Goal: Task Accomplishment & Management: Complete application form

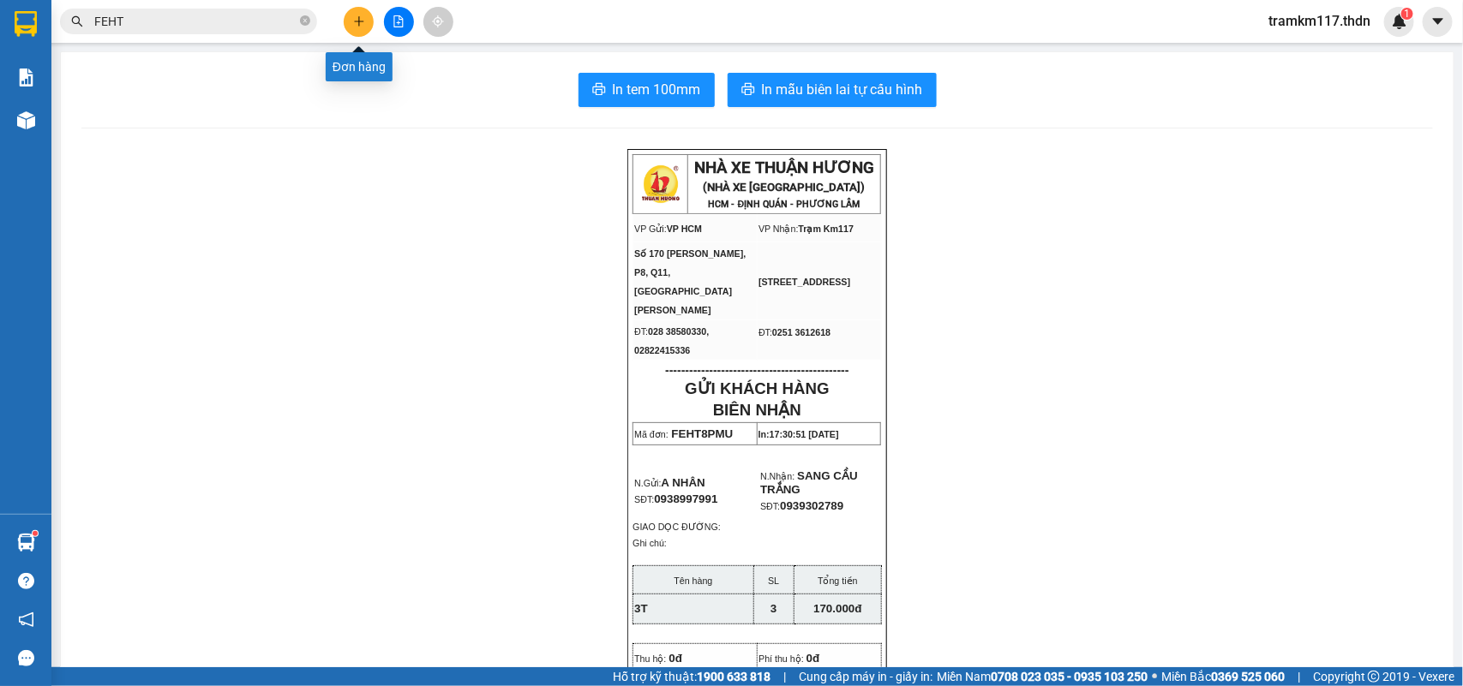
click at [356, 22] on icon "plus" at bounding box center [359, 21] width 12 height 12
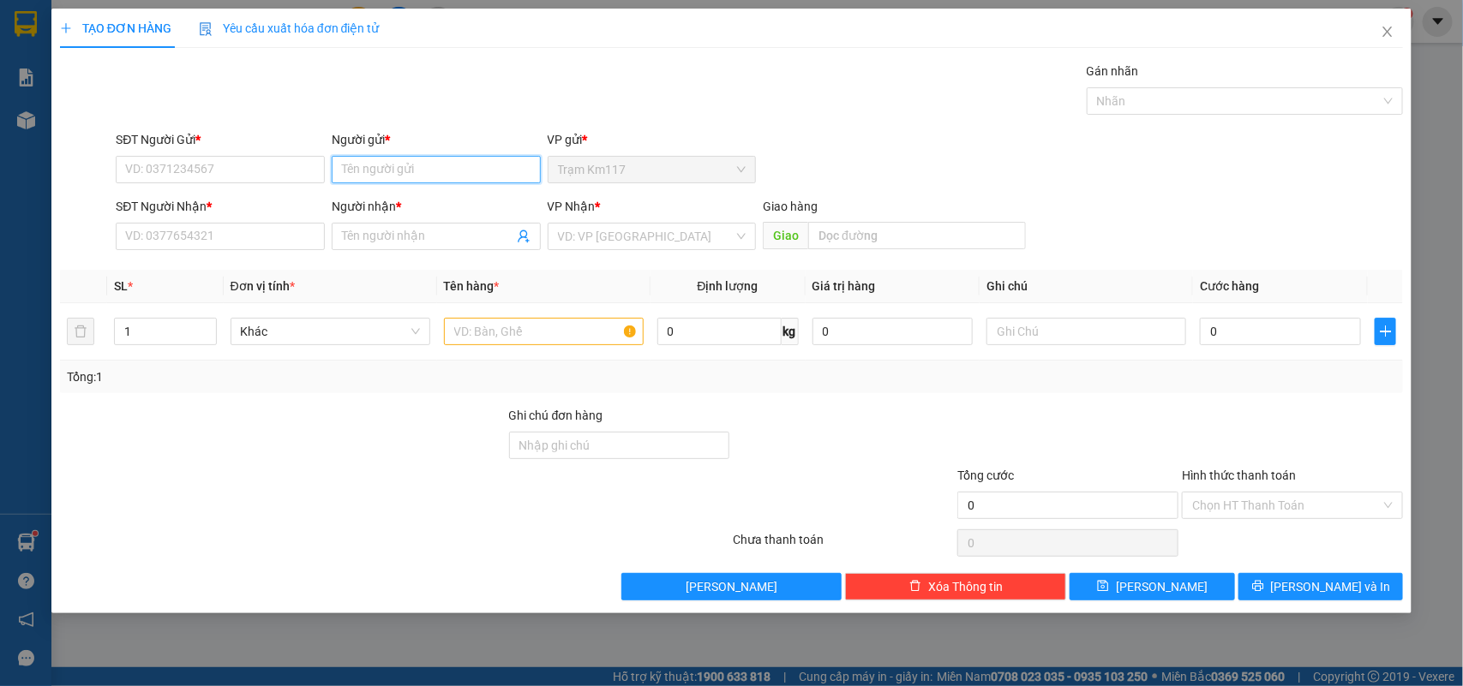
click at [400, 168] on input "Người gửi *" at bounding box center [436, 169] width 209 height 27
click at [253, 174] on input "SĐT Người Gửi *" at bounding box center [220, 169] width 209 height 27
click at [197, 177] on input "070320" at bounding box center [220, 169] width 209 height 27
type input "0703203810"
click at [365, 169] on input "Người gửi *" at bounding box center [436, 169] width 209 height 27
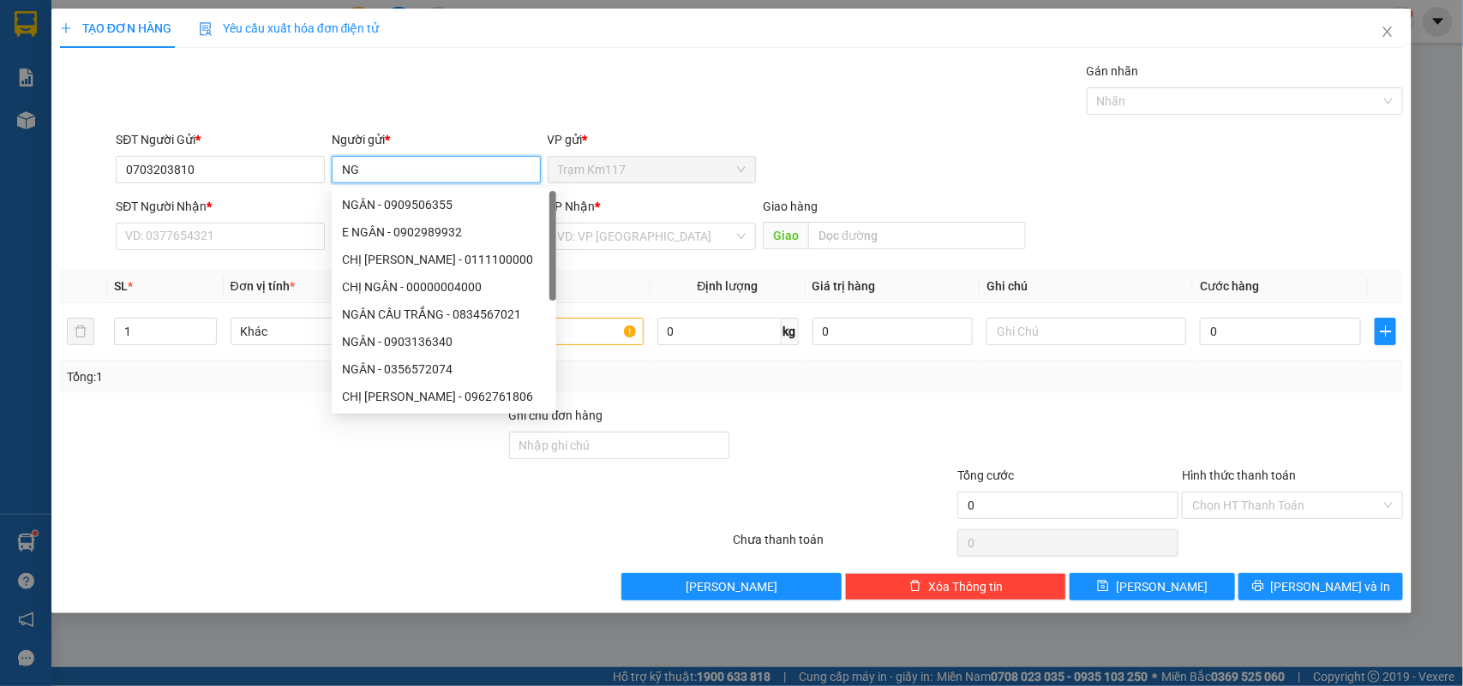
type input "N"
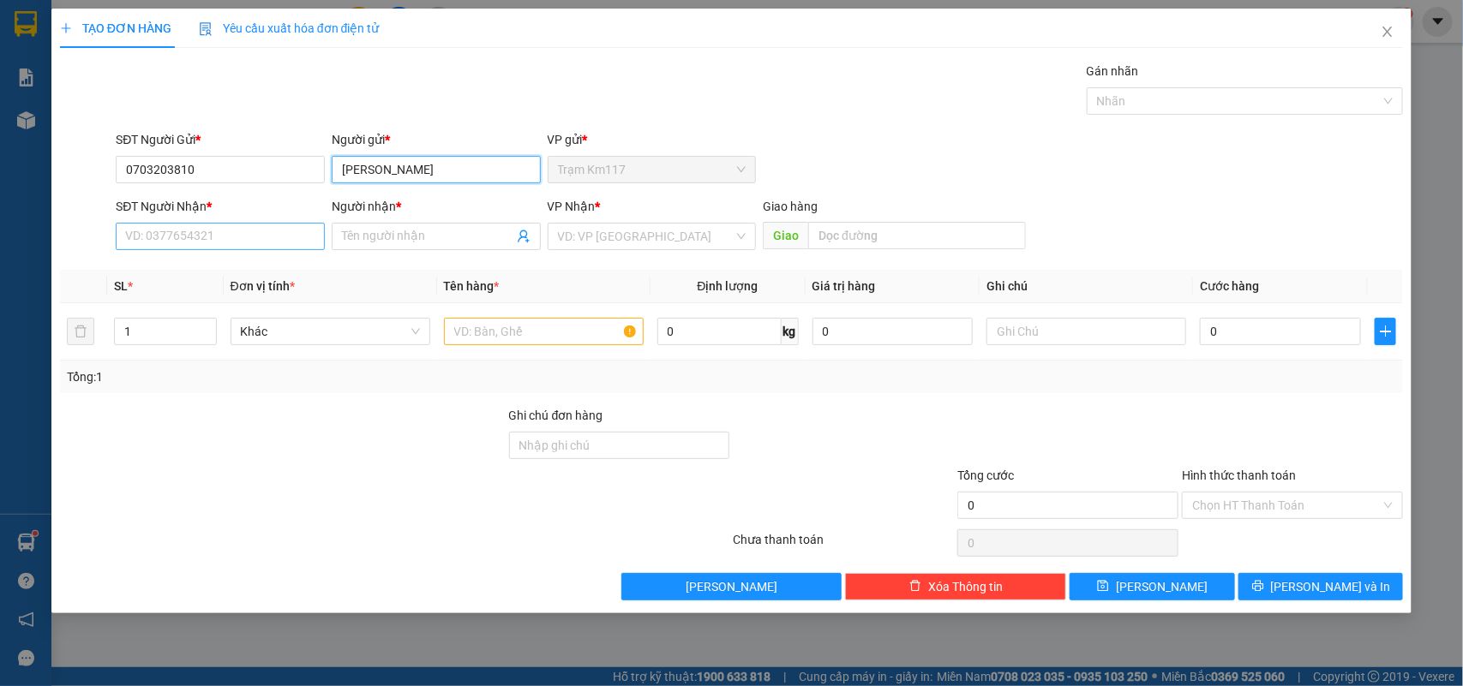
type input "[PERSON_NAME]"
click at [237, 241] on input "SĐT Người Nhận *" at bounding box center [220, 236] width 209 height 27
type input "0378993780"
click at [417, 237] on input "Người nhận *" at bounding box center [427, 236] width 171 height 19
type input "K"
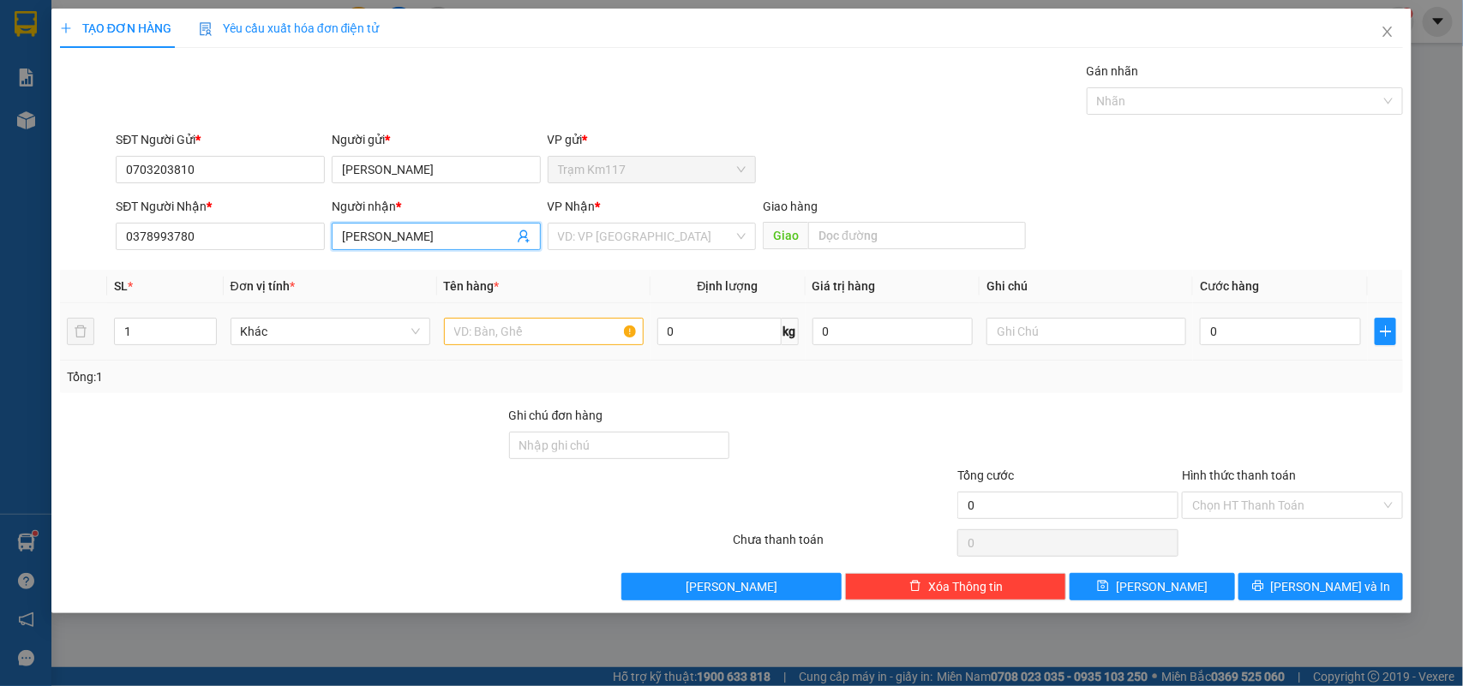
type input "[PERSON_NAME]"
click at [500, 336] on input "text" at bounding box center [544, 331] width 200 height 27
type input "1 XE MẤY"
click at [628, 242] on input "search" at bounding box center [646, 237] width 177 height 26
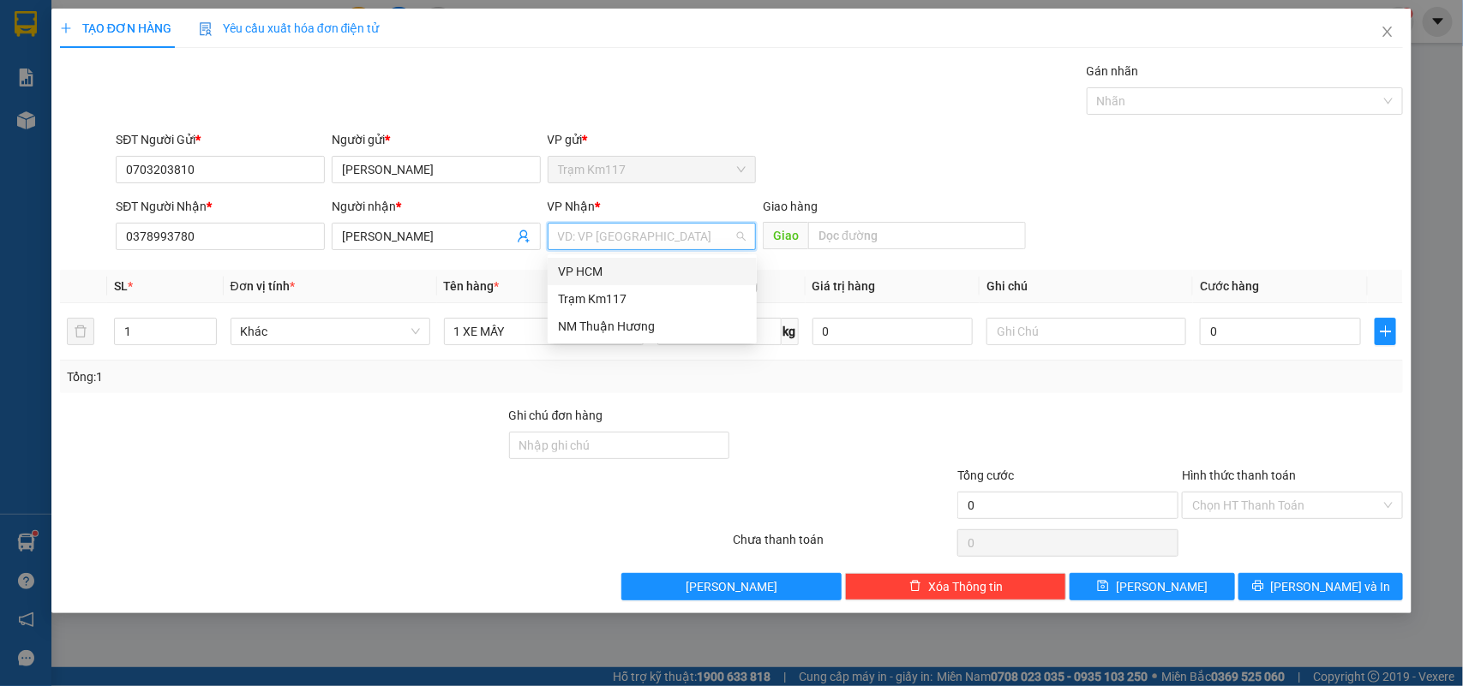
click at [578, 266] on div "VP HCM" at bounding box center [652, 271] width 189 height 19
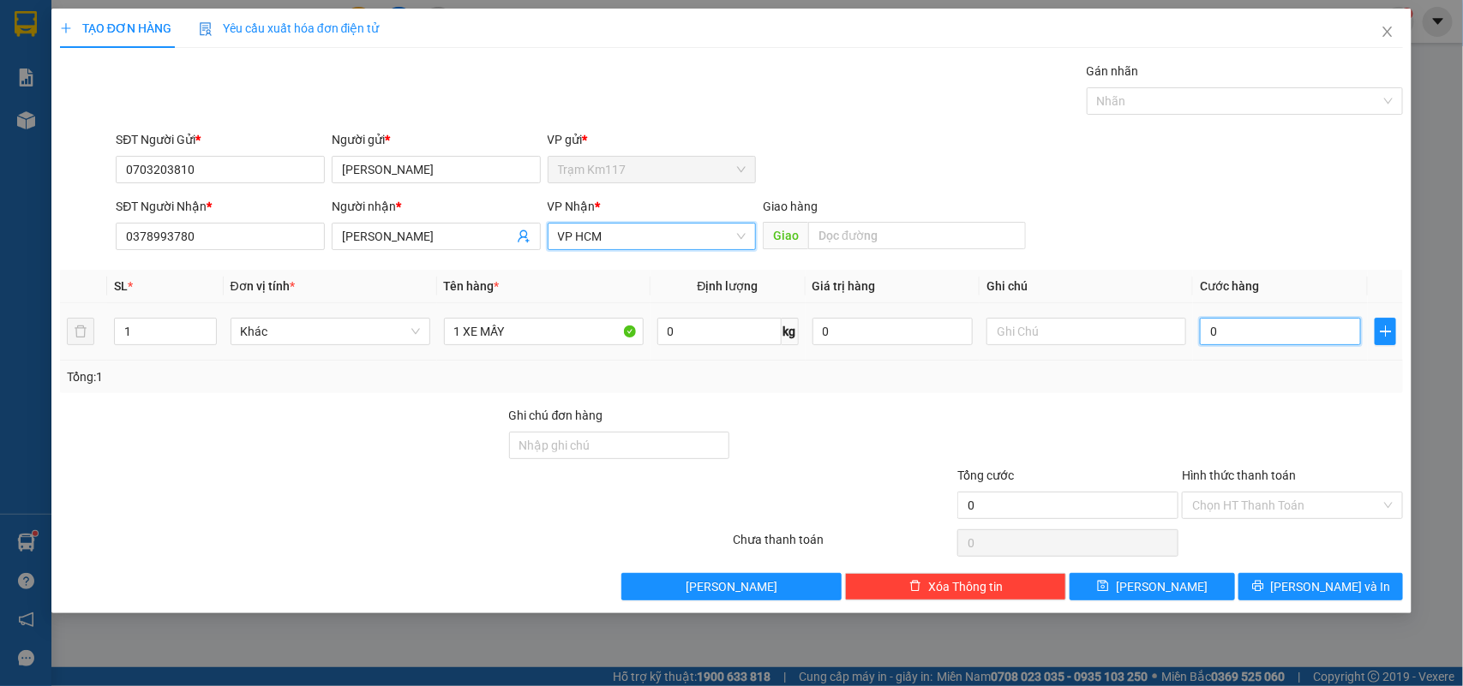
click at [1237, 327] on input "0" at bounding box center [1280, 331] width 161 height 27
type input "2"
type input "25"
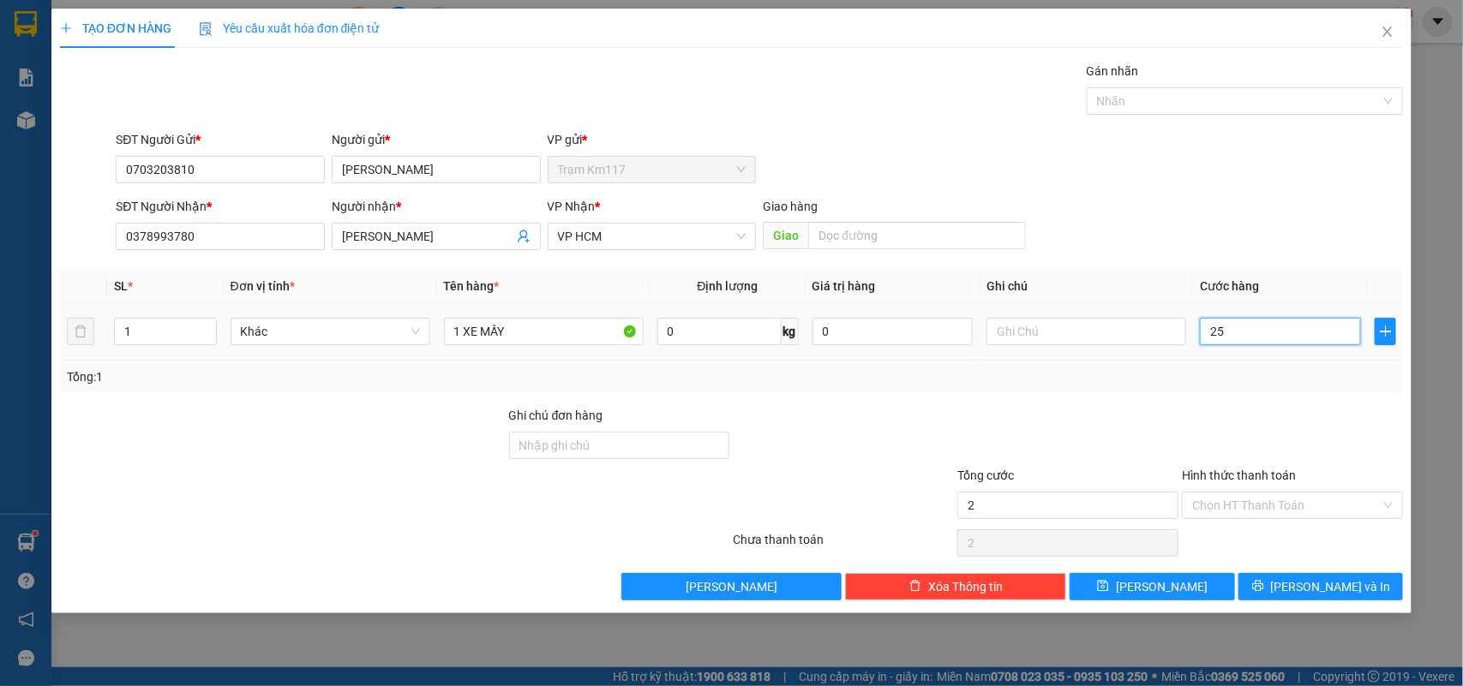
type input "25"
type input "250"
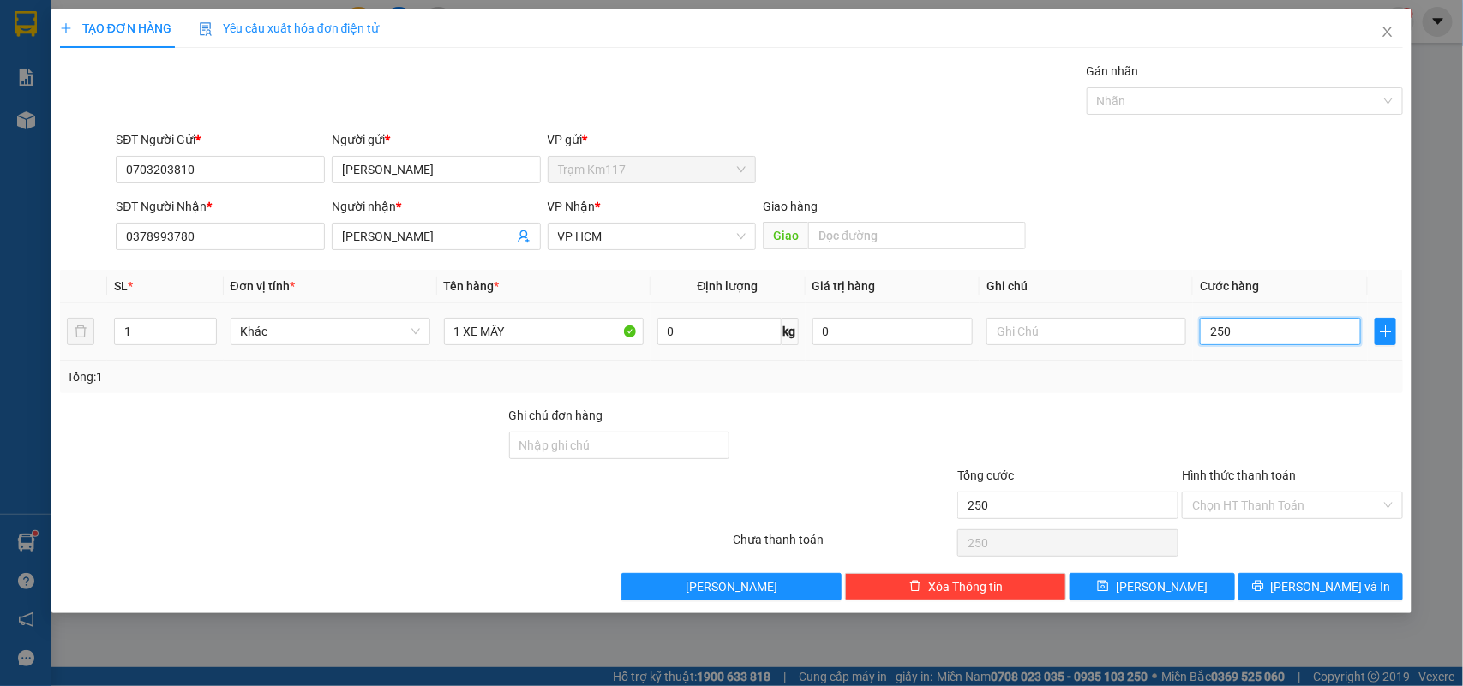
type input "2.500"
type input "25.000"
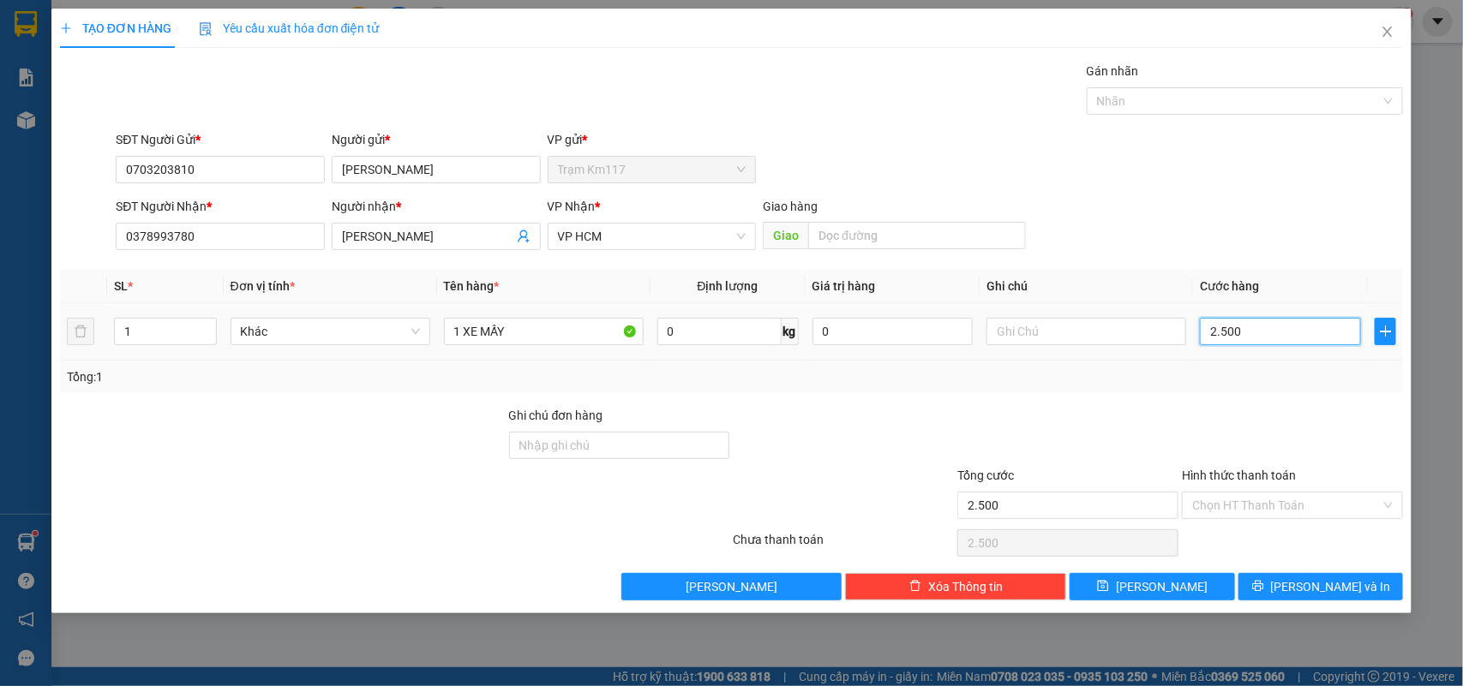
type input "25.000"
type input "250.000"
click at [1161, 105] on div at bounding box center [1236, 101] width 291 height 21
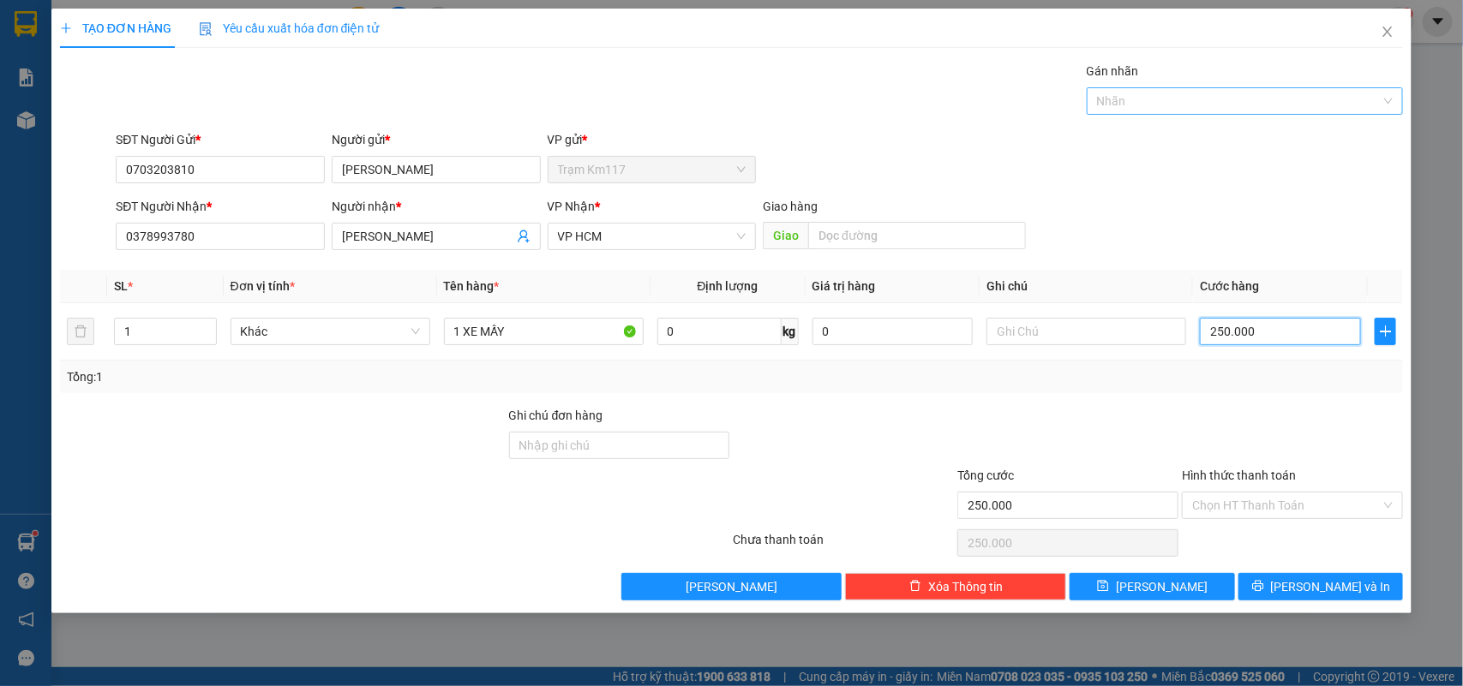
type input "250.000"
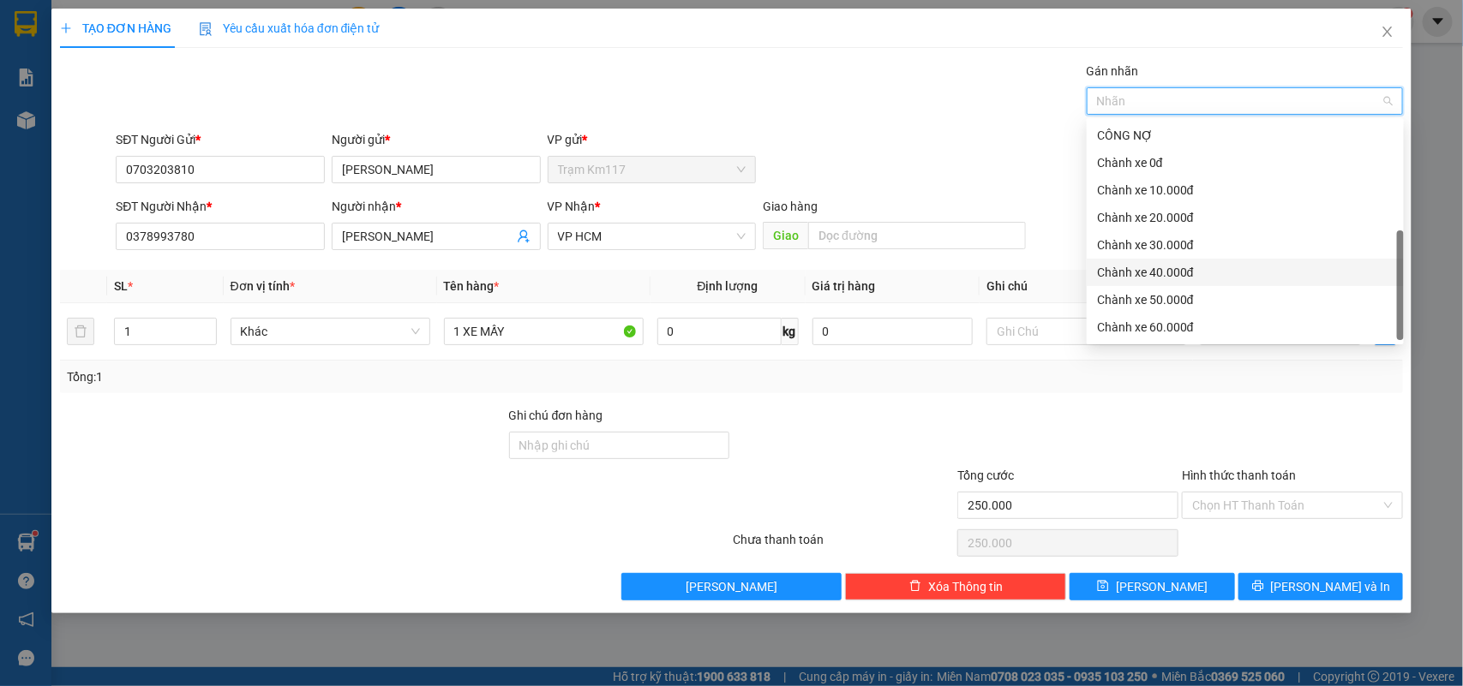
scroll to position [54, 0]
click at [1136, 319] on div "CHUYỂN KHOẢN" at bounding box center [1245, 328] width 296 height 19
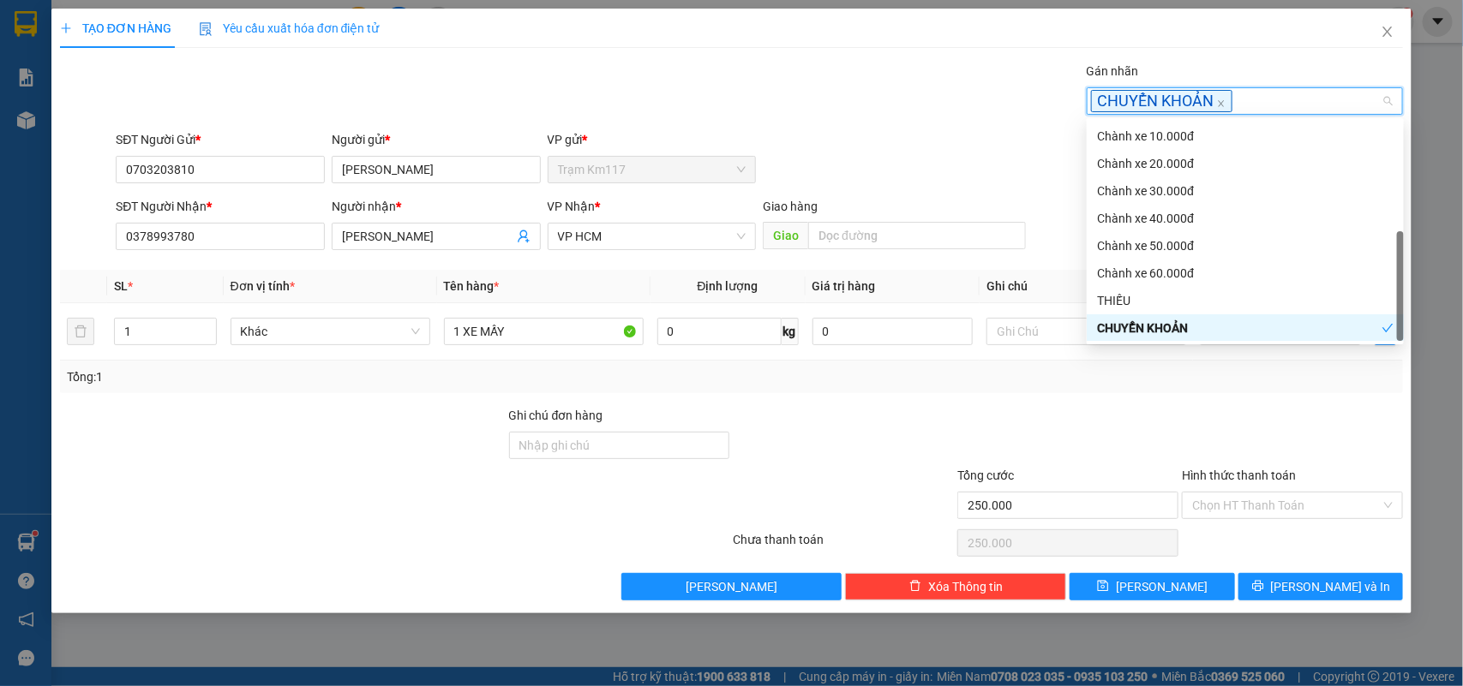
click at [1147, 426] on div at bounding box center [1067, 436] width 225 height 60
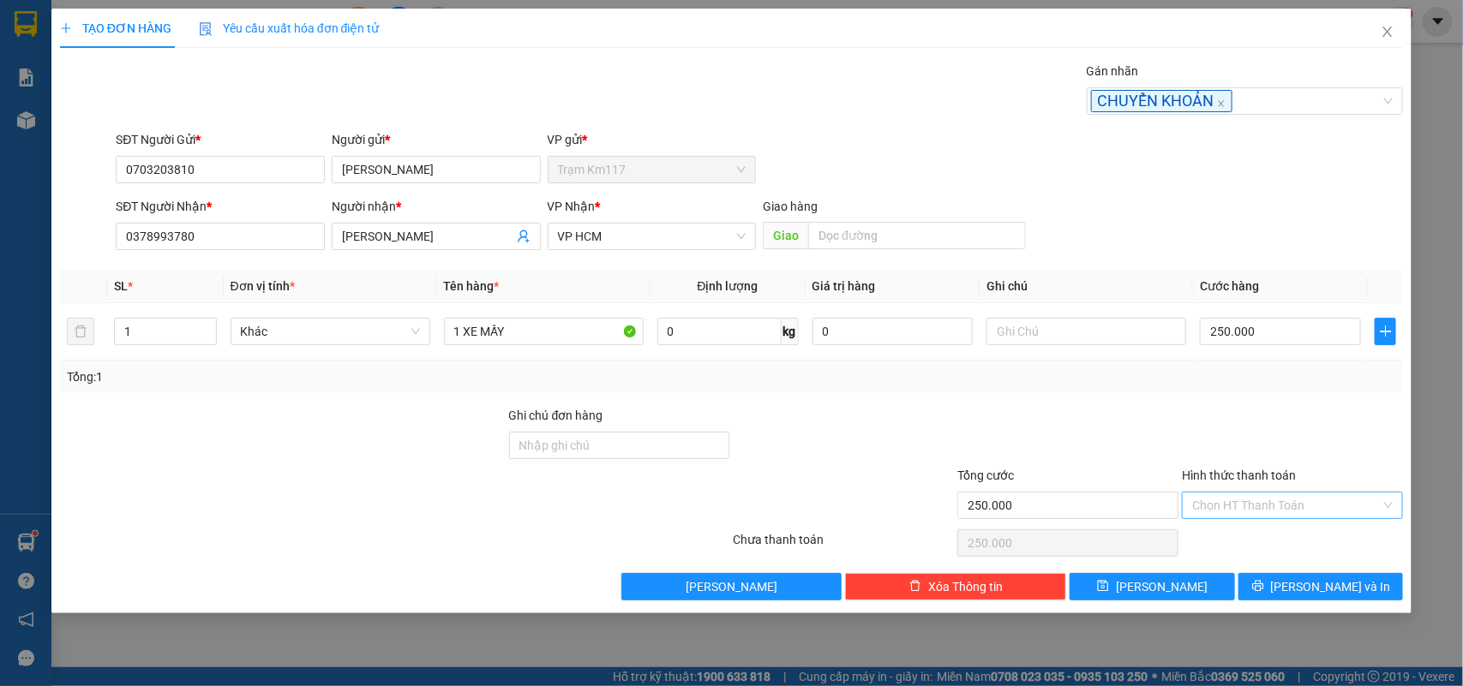
click at [1255, 506] on input "Hình thức thanh toán" at bounding box center [1286, 506] width 189 height 26
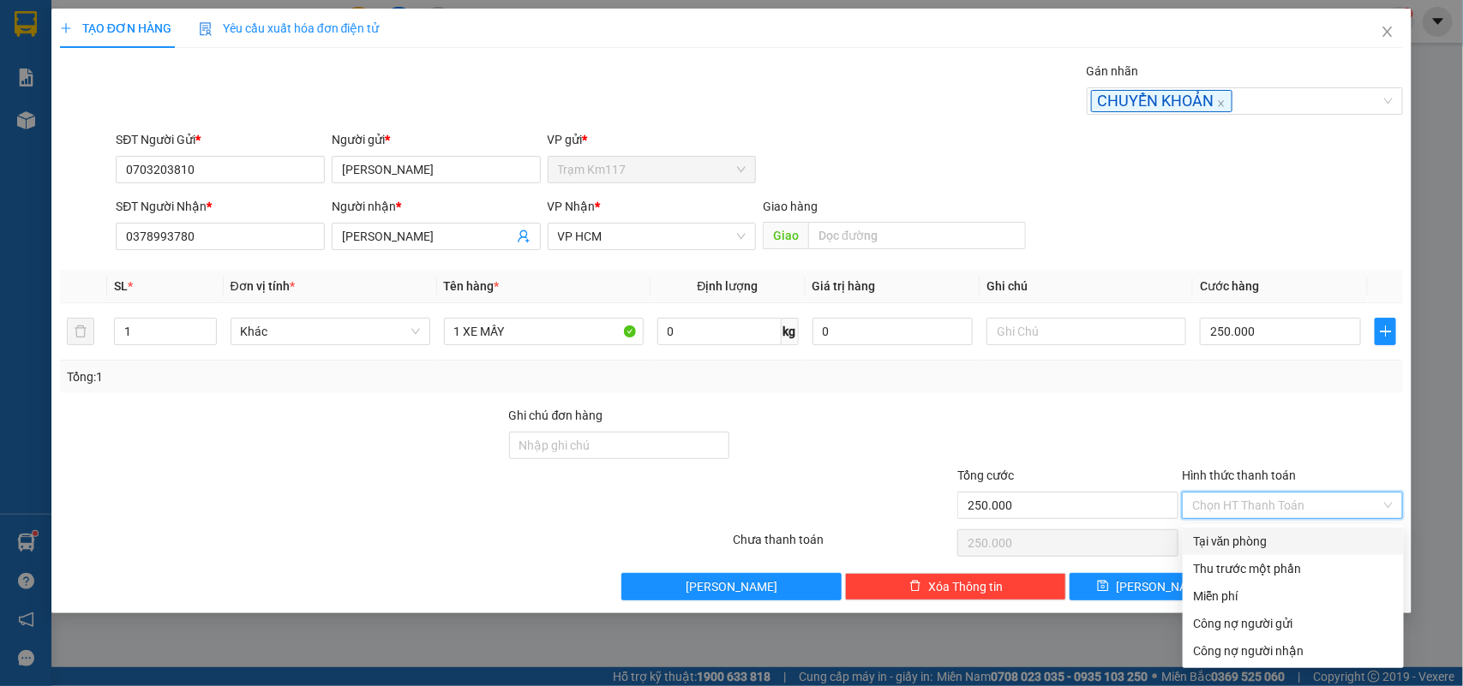
click at [1245, 541] on div "Tại văn phòng" at bounding box center [1293, 541] width 201 height 19
type input "0"
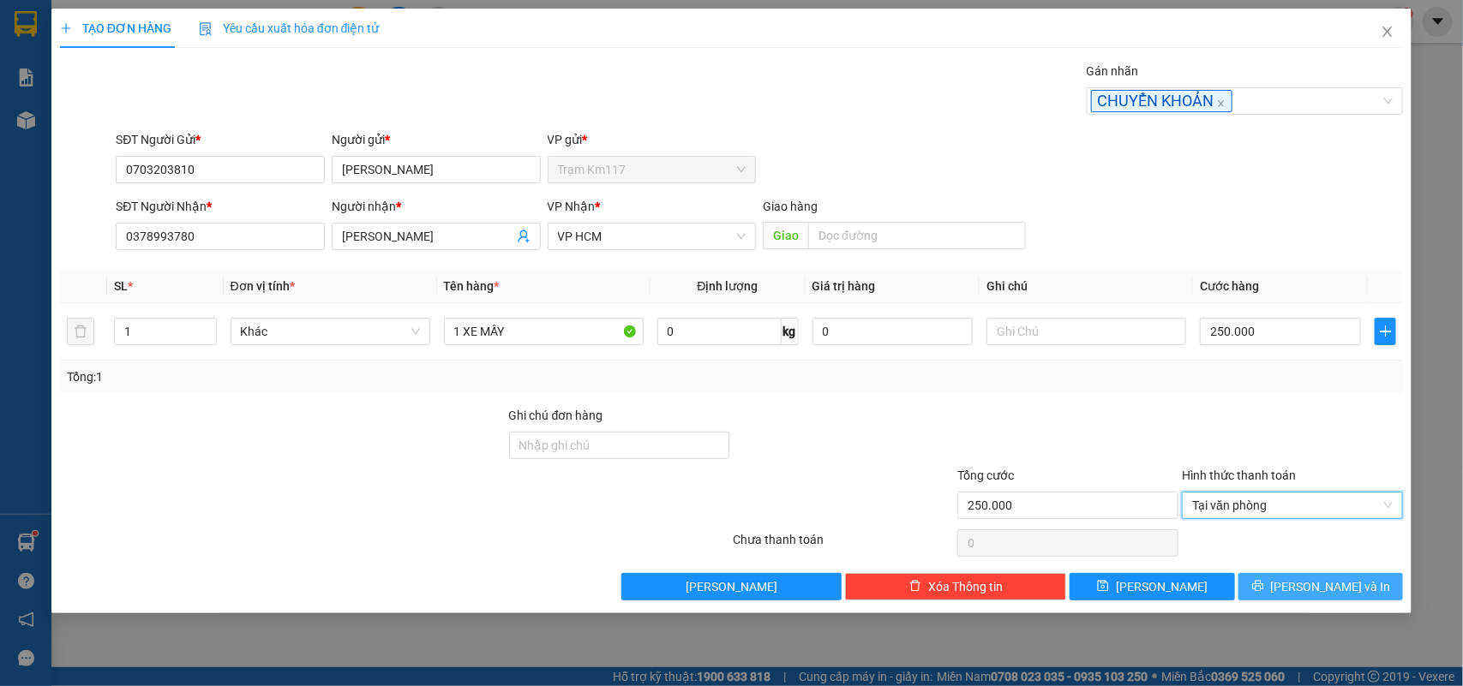
click at [1303, 590] on button "[PERSON_NAME] và In" at bounding box center [1320, 586] width 165 height 27
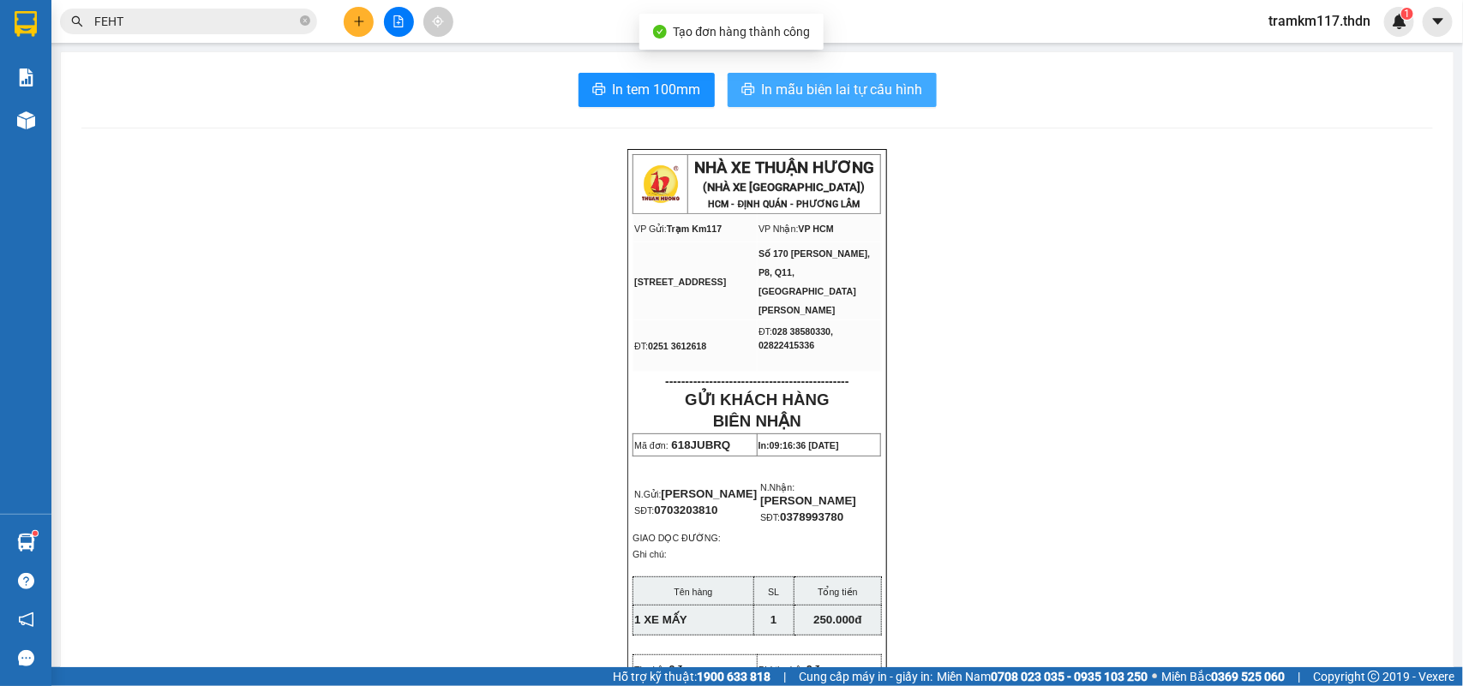
click at [768, 84] on span "In mẫu biên lai tự cấu hình" at bounding box center [842, 89] width 161 height 21
click at [156, 26] on input "FEHT" at bounding box center [195, 21] width 202 height 19
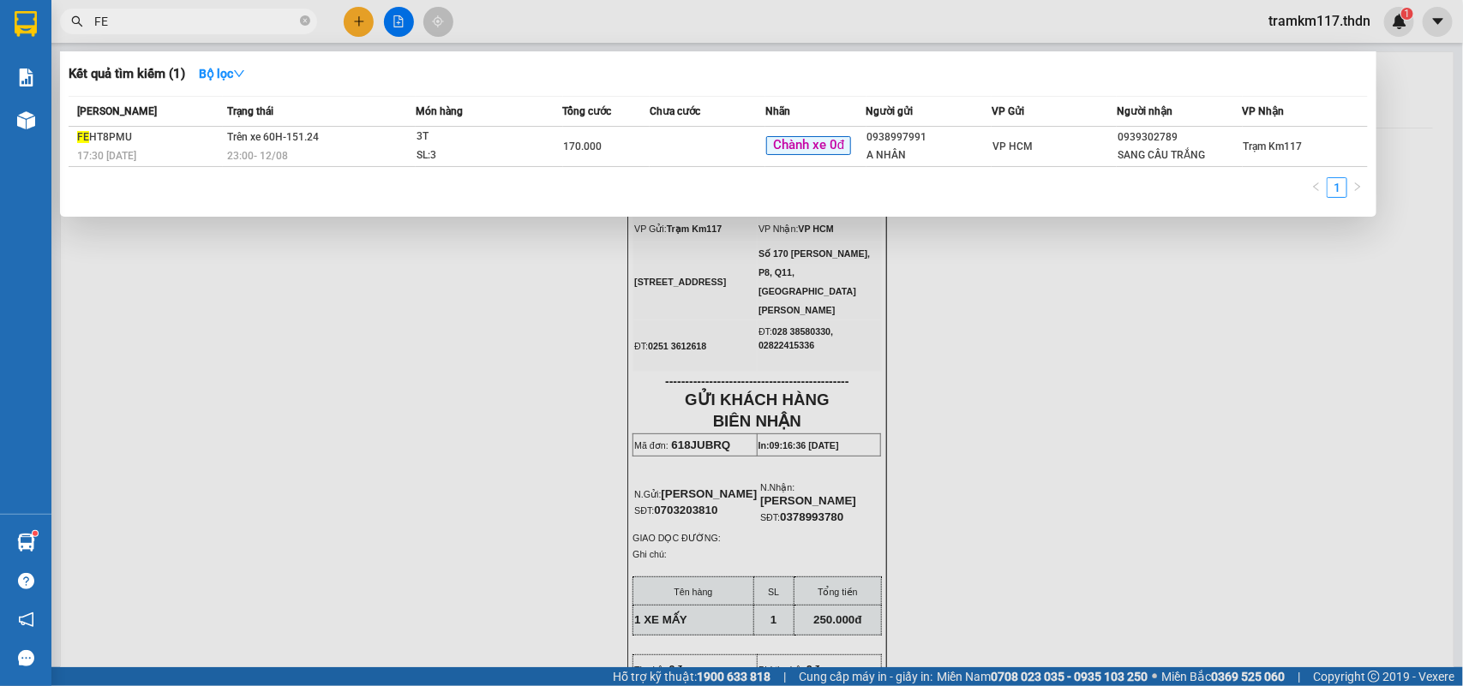
type input "F"
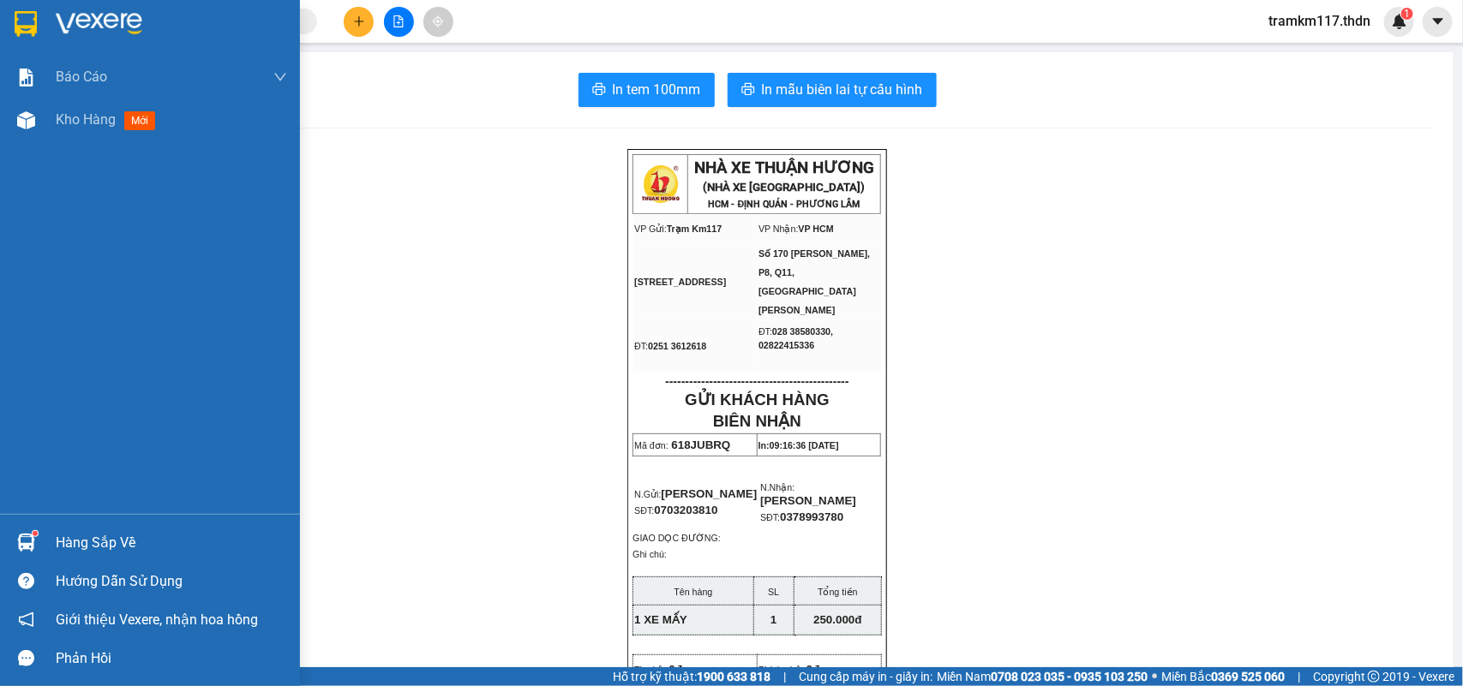
click at [28, 22] on img at bounding box center [26, 24] width 22 height 26
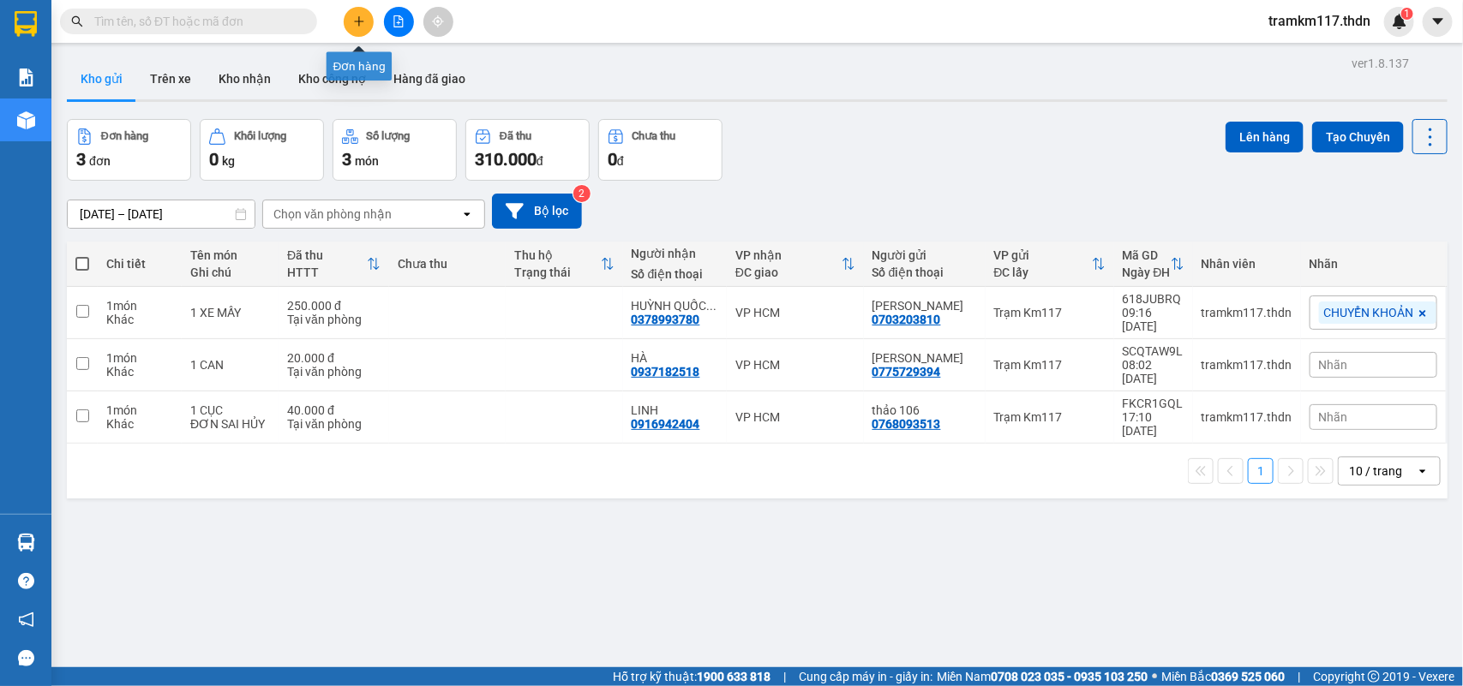
click at [353, 21] on icon "plus" at bounding box center [359, 21] width 12 height 12
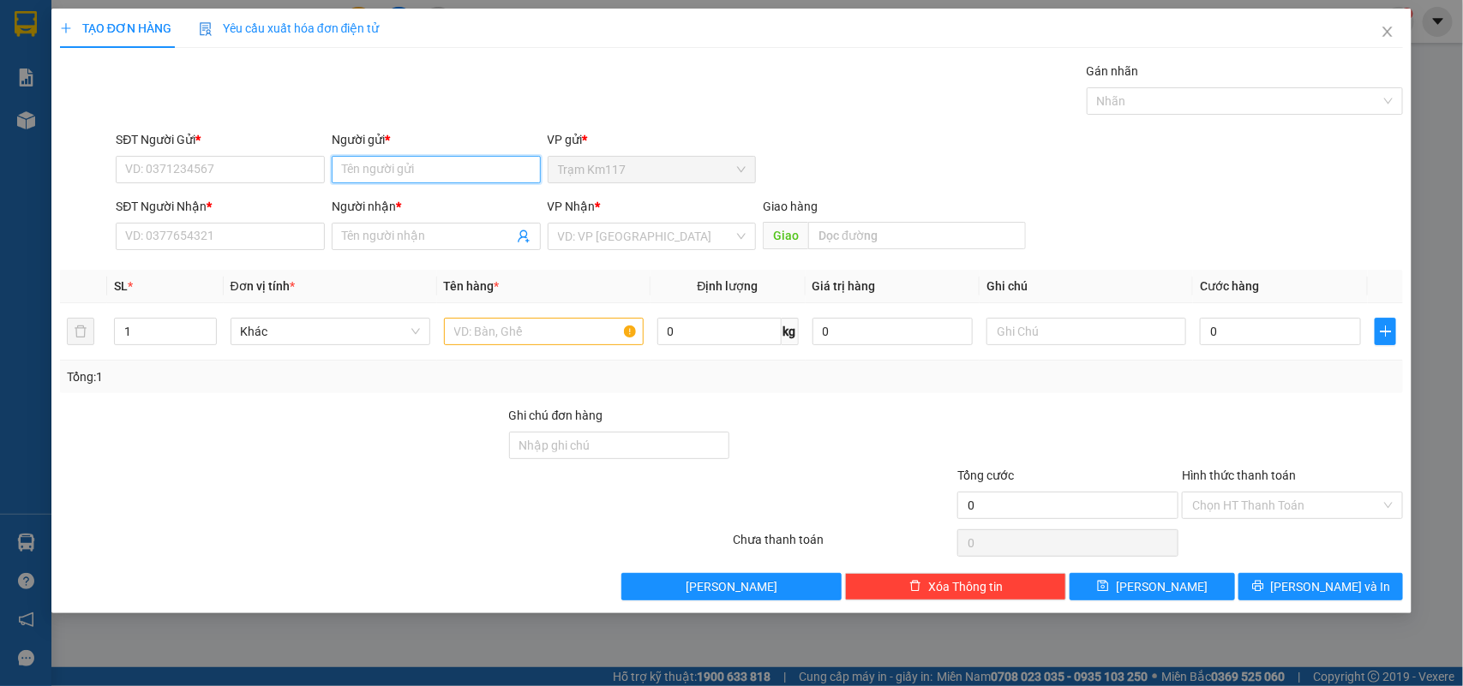
click at [404, 170] on input "Người gửi *" at bounding box center [436, 169] width 209 height 27
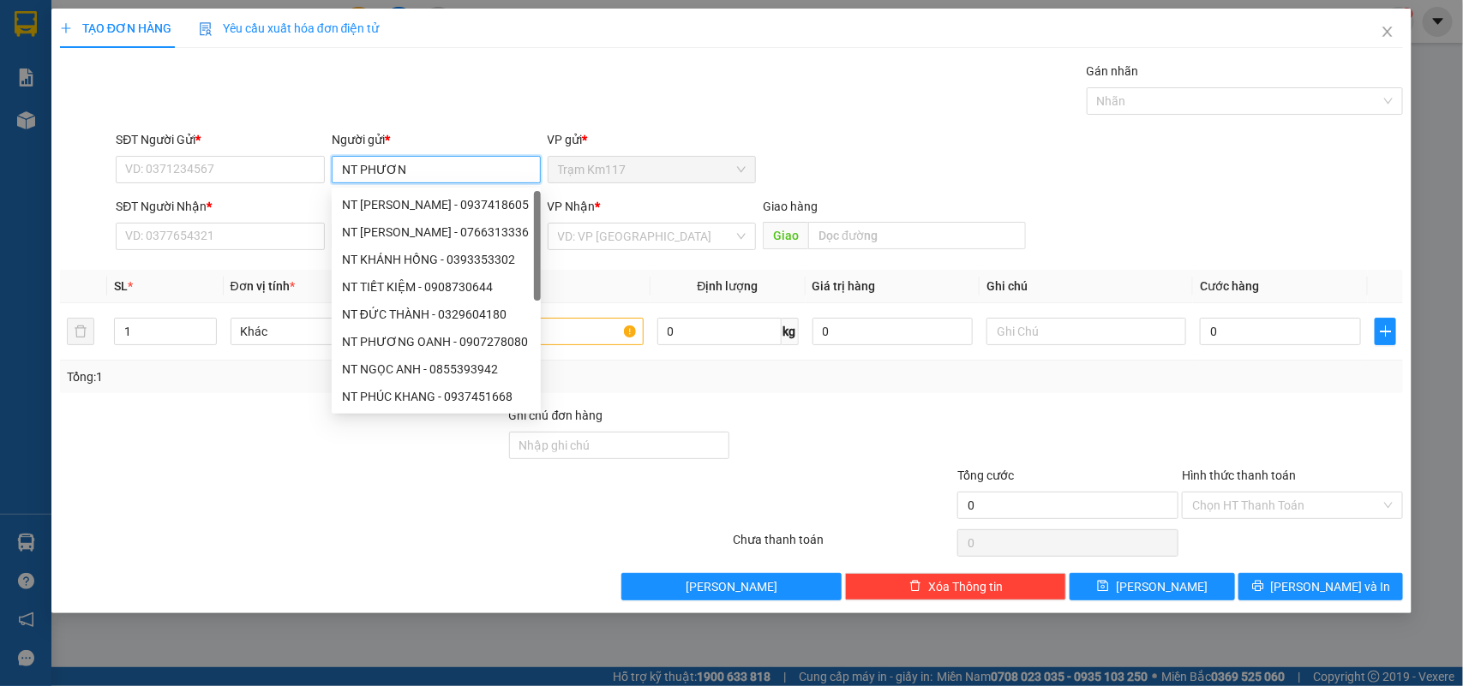
type input "NT PHƯƠNG"
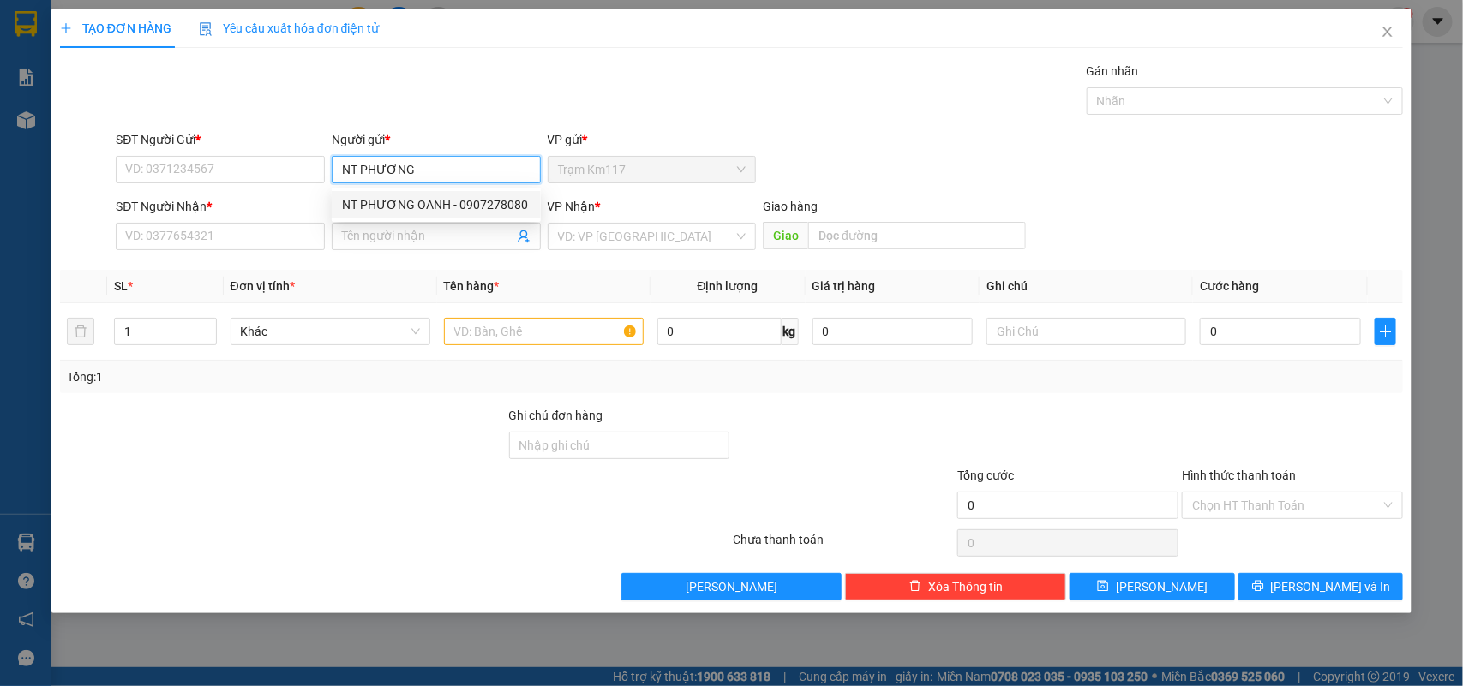
click at [416, 206] on div "NT PHƯƠNG OANH - 0907278080" at bounding box center [436, 204] width 189 height 19
type input "0907278080"
type input "NT PHƯƠNG OANH"
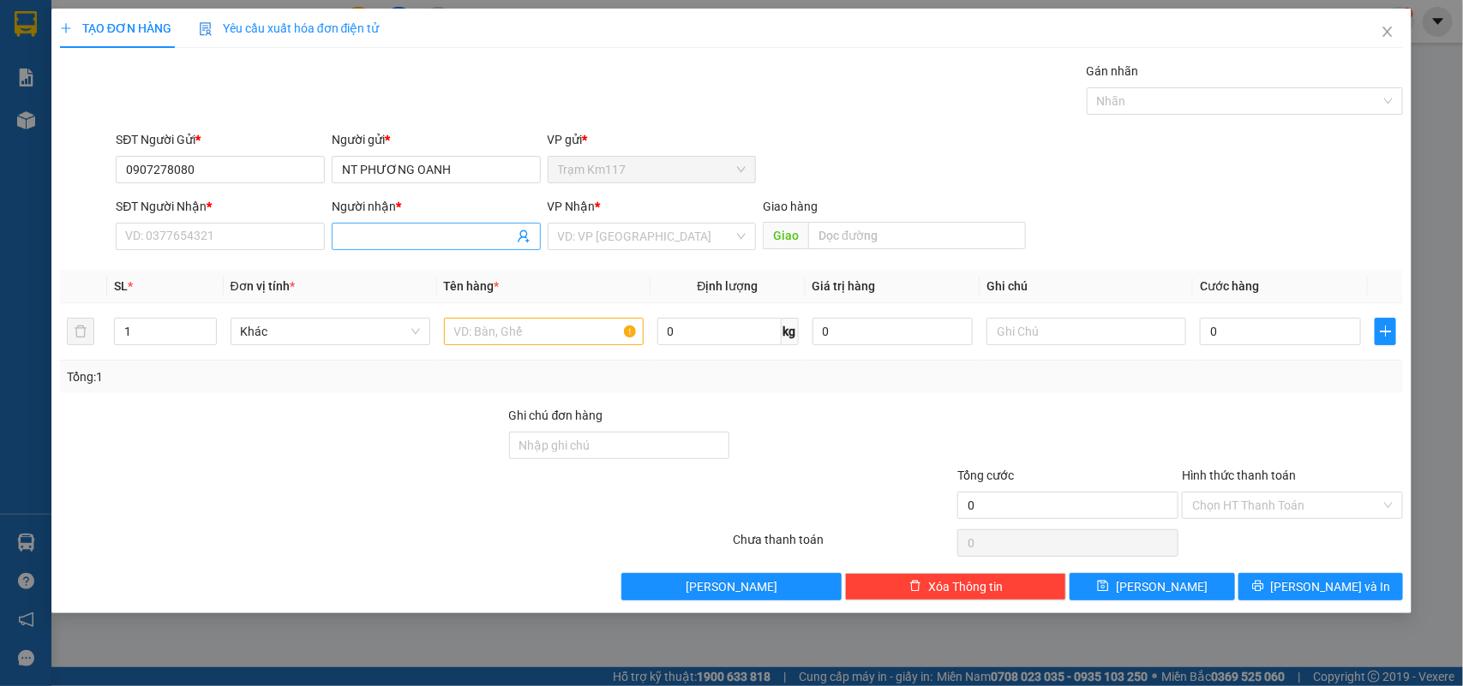
click at [521, 245] on span at bounding box center [524, 236] width 14 height 19
click at [530, 234] on span at bounding box center [436, 236] width 209 height 27
click at [519, 236] on icon "user-add" at bounding box center [523, 237] width 11 height 13
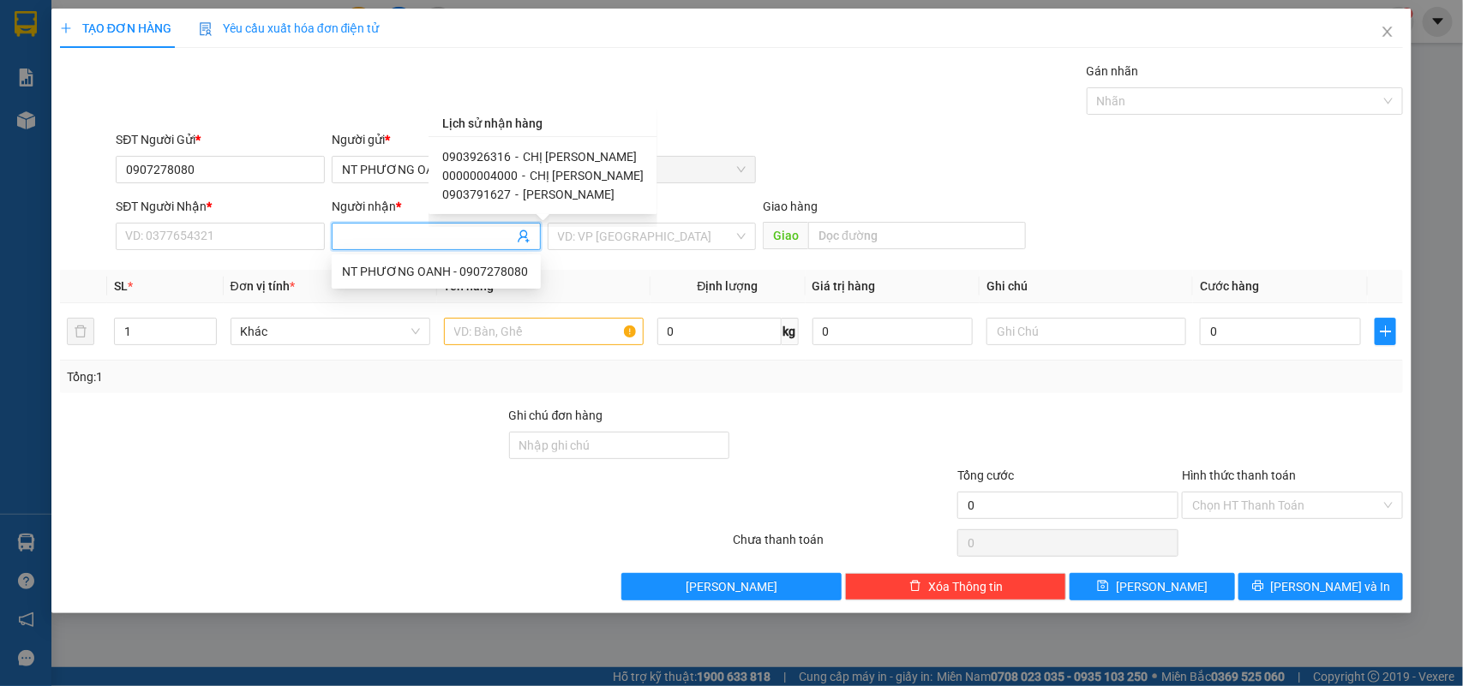
click at [478, 155] on span "0903926316" at bounding box center [476, 157] width 69 height 14
type input "0903926316"
type input "CHỊ NGÂN"
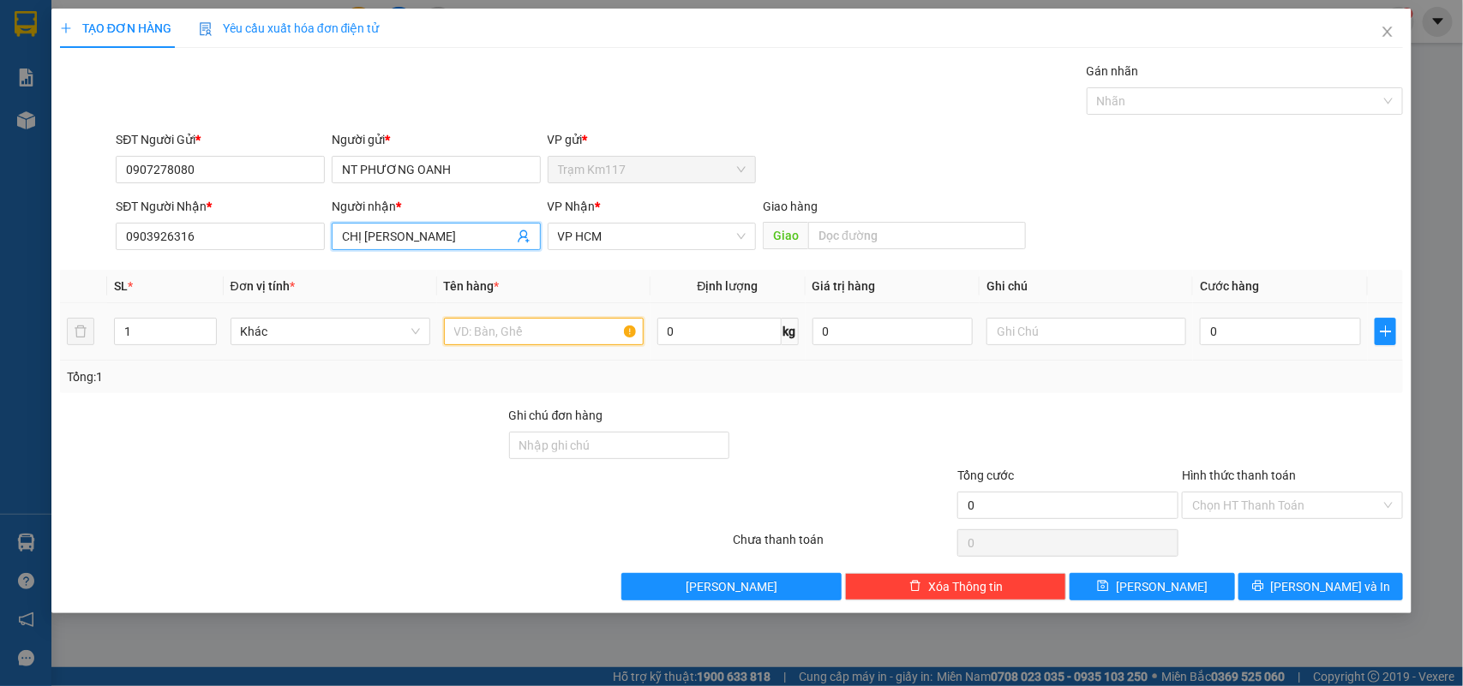
click at [484, 330] on input "text" at bounding box center [544, 331] width 200 height 27
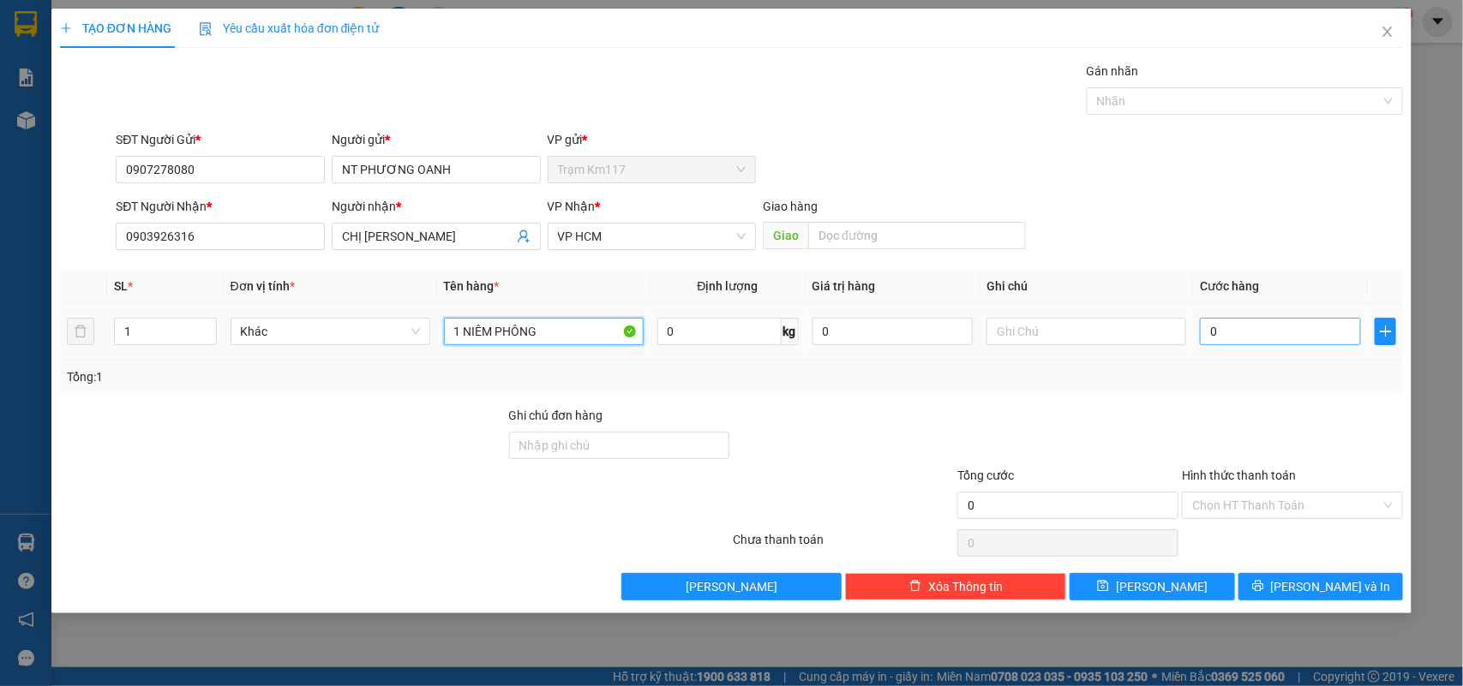
type input "1 NIÊM PHÔNG"
click at [1247, 338] on input "0" at bounding box center [1280, 331] width 161 height 27
type input "2"
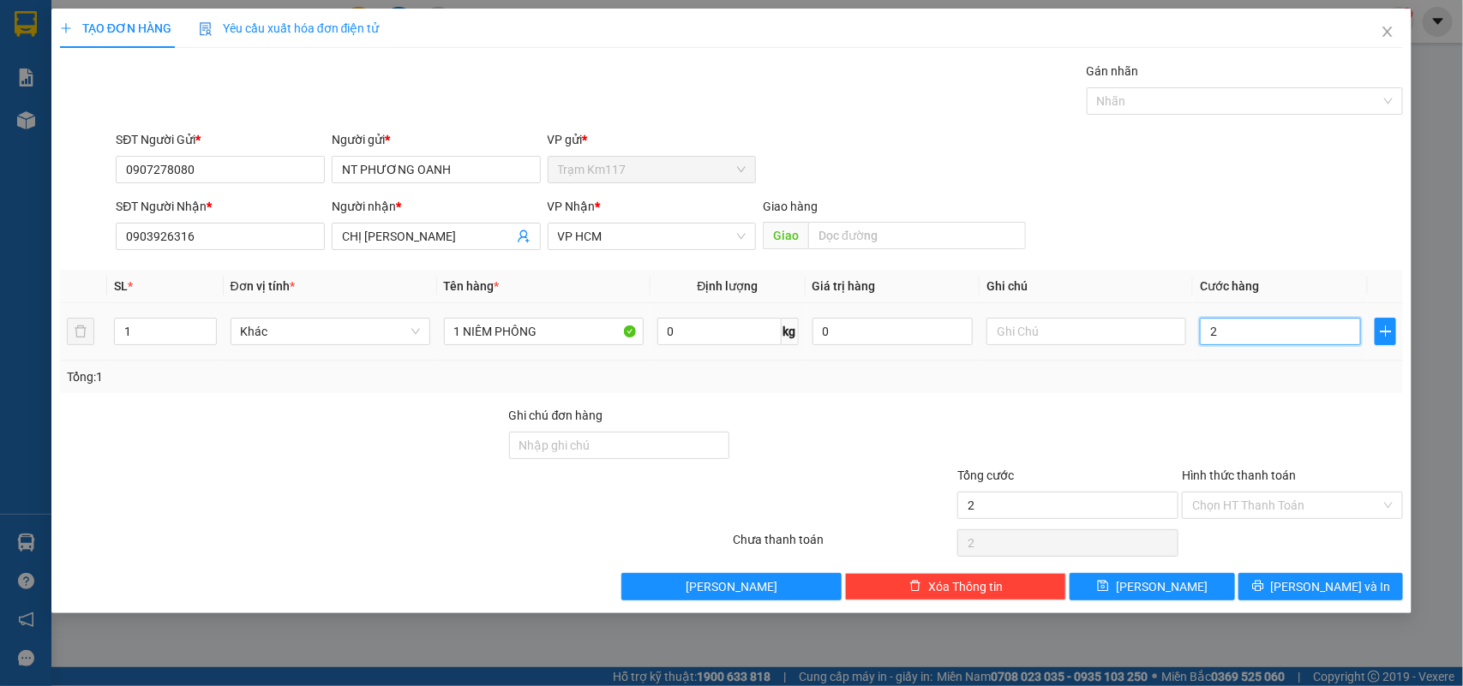
type input "20"
type input "200"
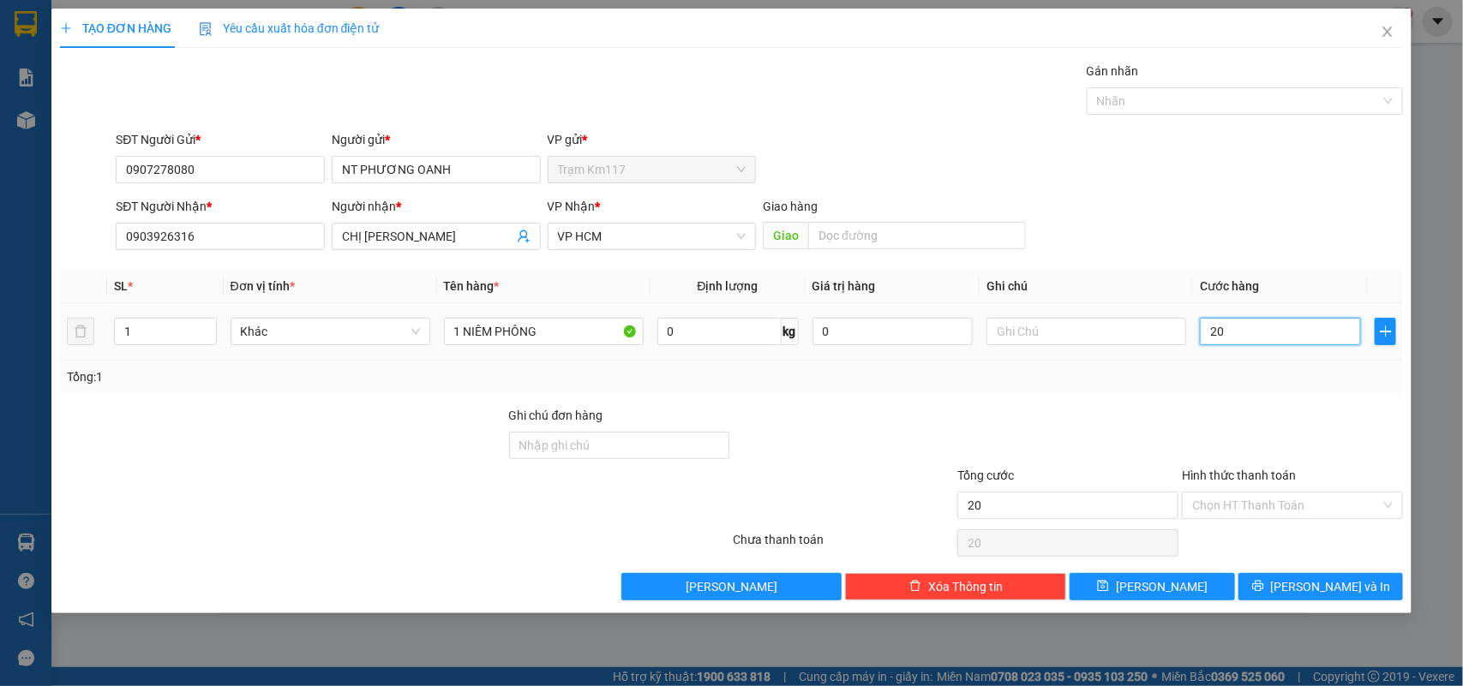
type input "200"
type input "2.000"
type input "20.000"
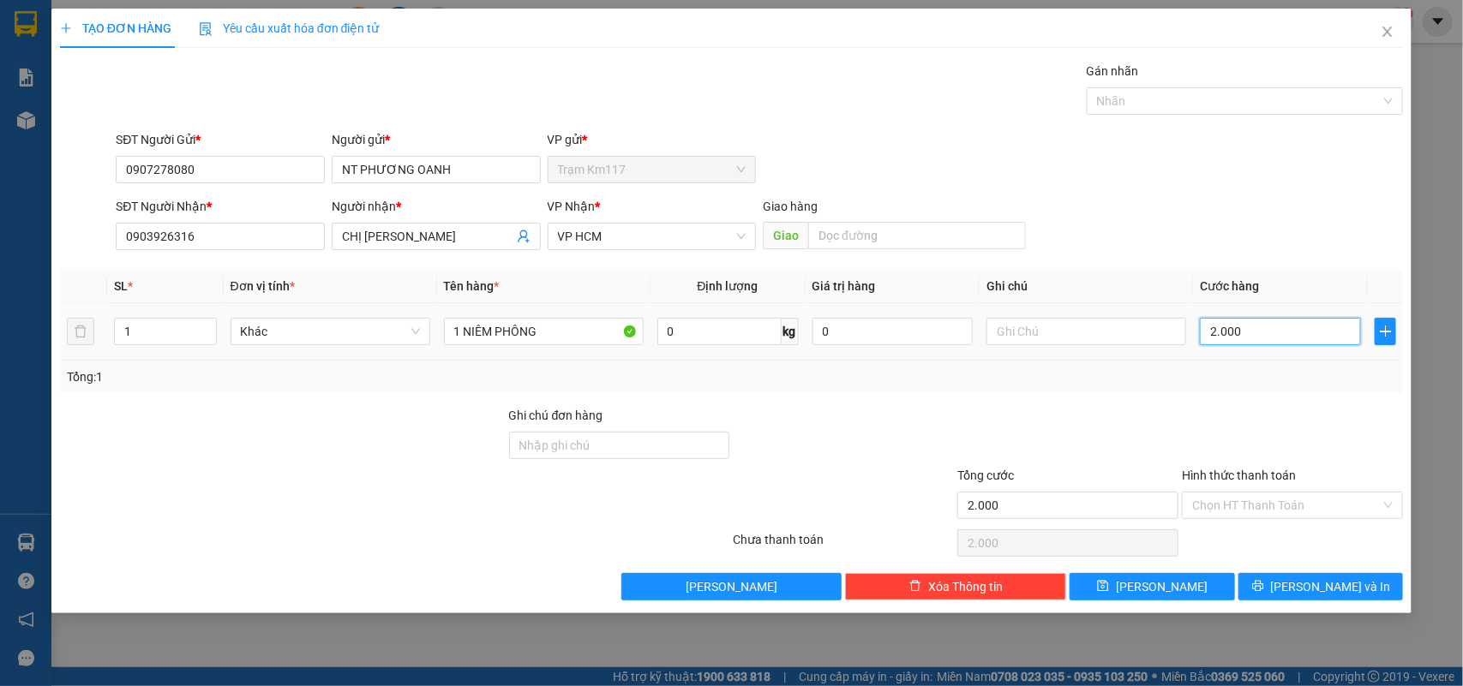
type input "20.000"
click at [1315, 503] on input "Hình thức thanh toán" at bounding box center [1286, 506] width 189 height 26
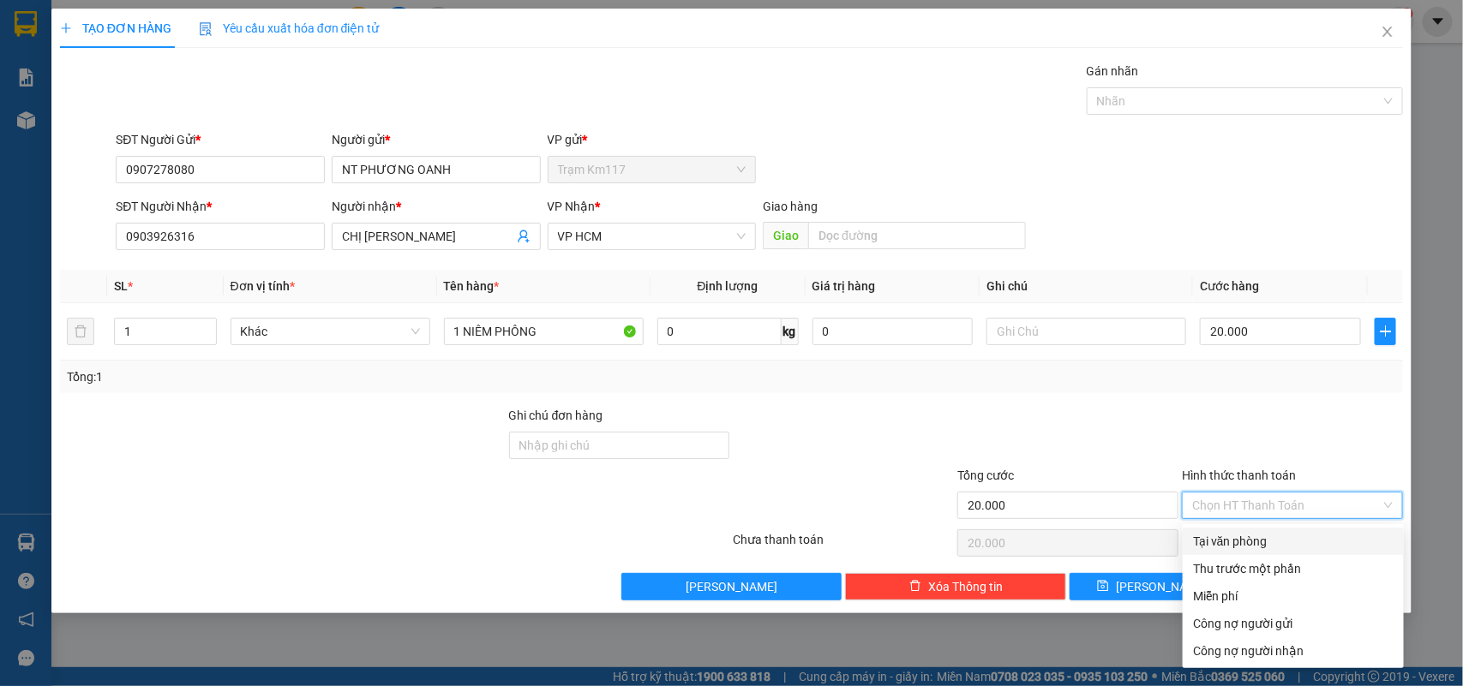
click at [1241, 540] on div "Tại văn phòng" at bounding box center [1293, 541] width 201 height 19
type input "0"
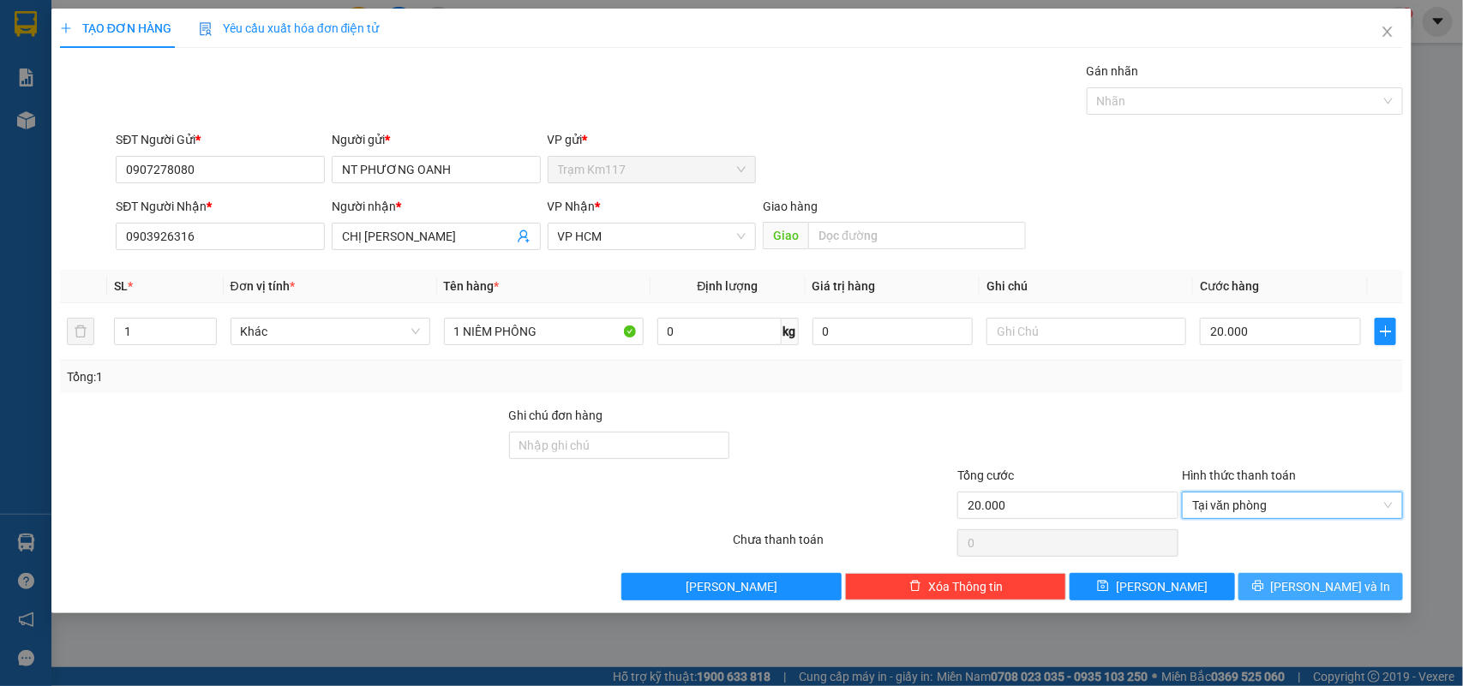
click at [1268, 588] on button "[PERSON_NAME] và In" at bounding box center [1320, 586] width 165 height 27
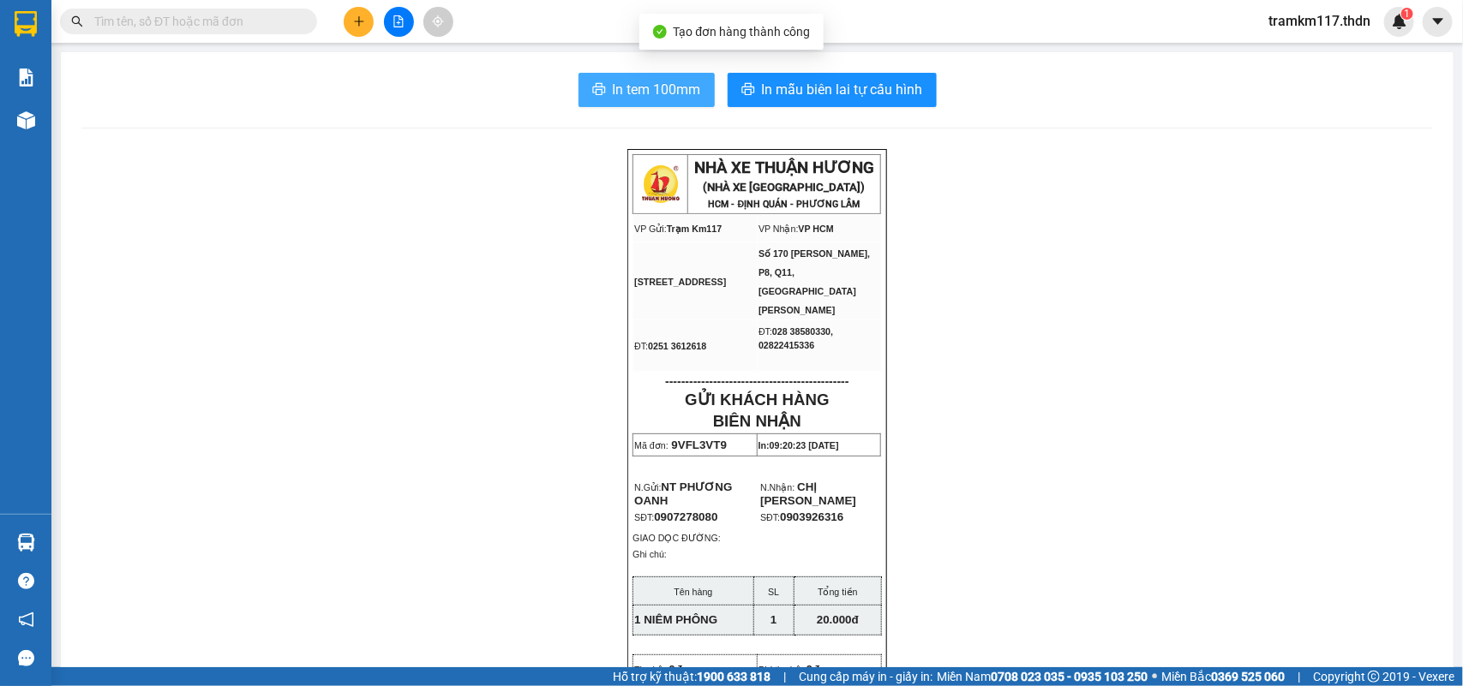
click at [644, 82] on span "In tem 100mm" at bounding box center [657, 89] width 88 height 21
click at [356, 28] on button at bounding box center [359, 22] width 30 height 30
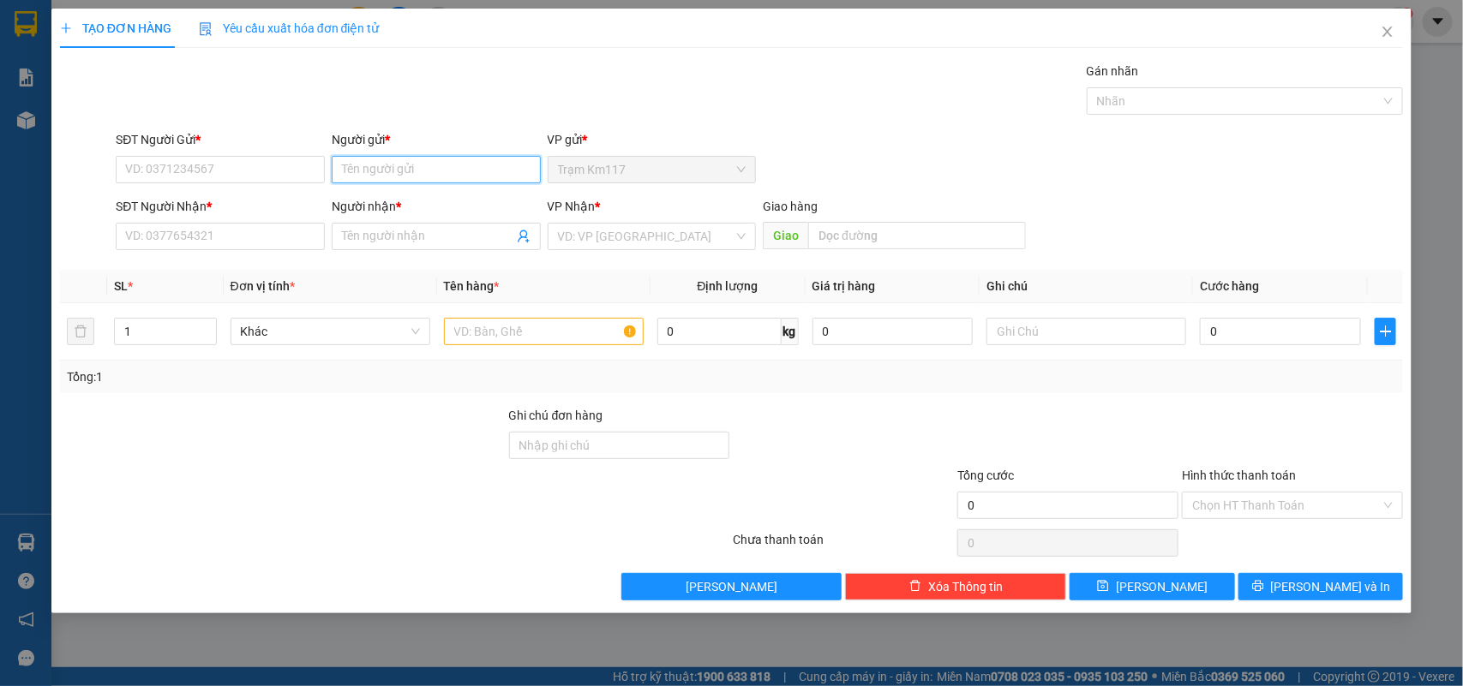
click at [424, 165] on input "Người gửi *" at bounding box center [436, 169] width 209 height 27
type input "NT HỒNG"
click at [416, 200] on div "NT HỒNG PL - 0949320990" at bounding box center [436, 204] width 189 height 19
type input "0949320990"
type input "NT HỒNG PL"
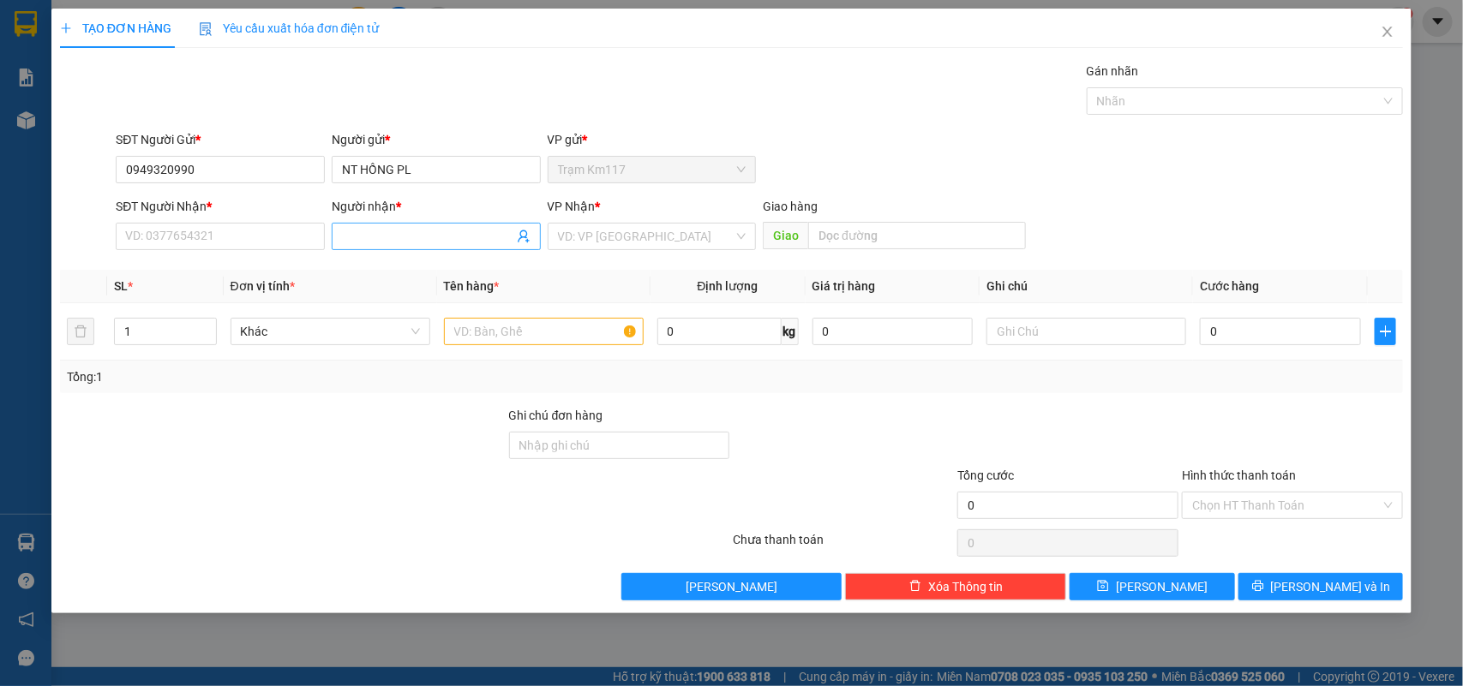
click at [521, 234] on icon "user-add" at bounding box center [524, 237] width 14 height 14
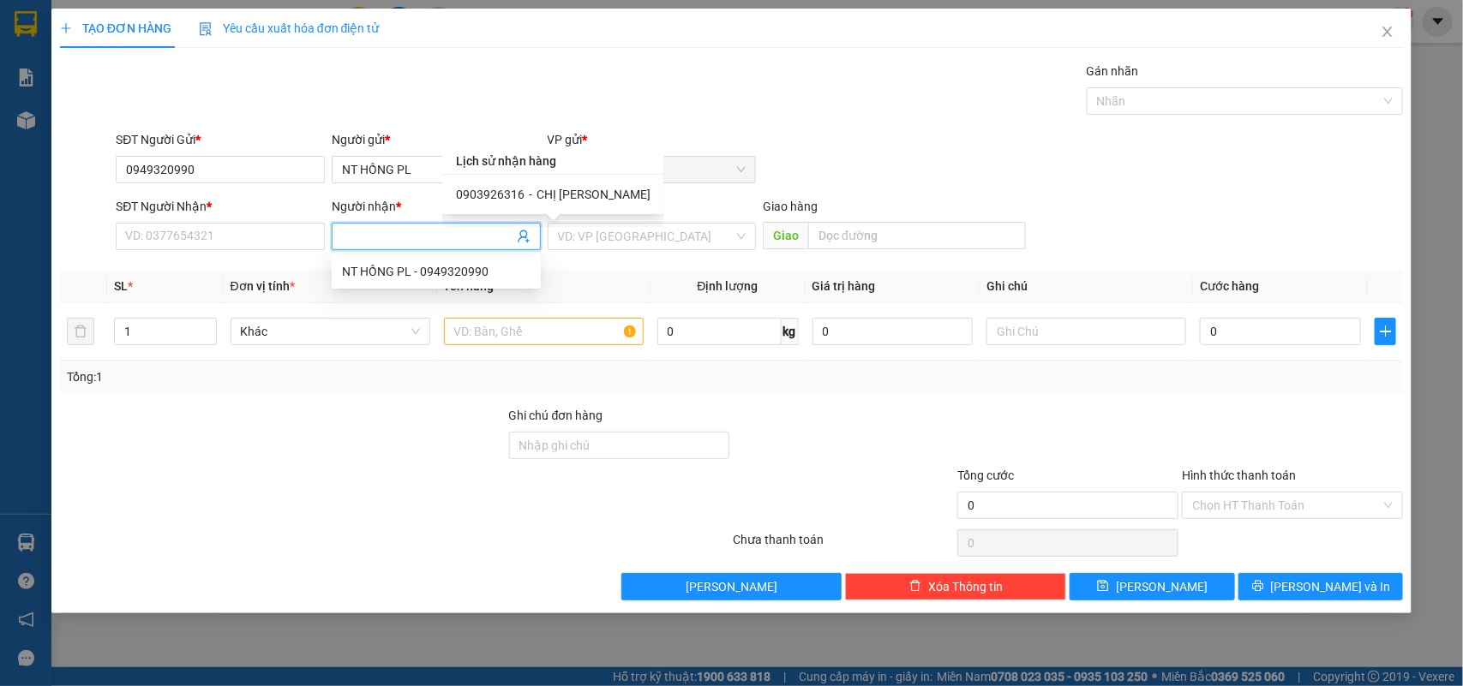
click at [529, 193] on span "-" at bounding box center [530, 195] width 3 height 14
type input "0903926316"
type input "CHỊ NGÂN"
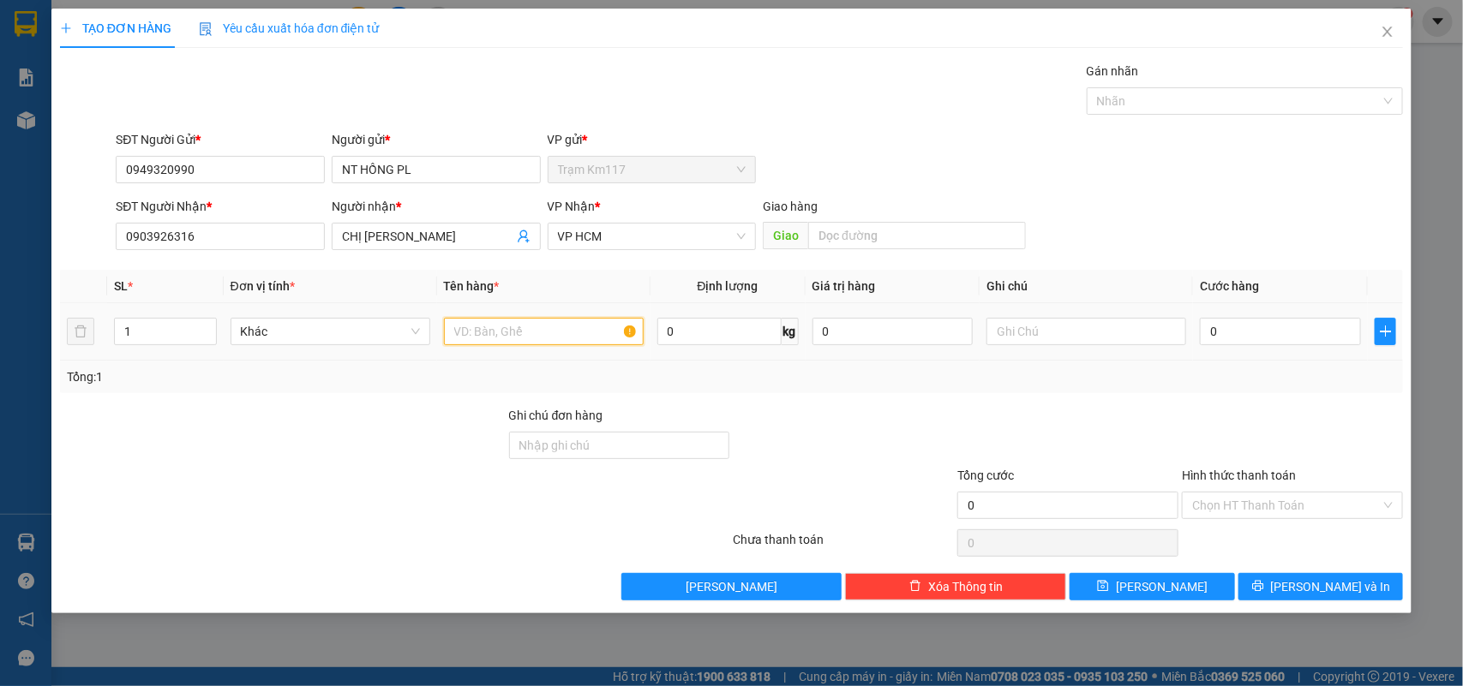
click at [507, 337] on input "text" at bounding box center [544, 331] width 200 height 27
type input "1 NIÊM PHÔNG"
click at [1223, 334] on input "0" at bounding box center [1280, 331] width 161 height 27
type input "2"
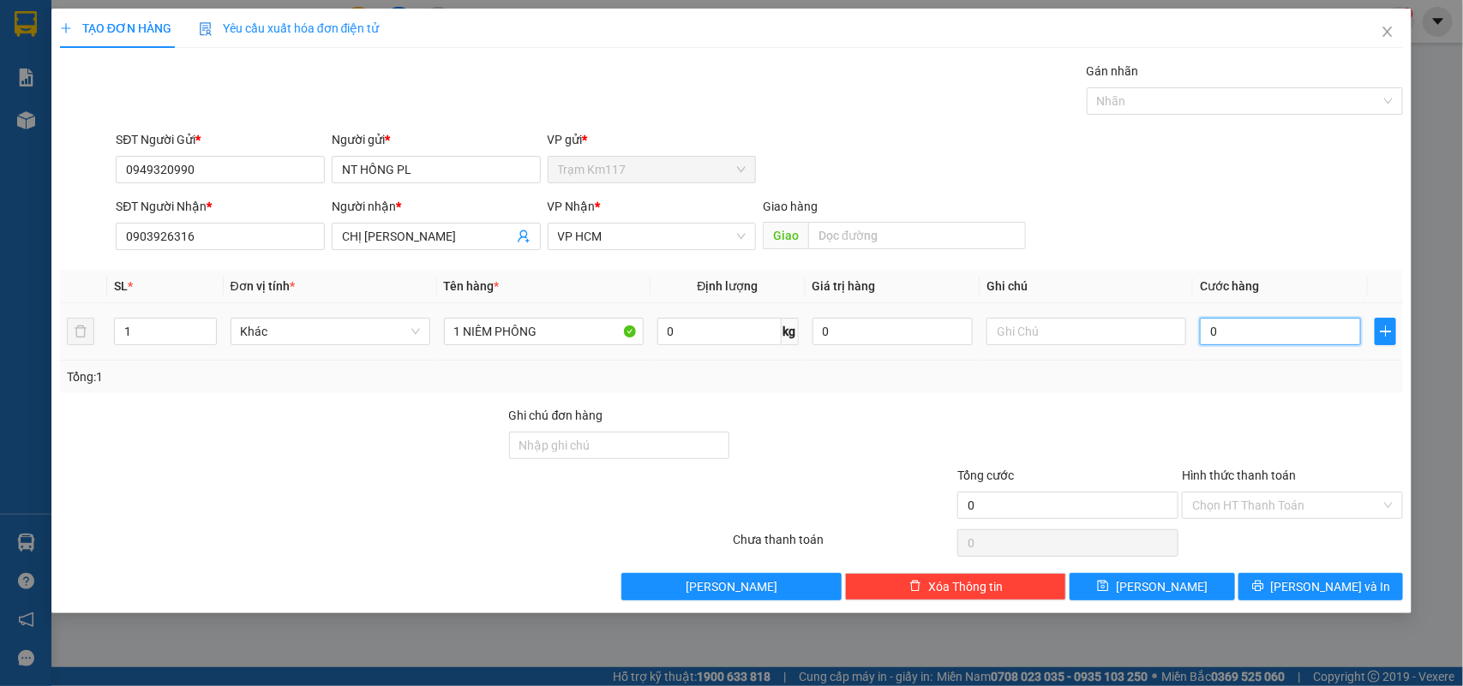
type input "2"
type input "20"
type input "200"
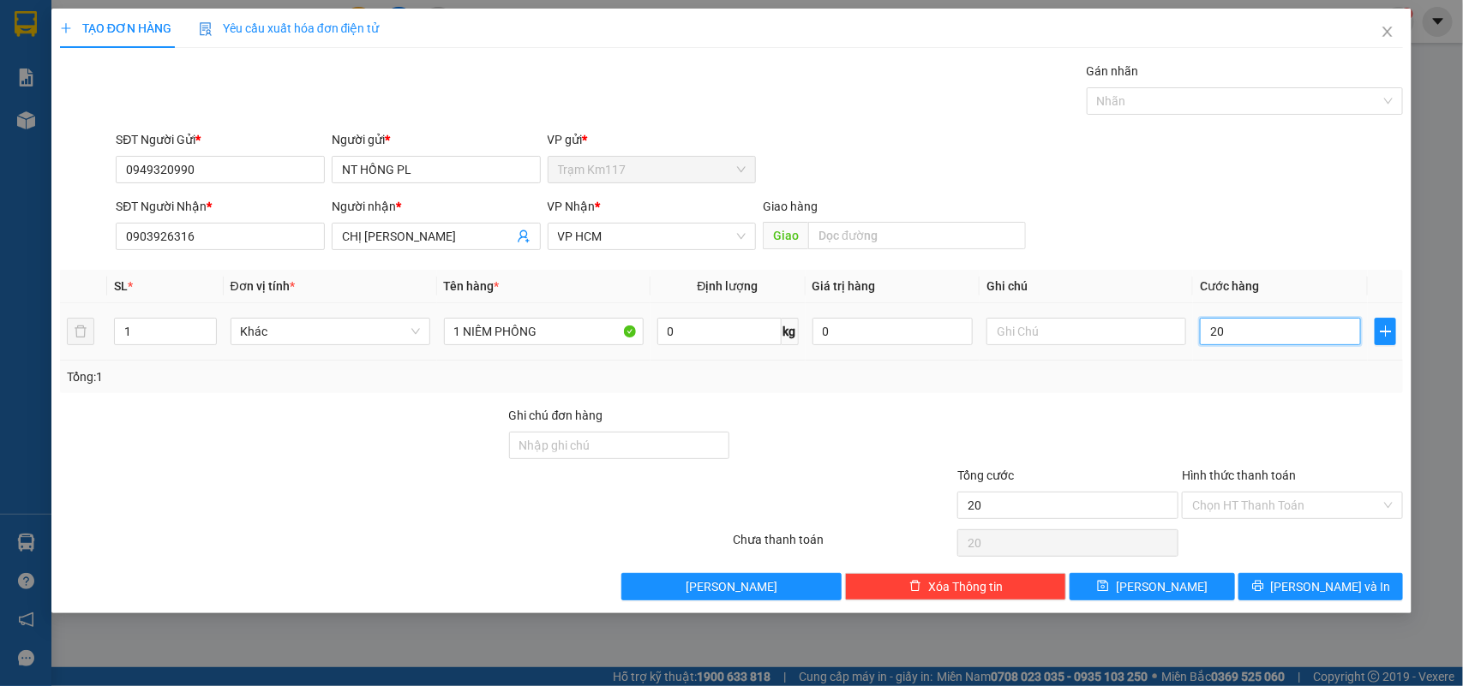
type input "200"
type input "2.000"
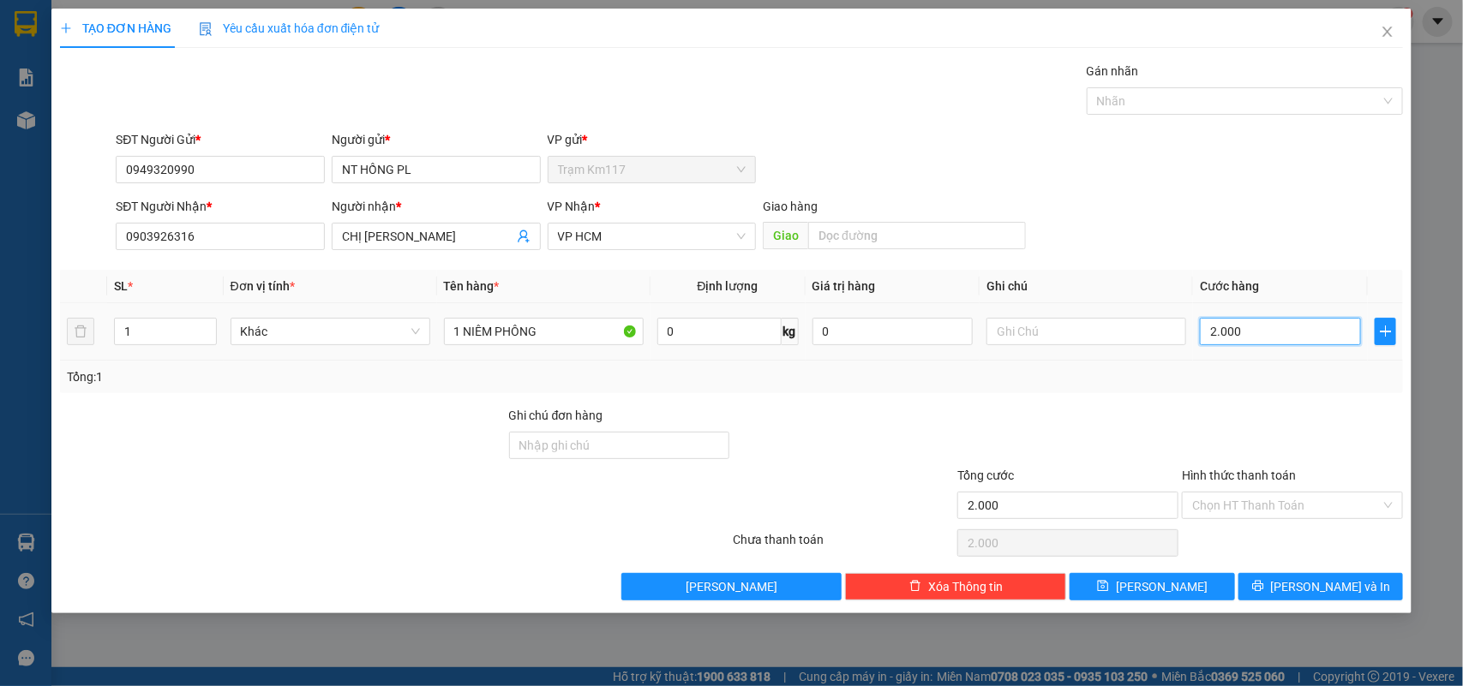
type input "20.000"
click at [1240, 498] on input "Hình thức thanh toán" at bounding box center [1286, 506] width 189 height 26
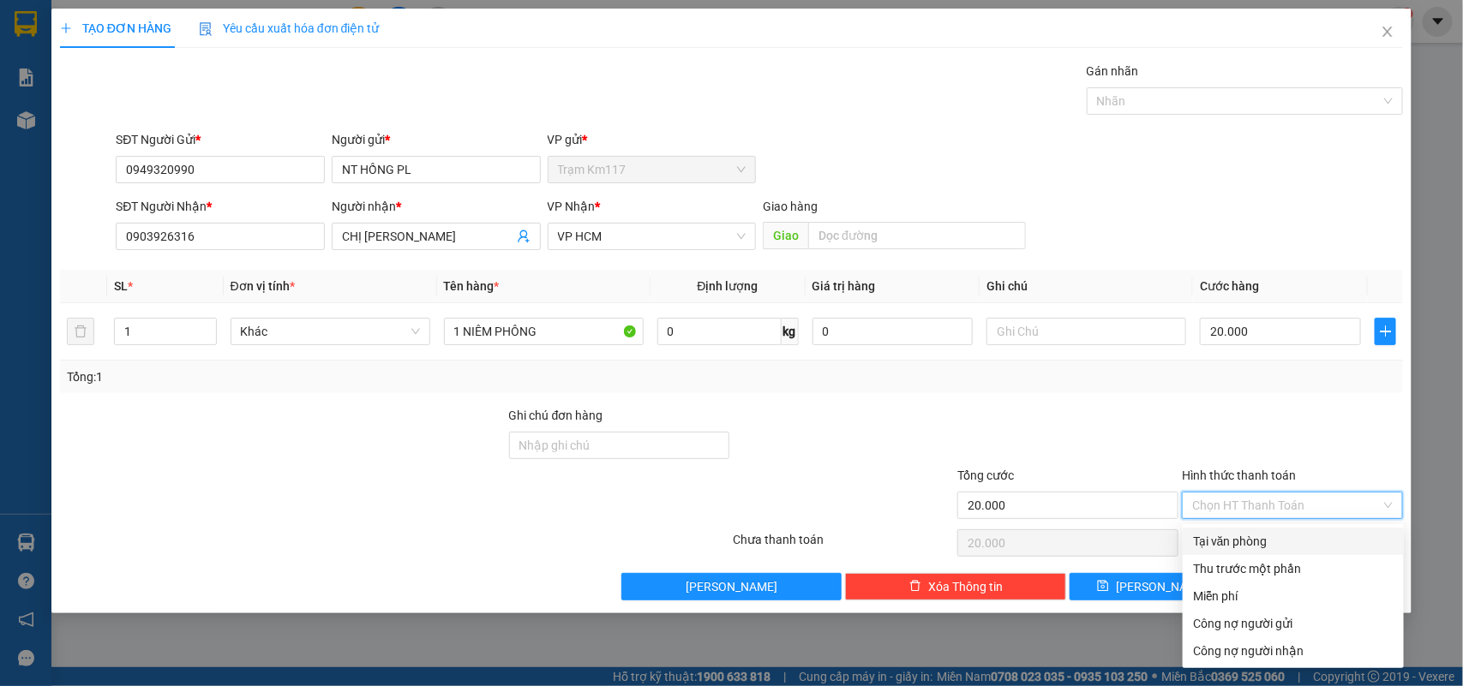
click at [1232, 538] on div "Tại văn phòng" at bounding box center [1293, 541] width 201 height 19
type input "0"
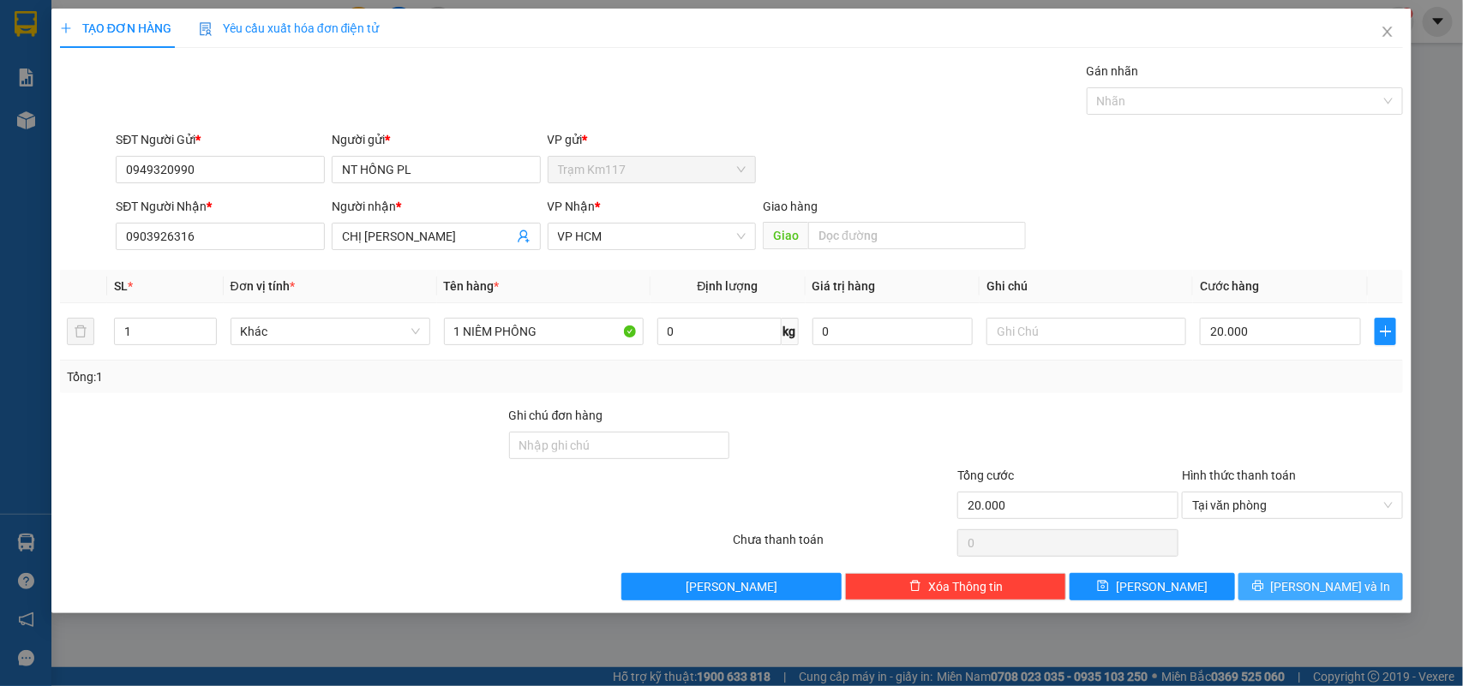
click at [1264, 588] on icon "printer" at bounding box center [1258, 586] width 12 height 12
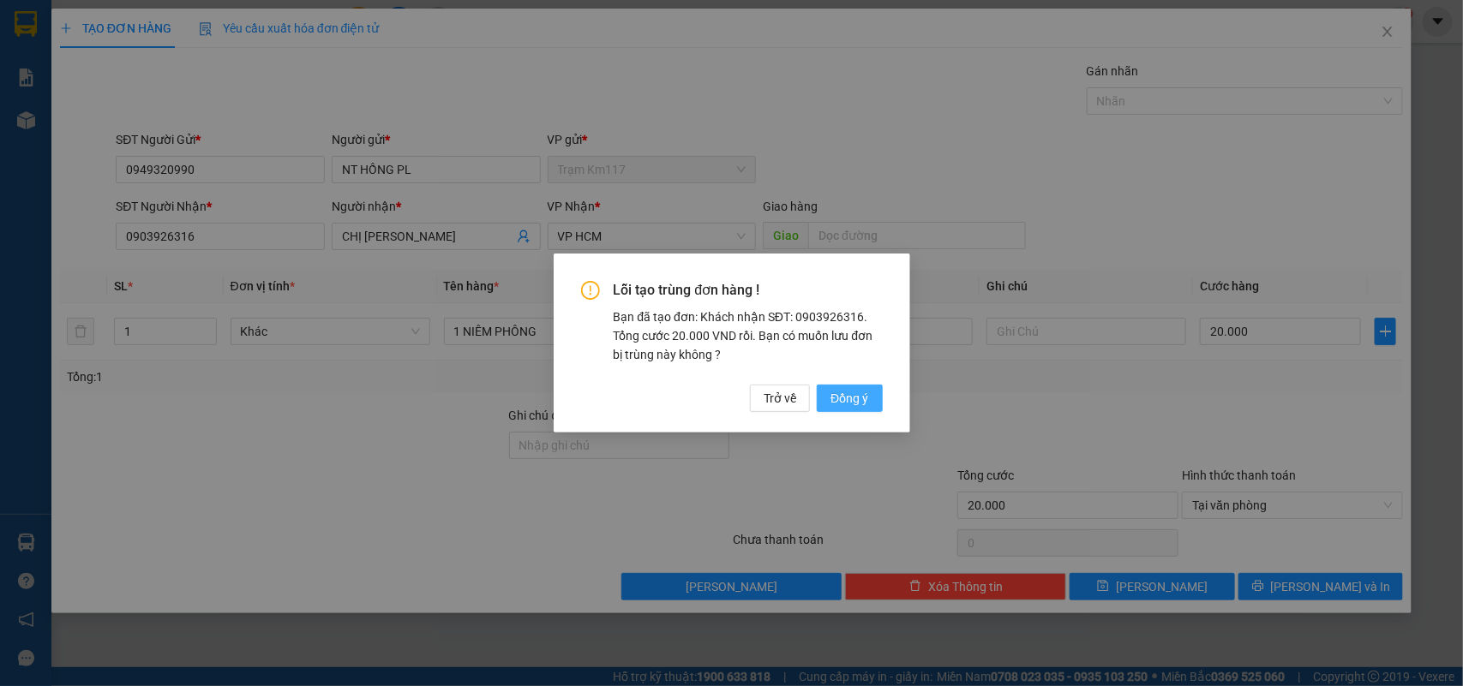
click at [853, 398] on span "Đồng ý" at bounding box center [849, 398] width 38 height 19
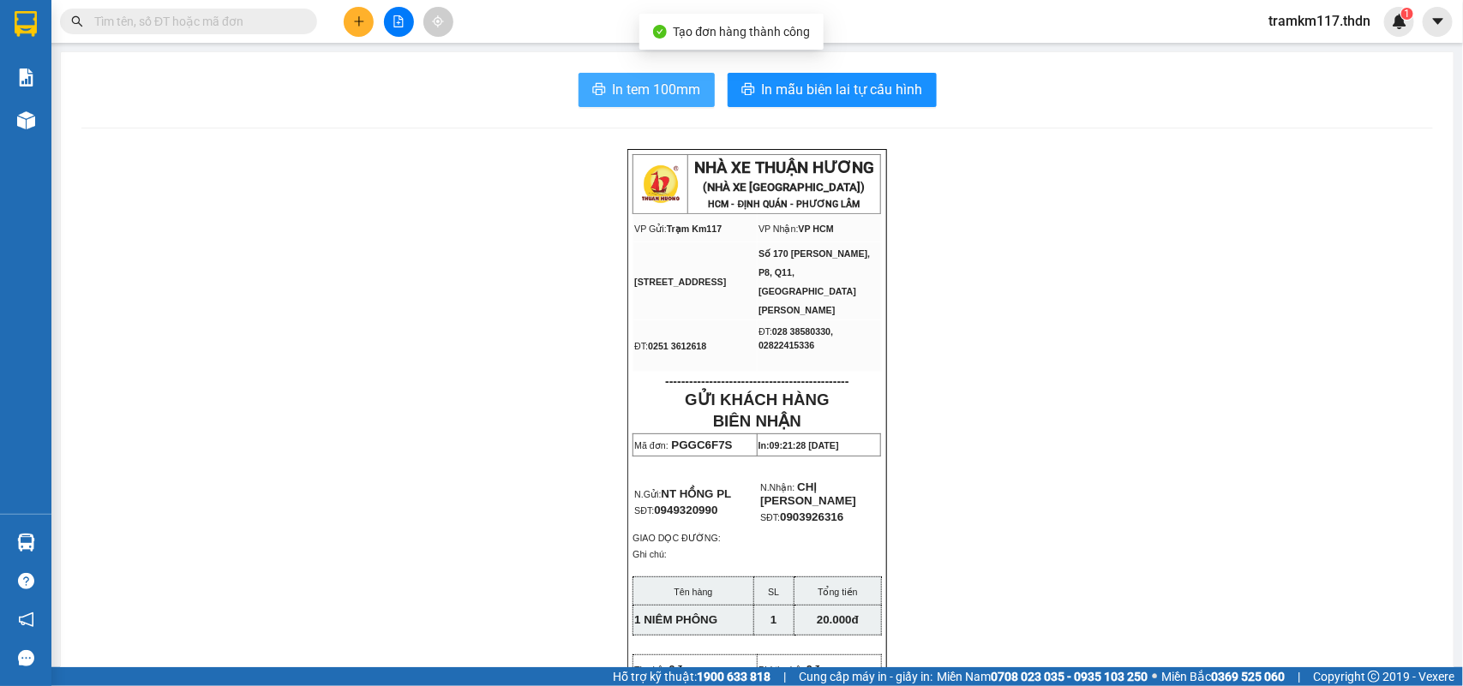
click at [650, 93] on span "In tem 100mm" at bounding box center [657, 89] width 88 height 21
click at [353, 24] on icon "plus" at bounding box center [359, 21] width 12 height 12
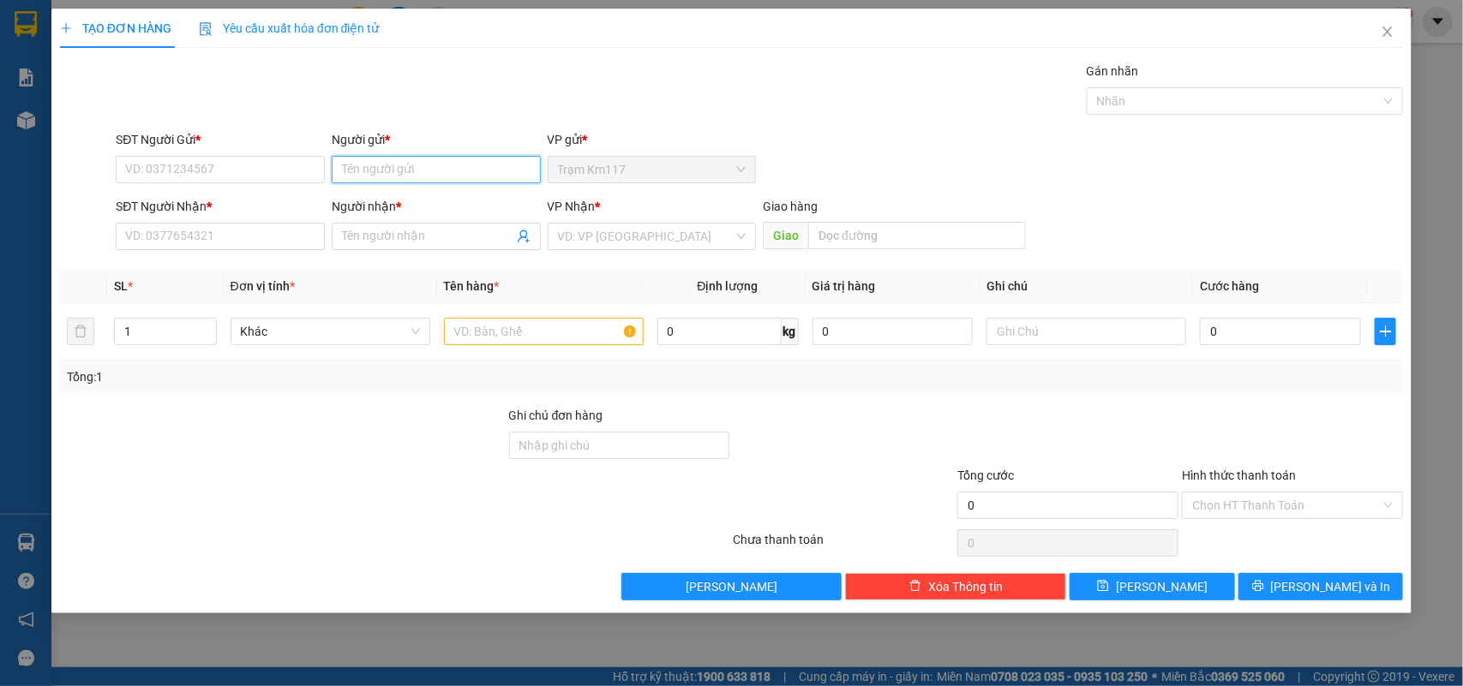
click at [426, 171] on input "Người gửi *" at bounding box center [436, 169] width 209 height 27
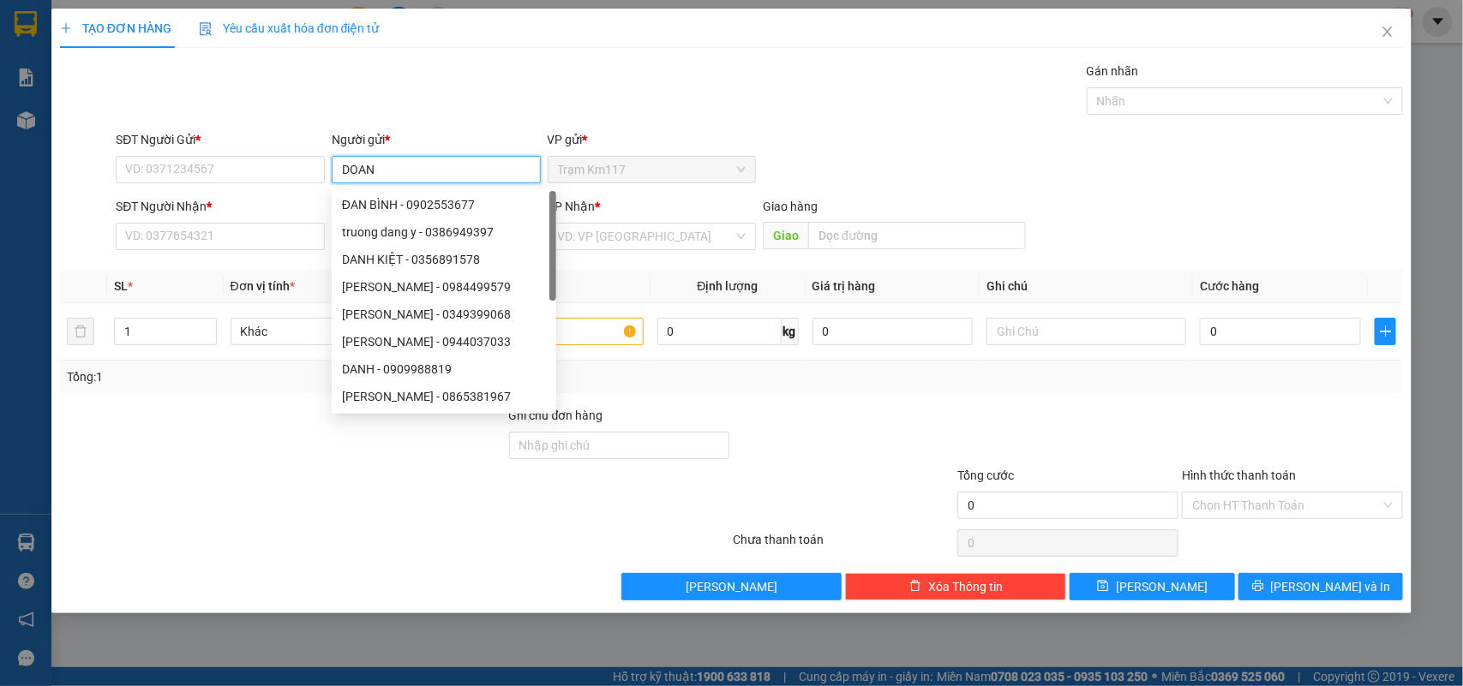
type input "DOANH"
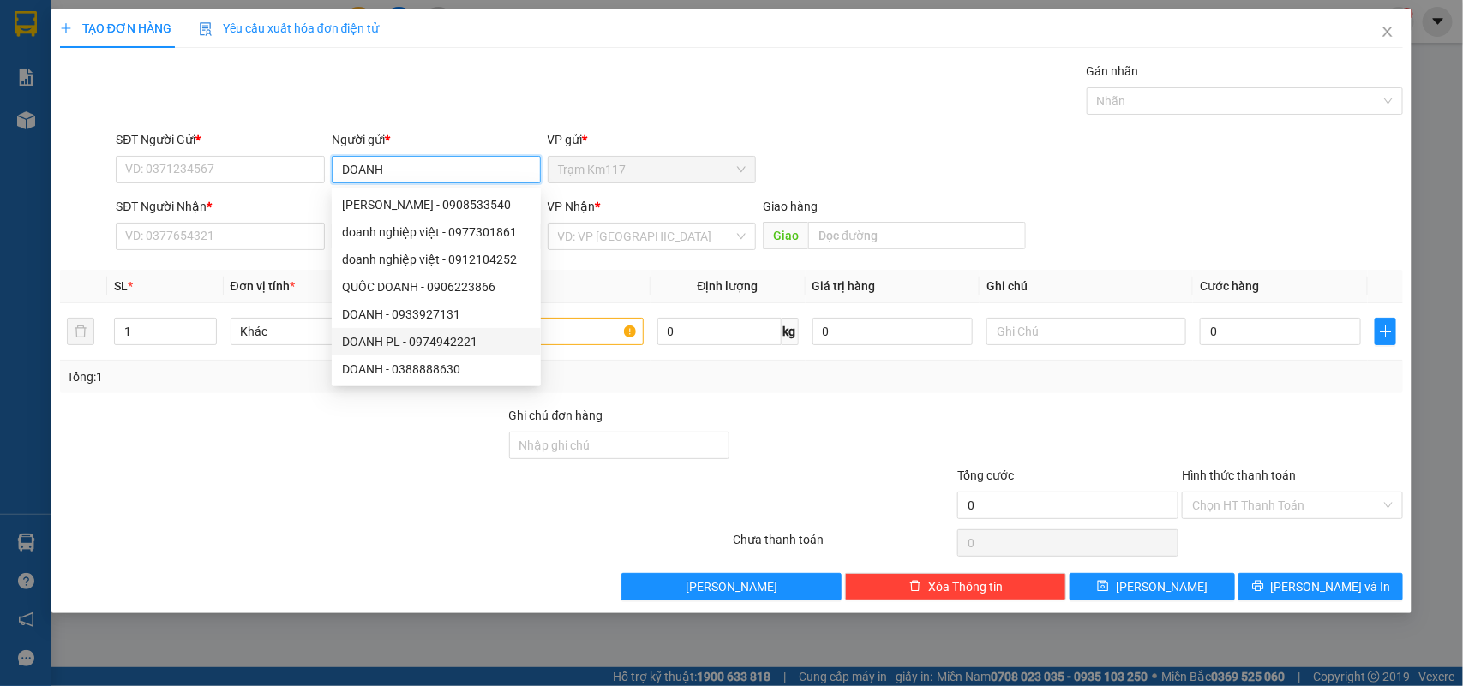
click at [410, 344] on div "DOANH PL - 0974942221" at bounding box center [436, 341] width 189 height 19
type input "0974942221"
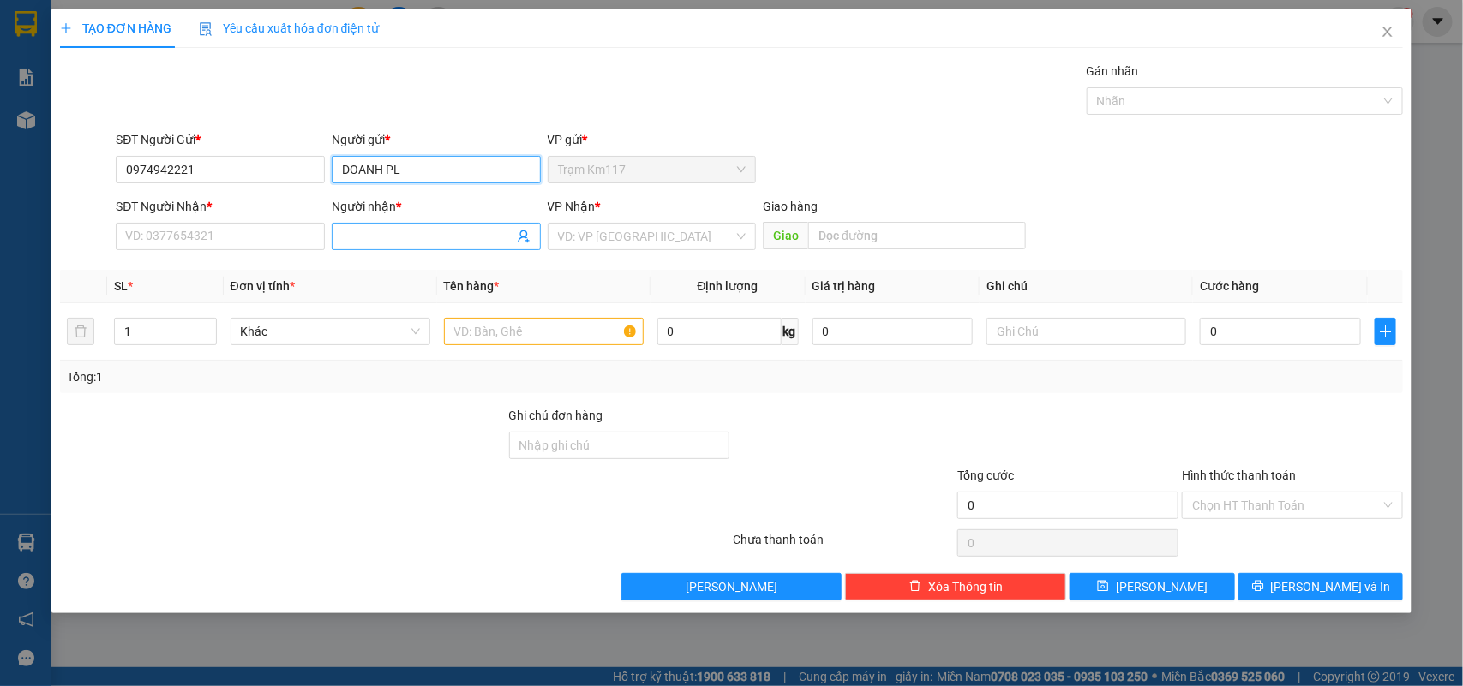
type input "DOANH PL"
click at [524, 234] on icon "user-add" at bounding box center [524, 237] width 14 height 14
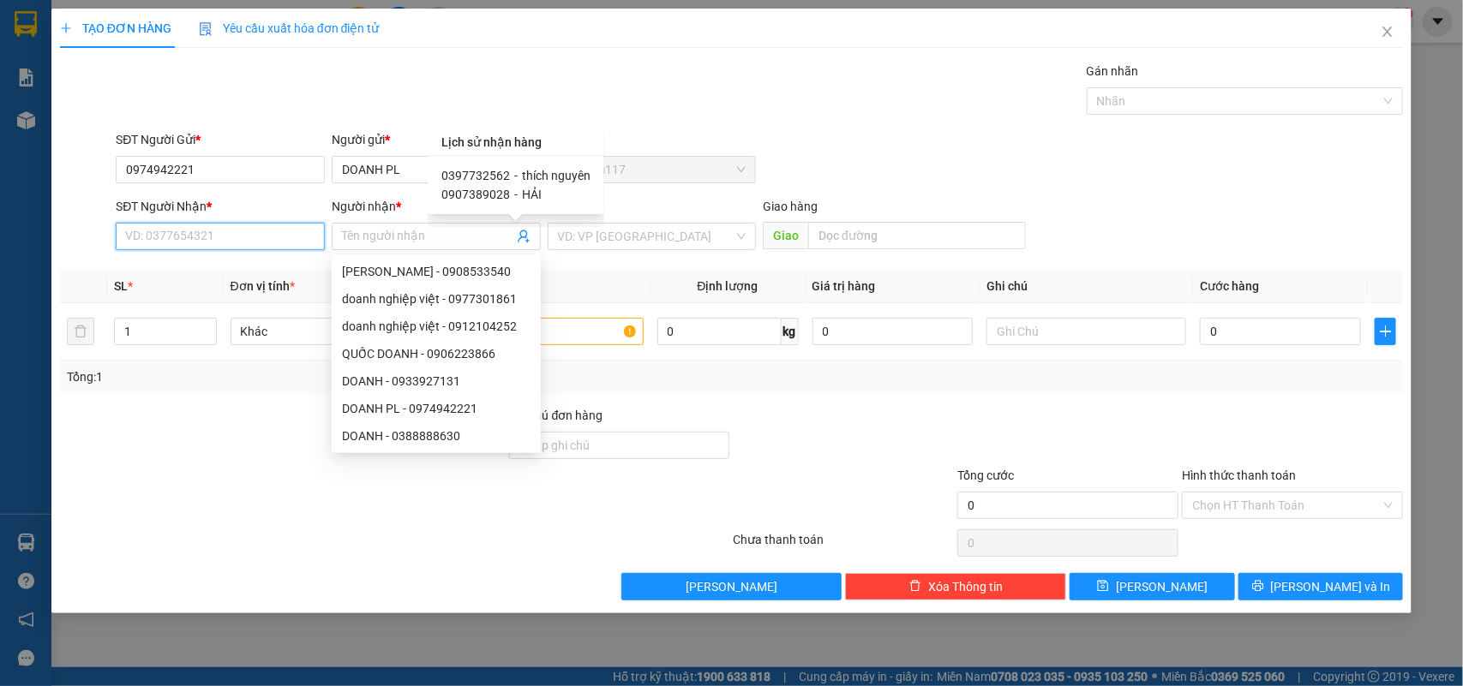
click at [244, 238] on input "SĐT Người Nhận *" at bounding box center [220, 236] width 209 height 27
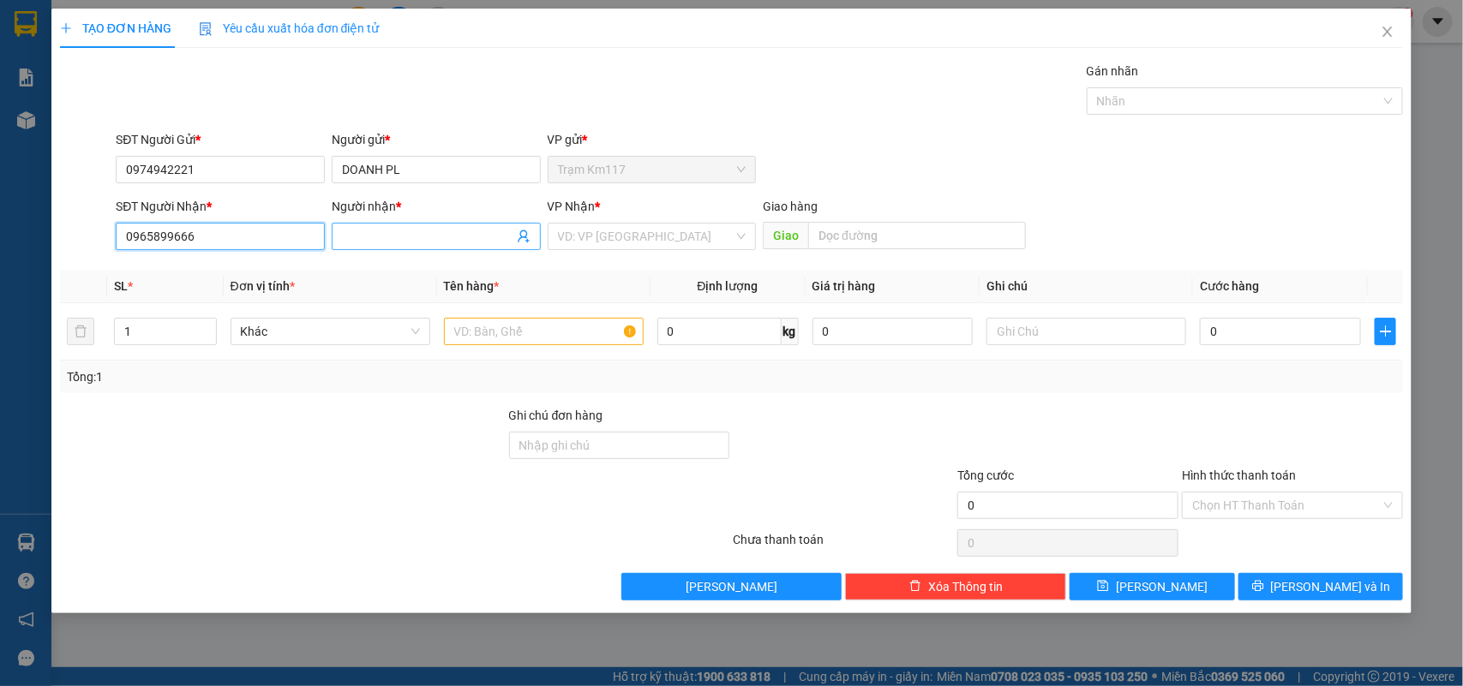
type input "0965899666"
click at [400, 236] on input "Người nhận *" at bounding box center [427, 236] width 171 height 19
click at [379, 237] on input "CTY NGĨA DŨNG" at bounding box center [427, 236] width 171 height 19
type input "CTY NGHĨA DŨNG"
click at [476, 328] on input "text" at bounding box center [544, 331] width 200 height 27
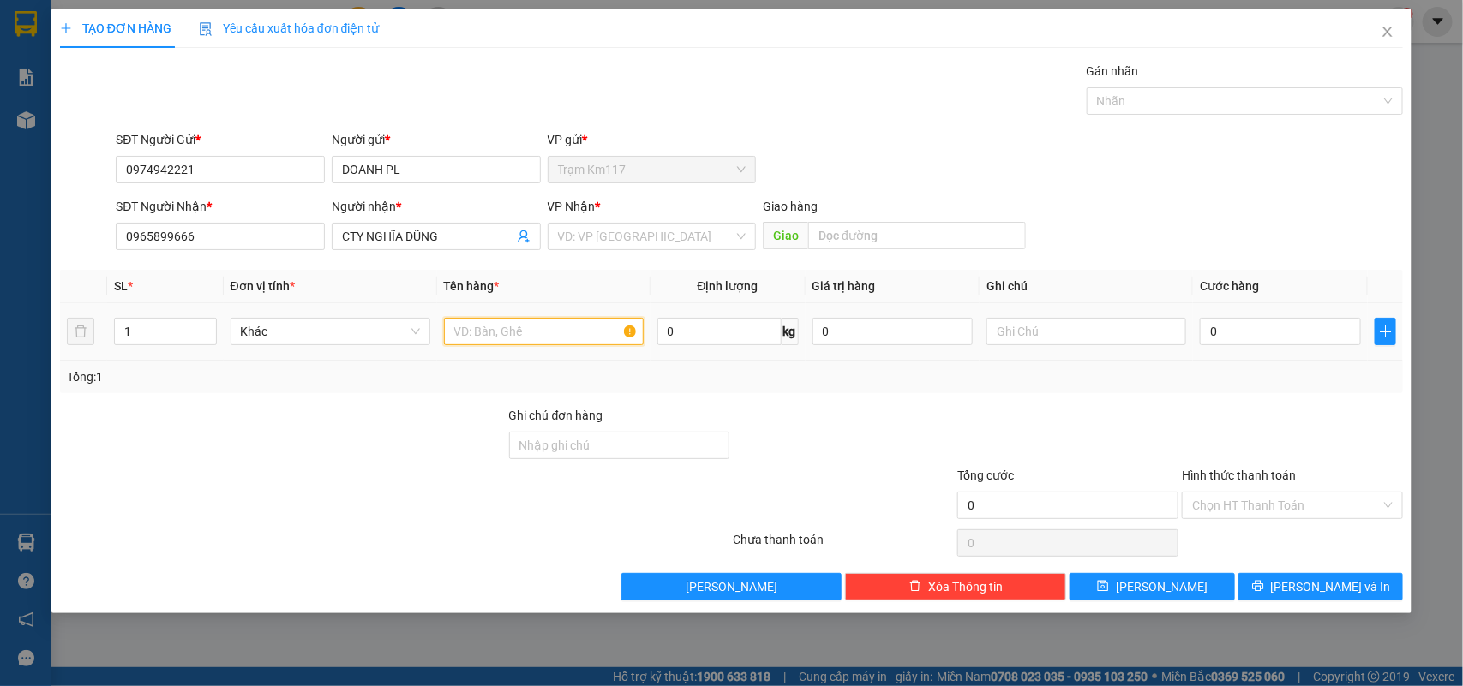
click at [515, 331] on input "text" at bounding box center [544, 331] width 200 height 27
type input "1 K MÀN HÌNH"
click at [608, 233] on input "search" at bounding box center [646, 237] width 177 height 26
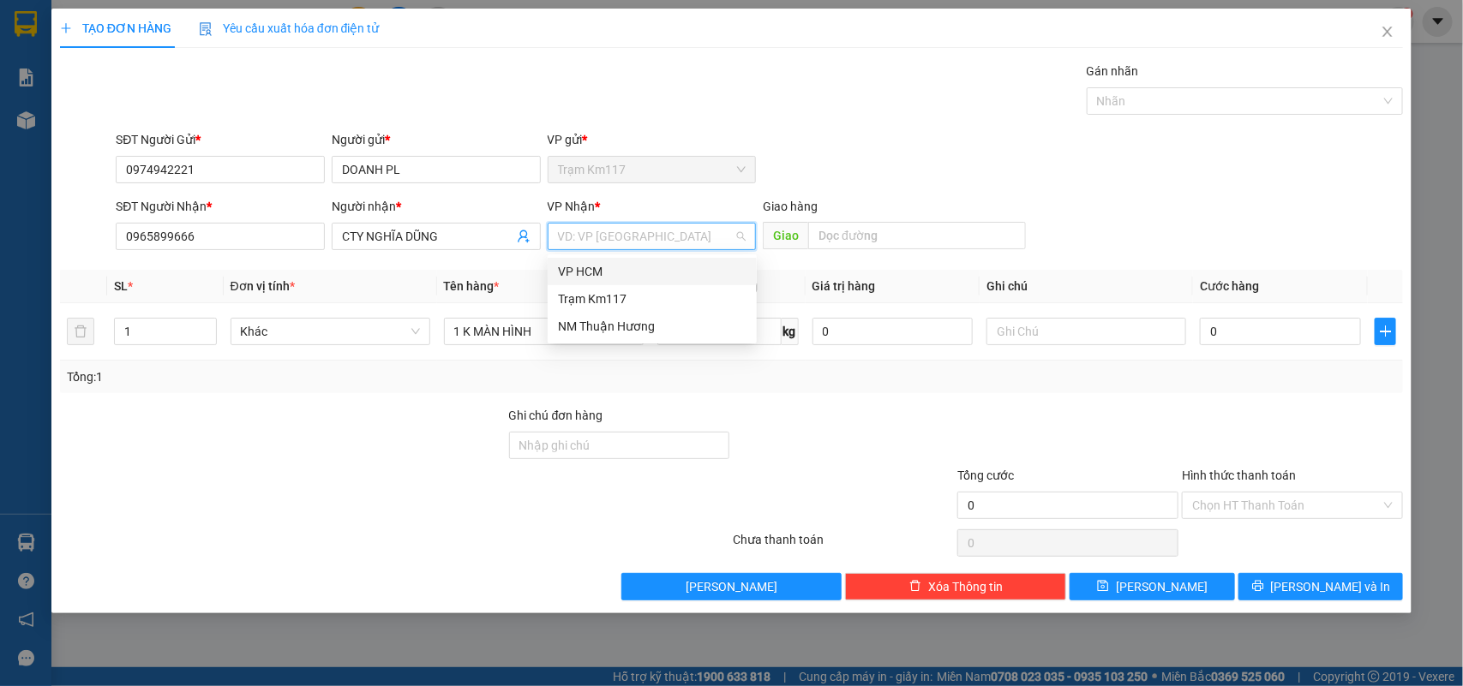
click at [591, 272] on div "VP HCM" at bounding box center [652, 271] width 189 height 19
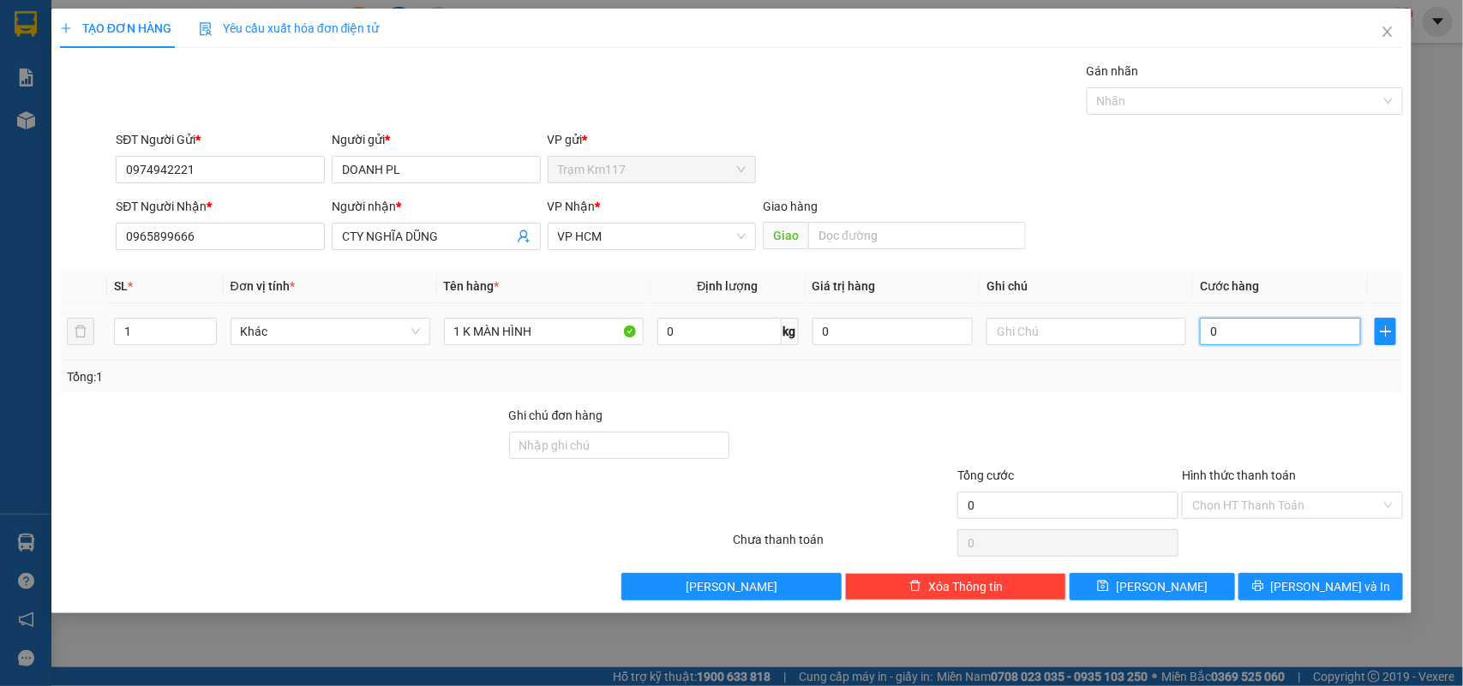
click at [1268, 332] on input "0" at bounding box center [1280, 331] width 161 height 27
type input "3"
type input "30"
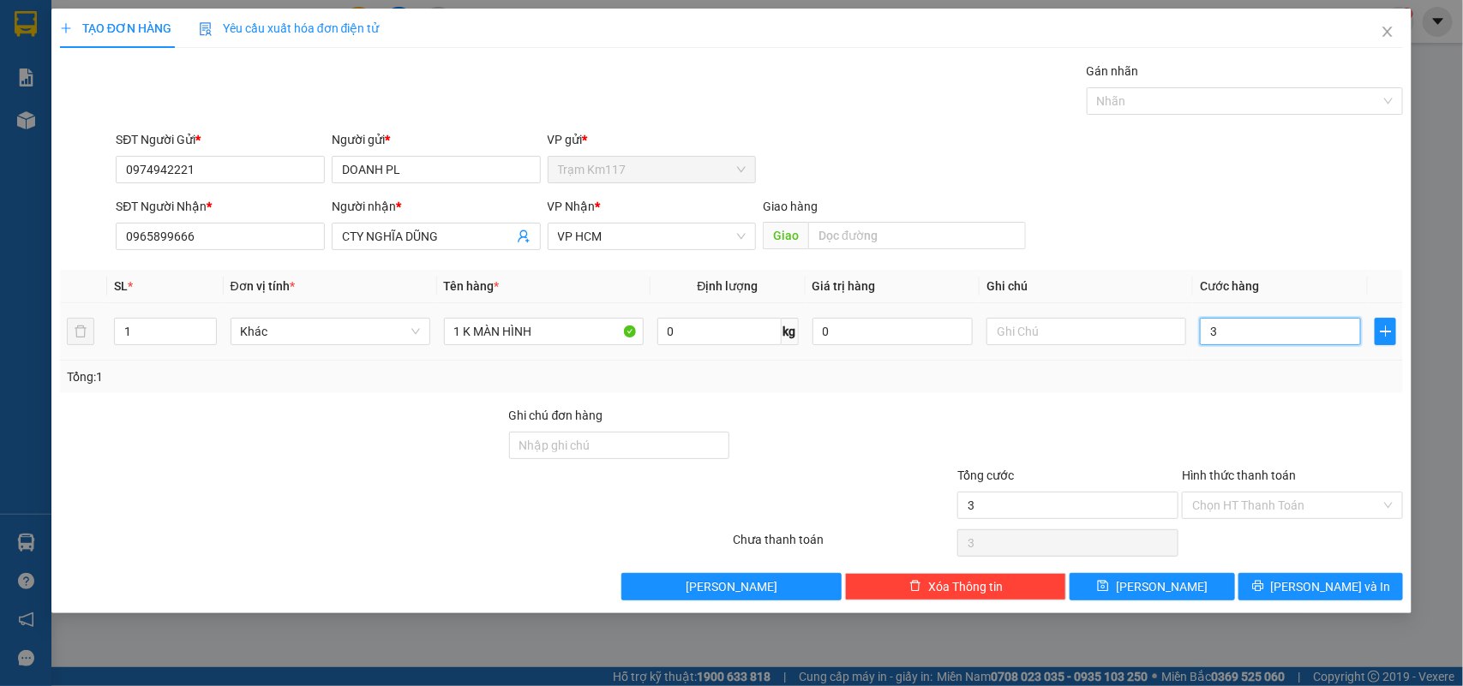
type input "30"
type input "300"
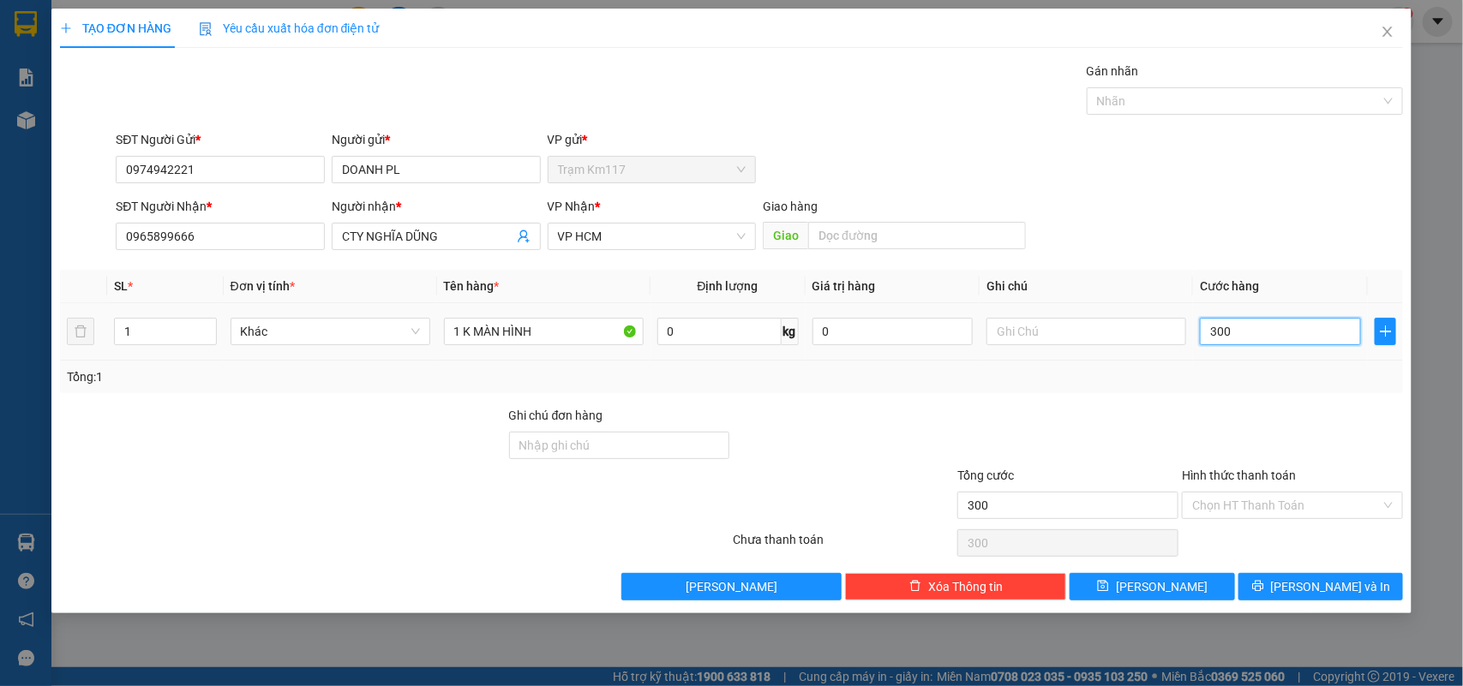
type input "3.000"
type input "30.000"
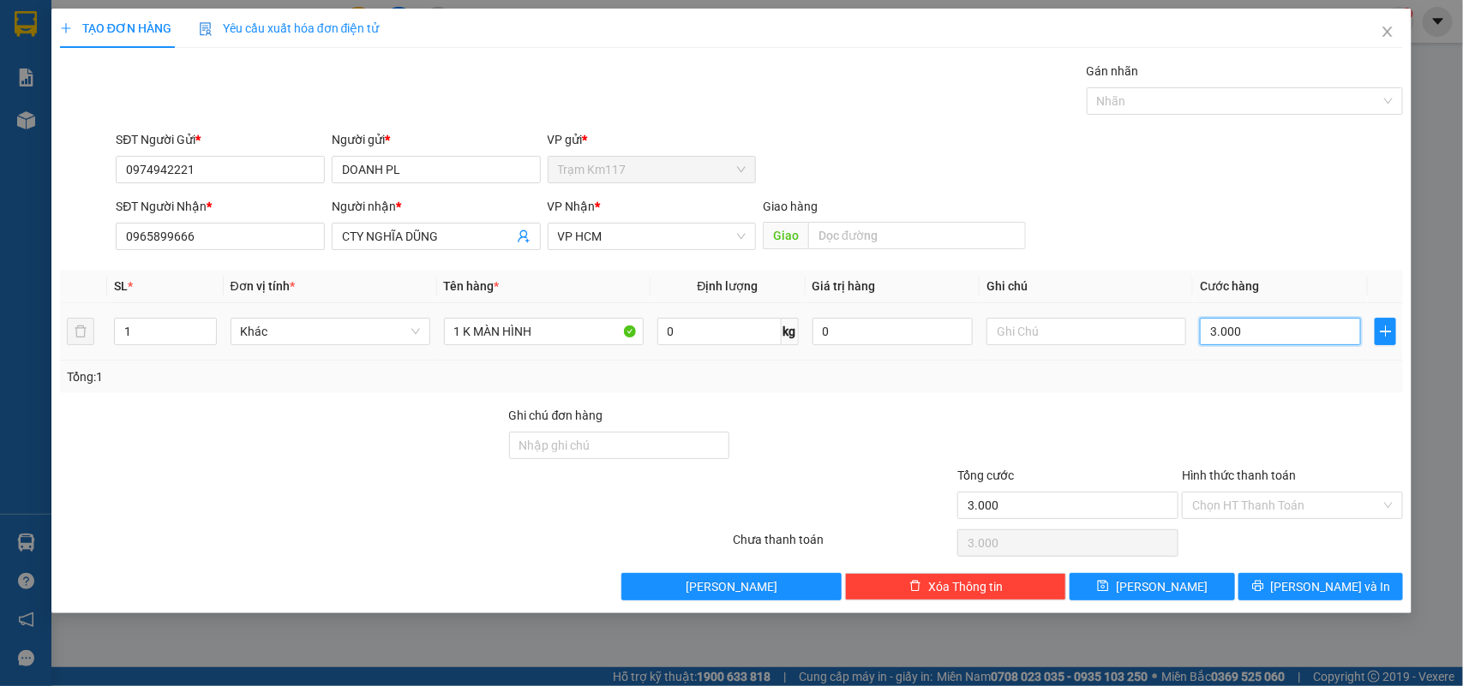
type input "30.000"
click at [1257, 506] on input "Hình thức thanh toán" at bounding box center [1286, 506] width 189 height 26
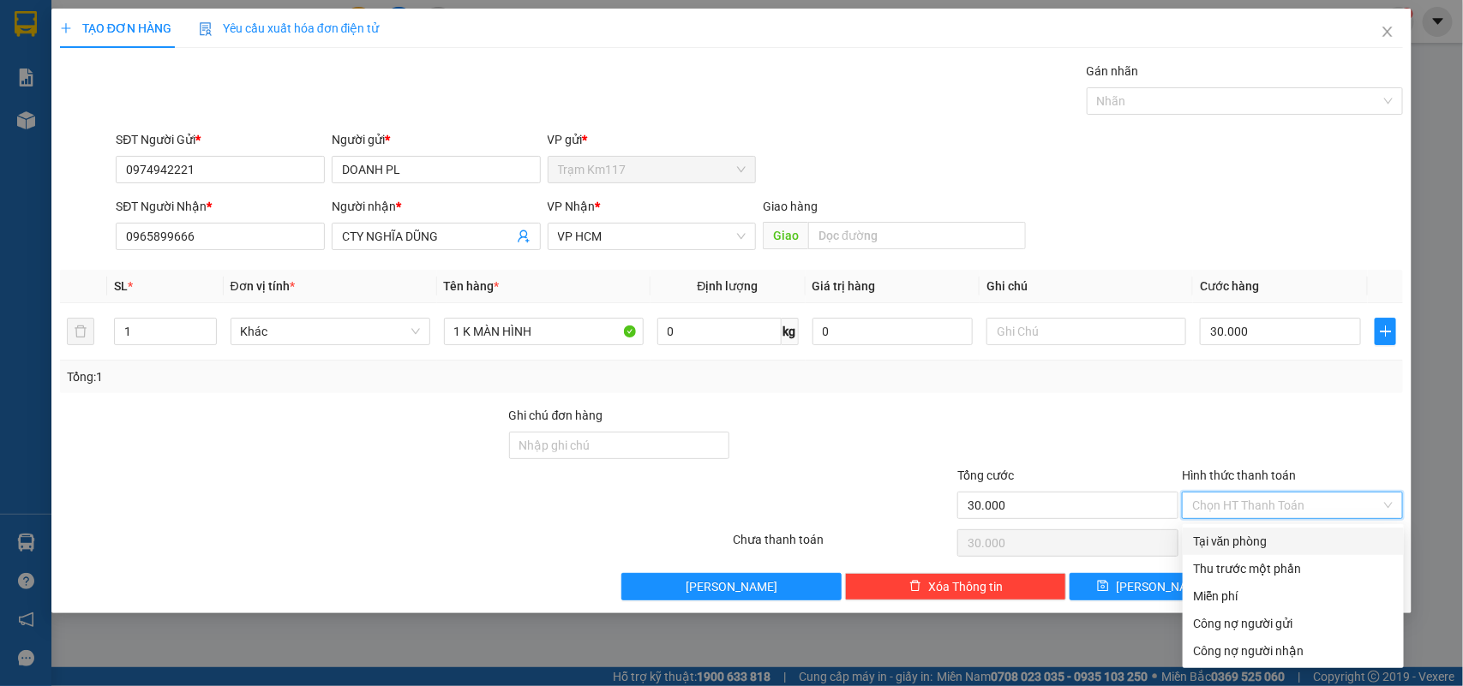
click at [1244, 540] on div "Tại văn phòng" at bounding box center [1293, 541] width 201 height 19
type input "0"
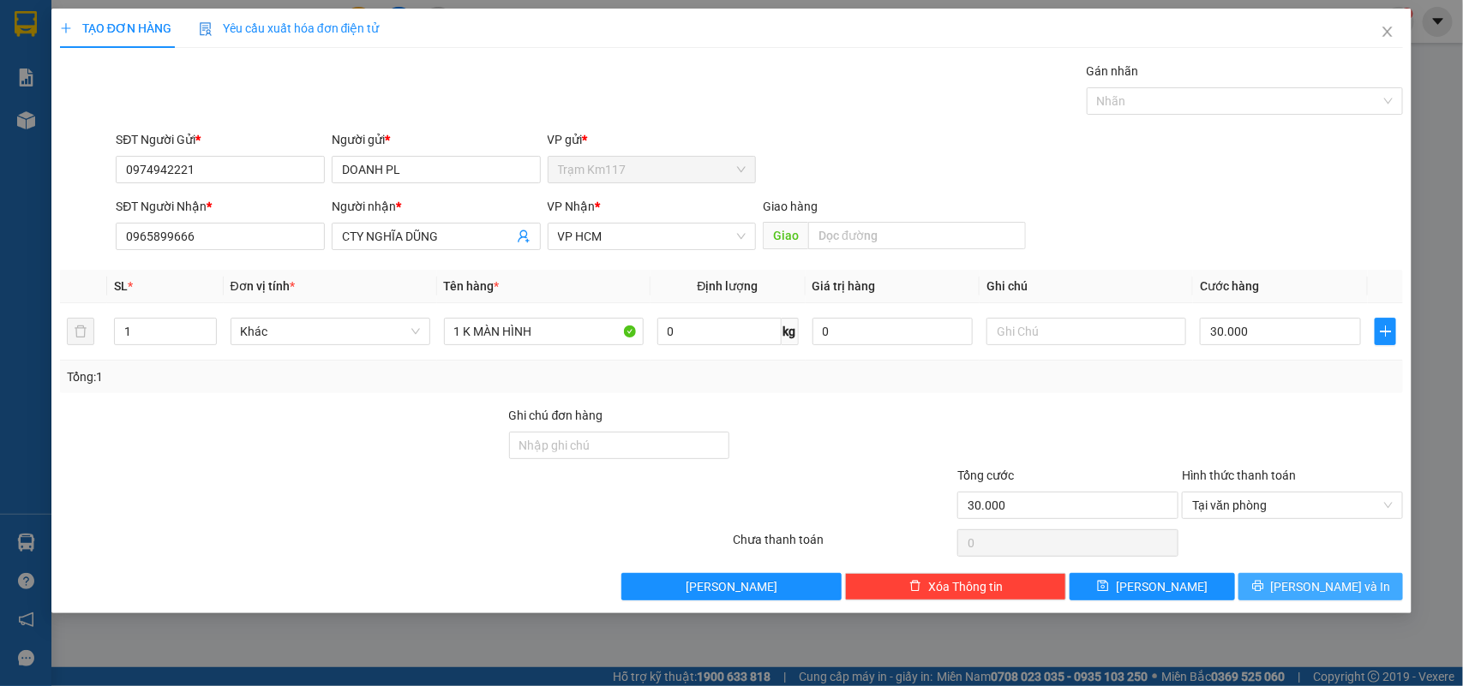
click at [1286, 587] on button "[PERSON_NAME] và In" at bounding box center [1320, 586] width 165 height 27
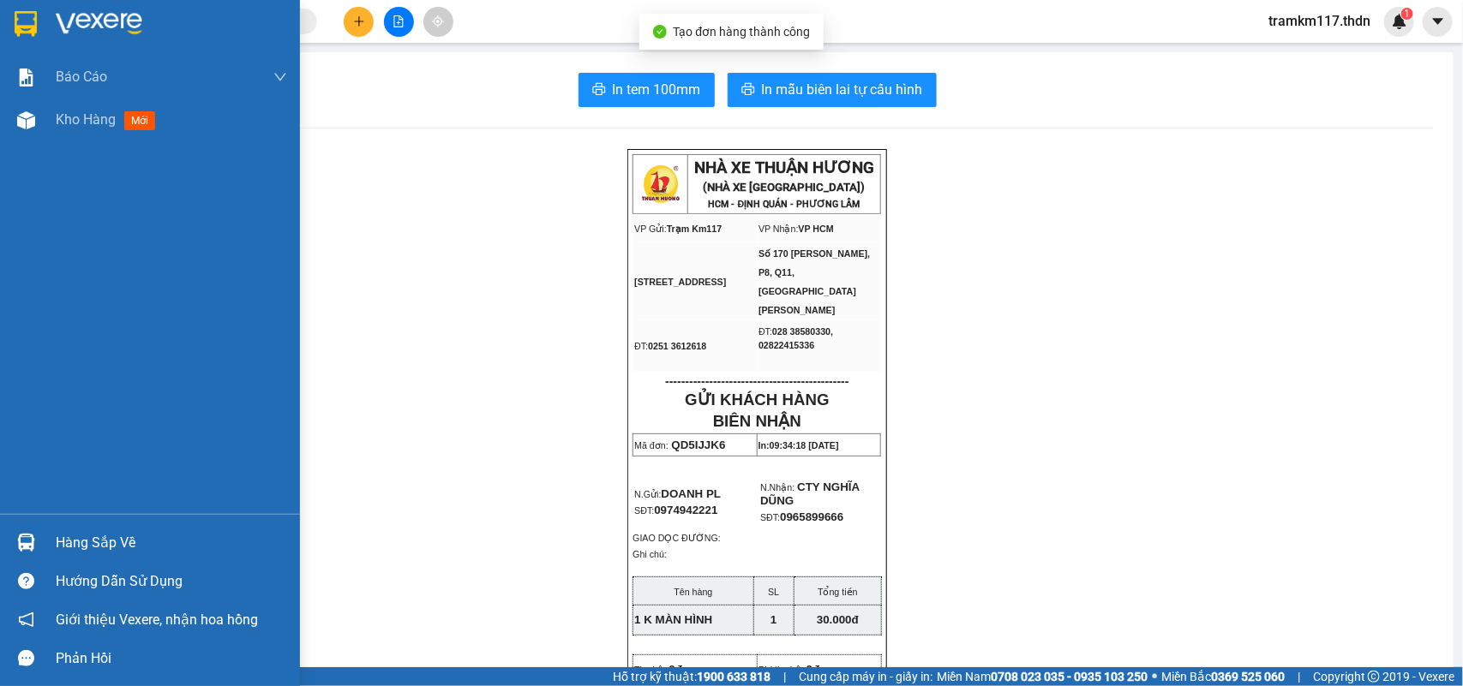
click at [21, 24] on img at bounding box center [26, 24] width 22 height 26
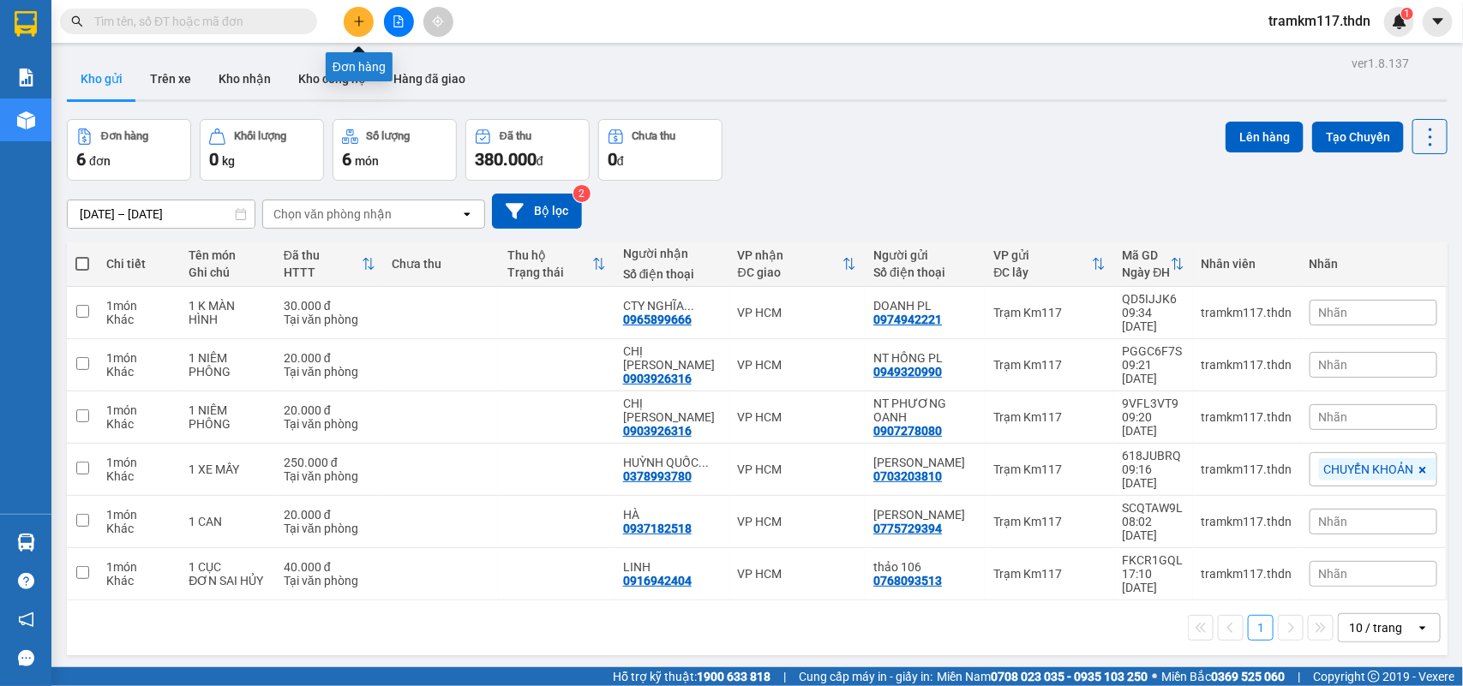
click at [353, 24] on icon "plus" at bounding box center [359, 21] width 12 height 12
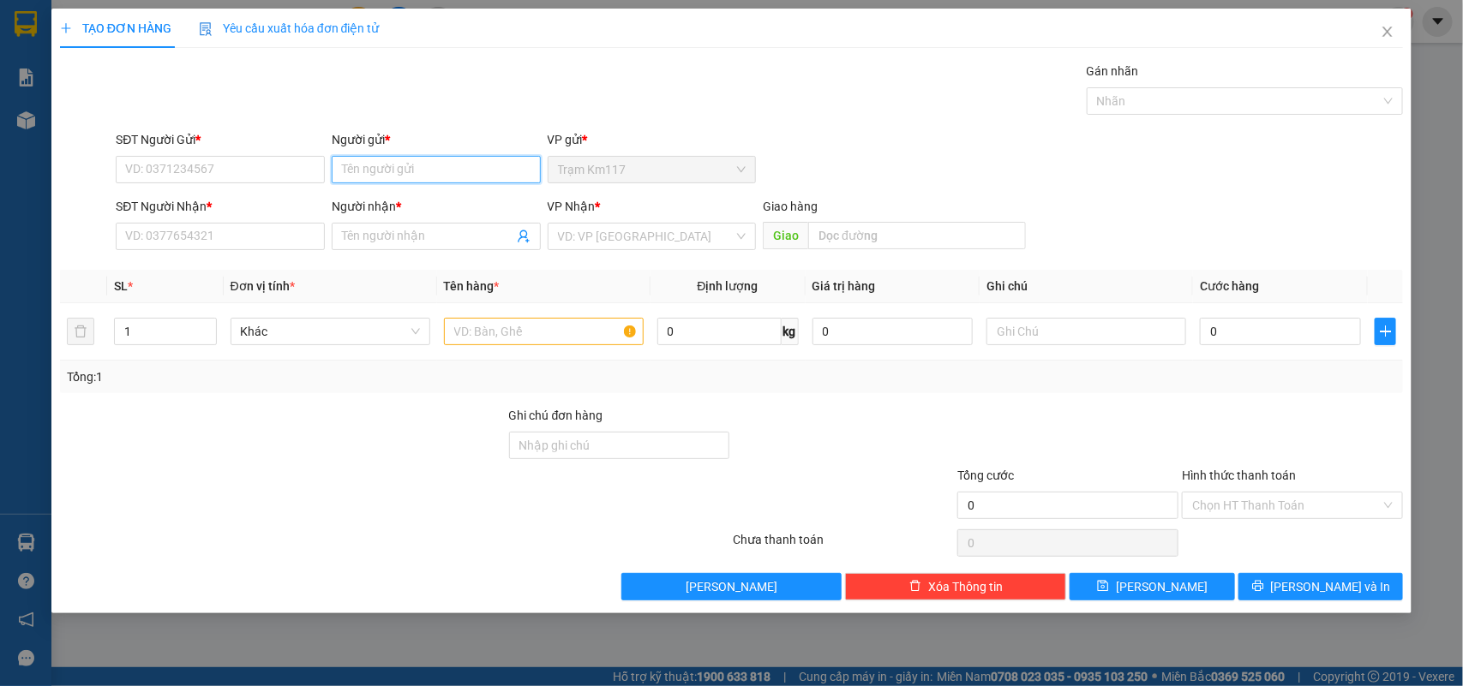
click at [414, 174] on input "Người gửi *" at bounding box center [436, 169] width 209 height 27
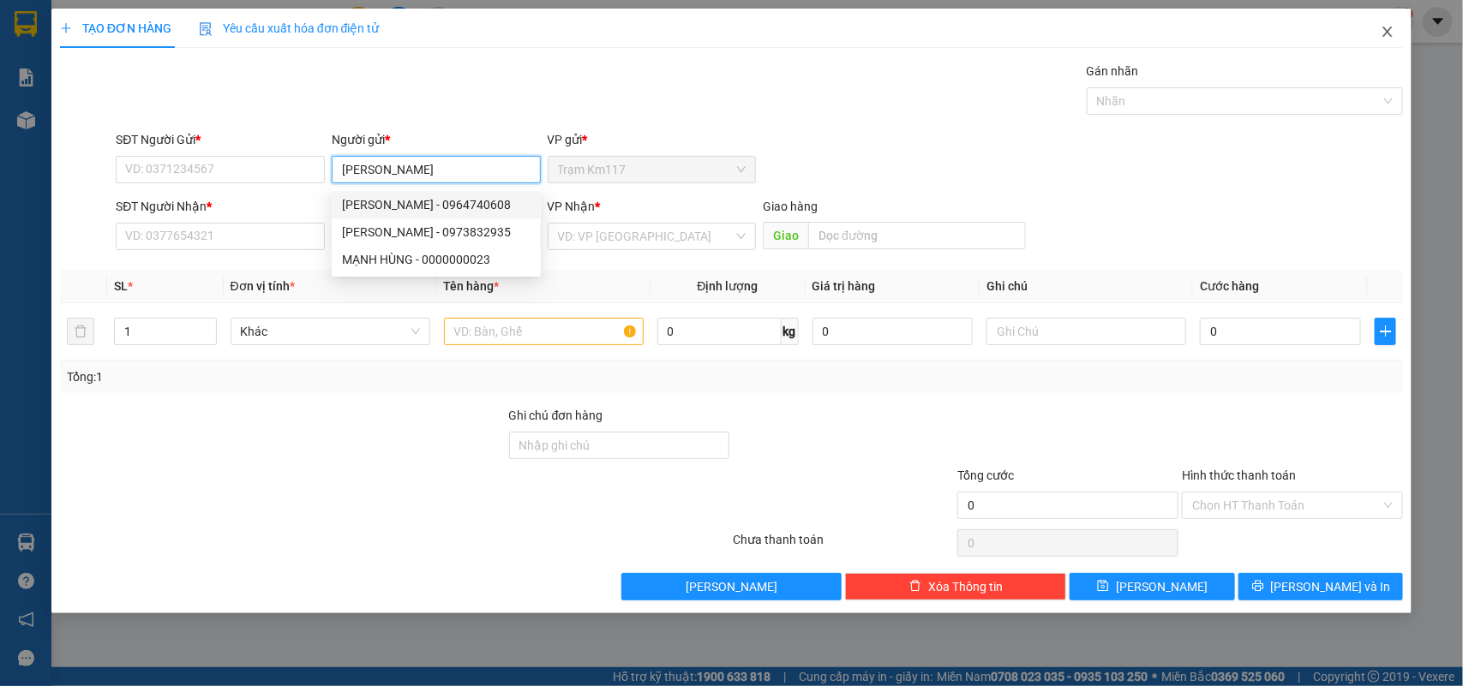
type input "MẠNH HÙNG"
click at [1386, 32] on icon "close" at bounding box center [1387, 32] width 14 height 14
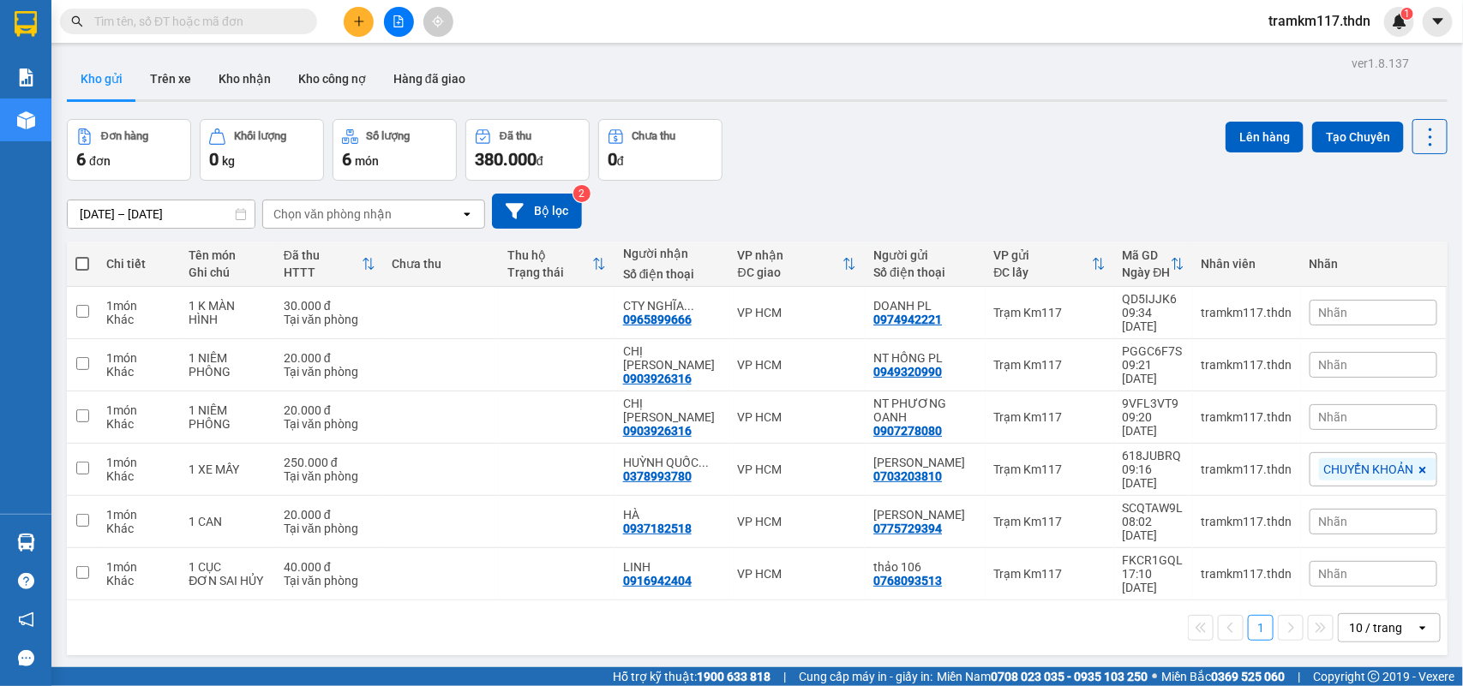
click at [224, 24] on input "text" at bounding box center [195, 21] width 202 height 19
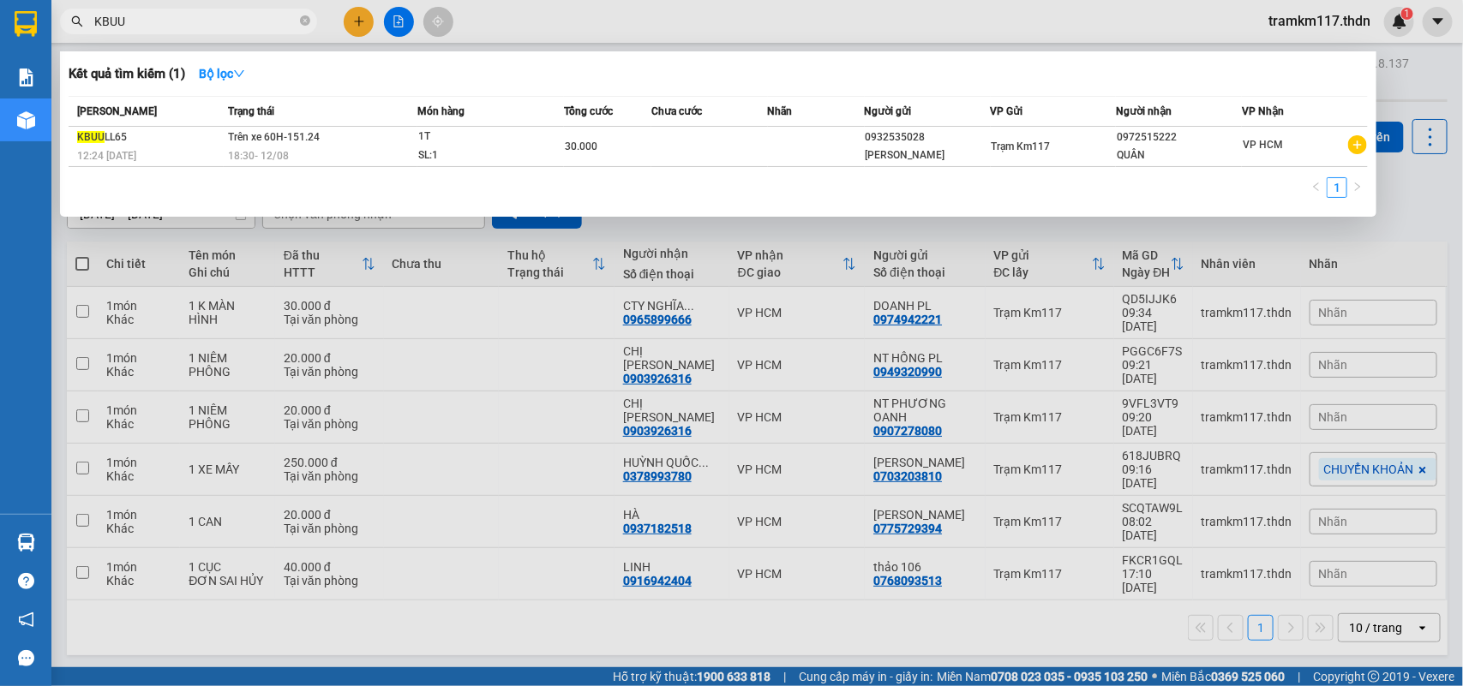
click at [142, 19] on input "KBUU" at bounding box center [195, 21] width 202 height 19
type input "K"
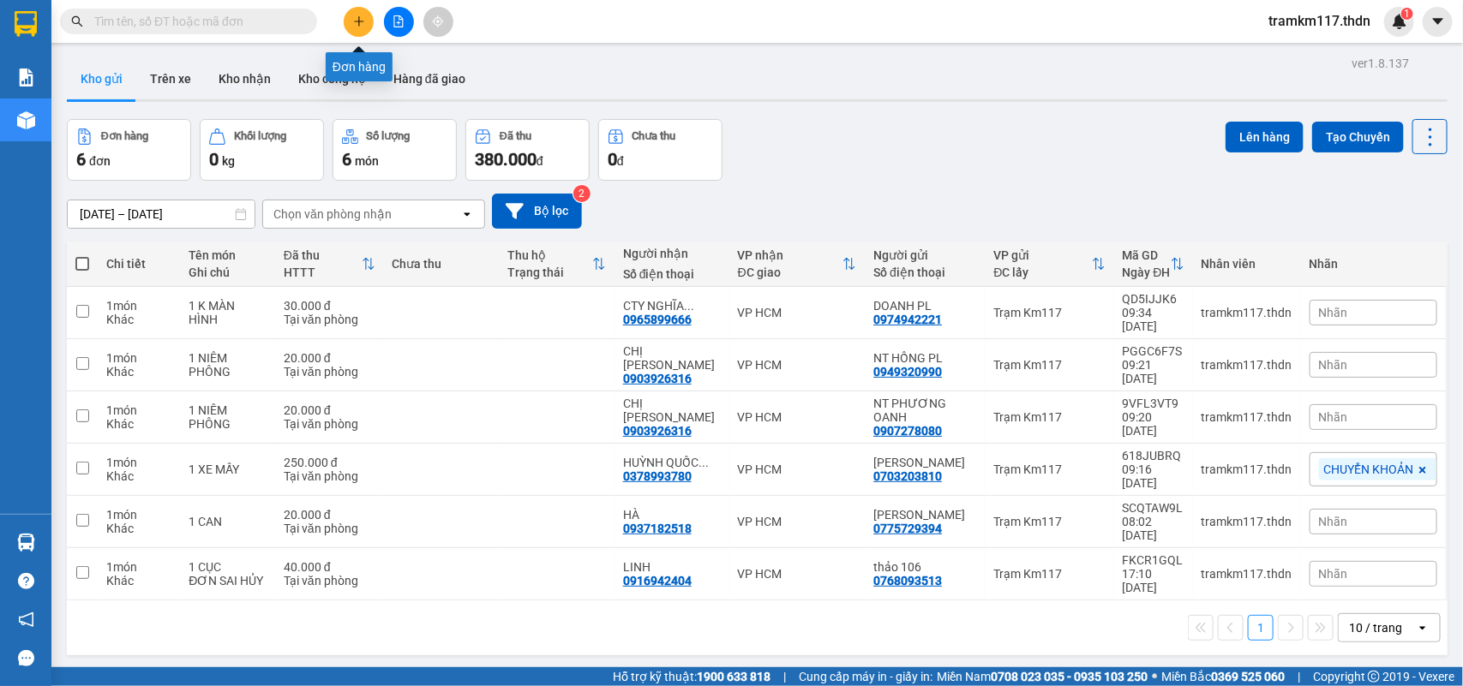
click at [360, 23] on icon "plus" at bounding box center [359, 21] width 12 height 12
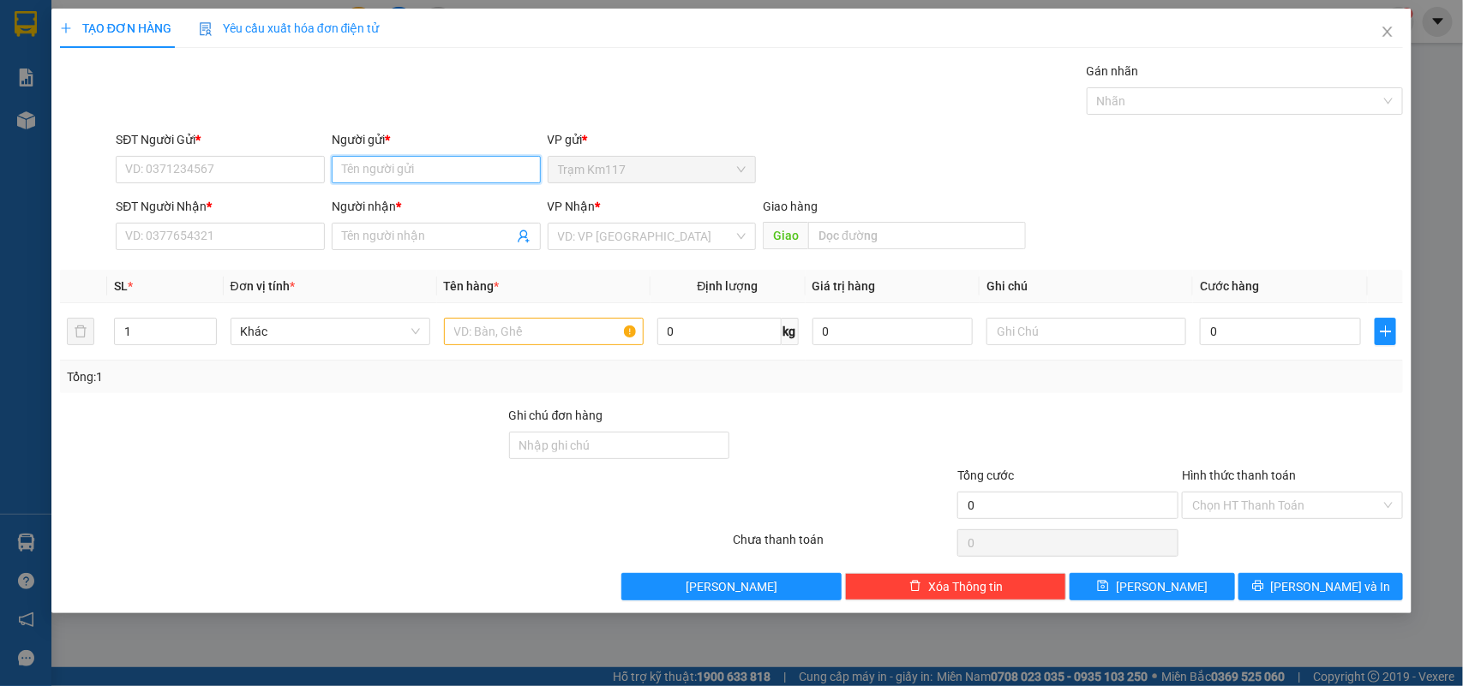
click at [382, 176] on input "Người gửi *" at bounding box center [436, 169] width 209 height 27
type input "MẠNH TÙN"
click at [452, 200] on div "RÈM CỬA MẠNH TÙNG - 0903169376" at bounding box center [443, 204] width 202 height 19
type input "0903169376"
type input "RÈM CỬA MẠNH TÙNG"
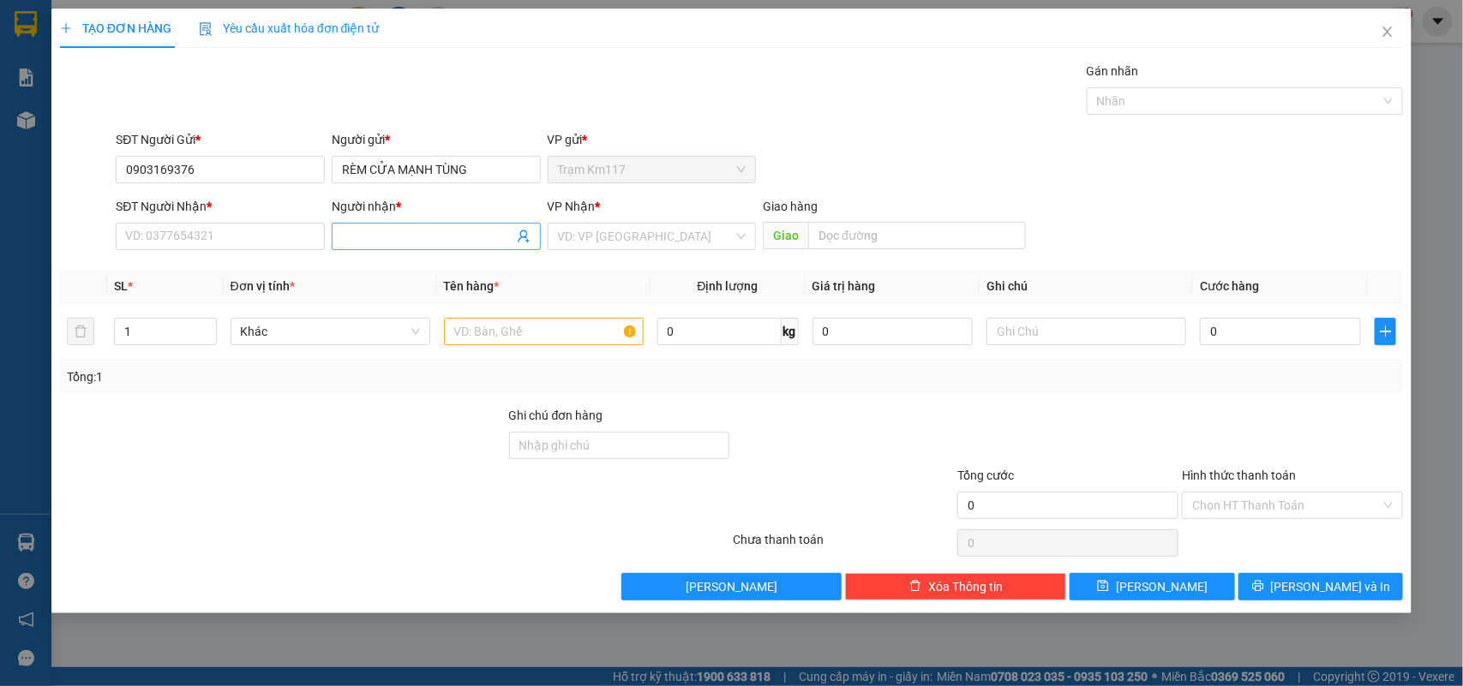
click at [521, 234] on icon "user-add" at bounding box center [524, 237] width 14 height 14
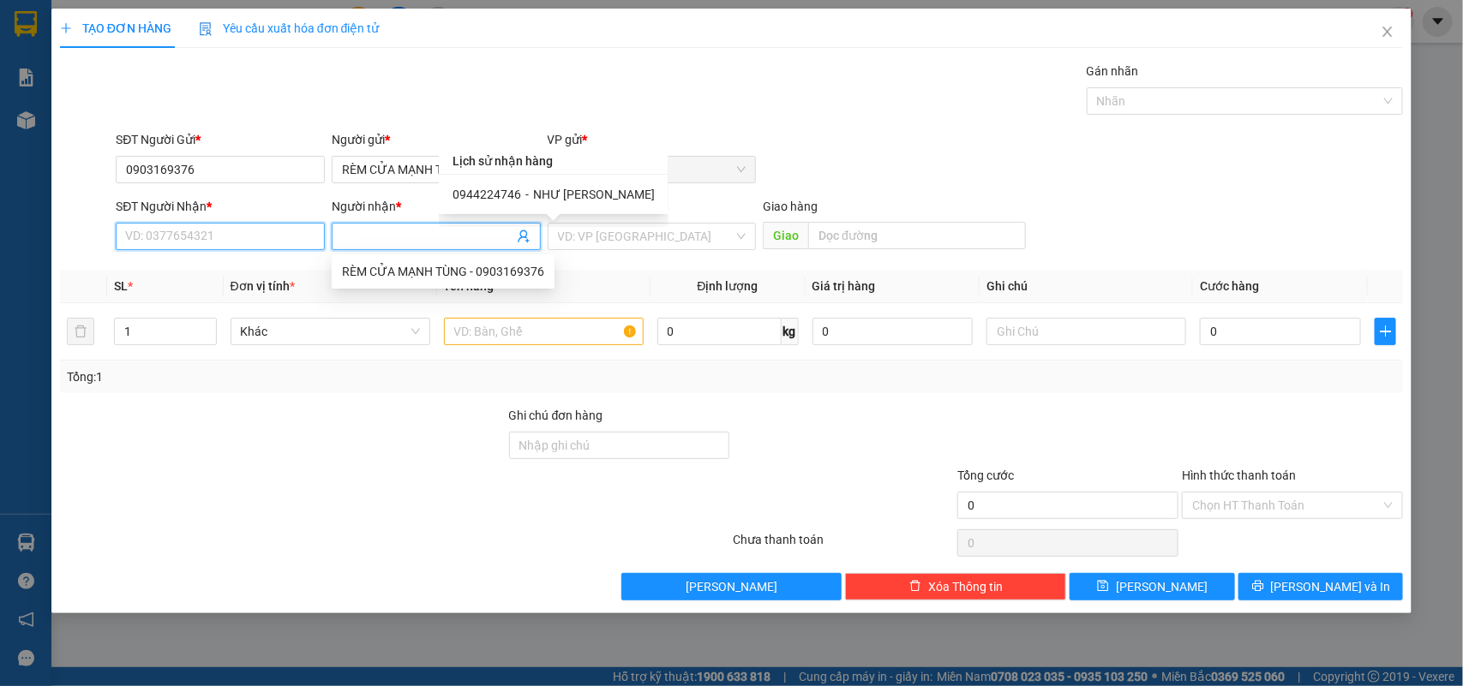
click at [177, 240] on input "SĐT Người Nhận *" at bounding box center [220, 236] width 209 height 27
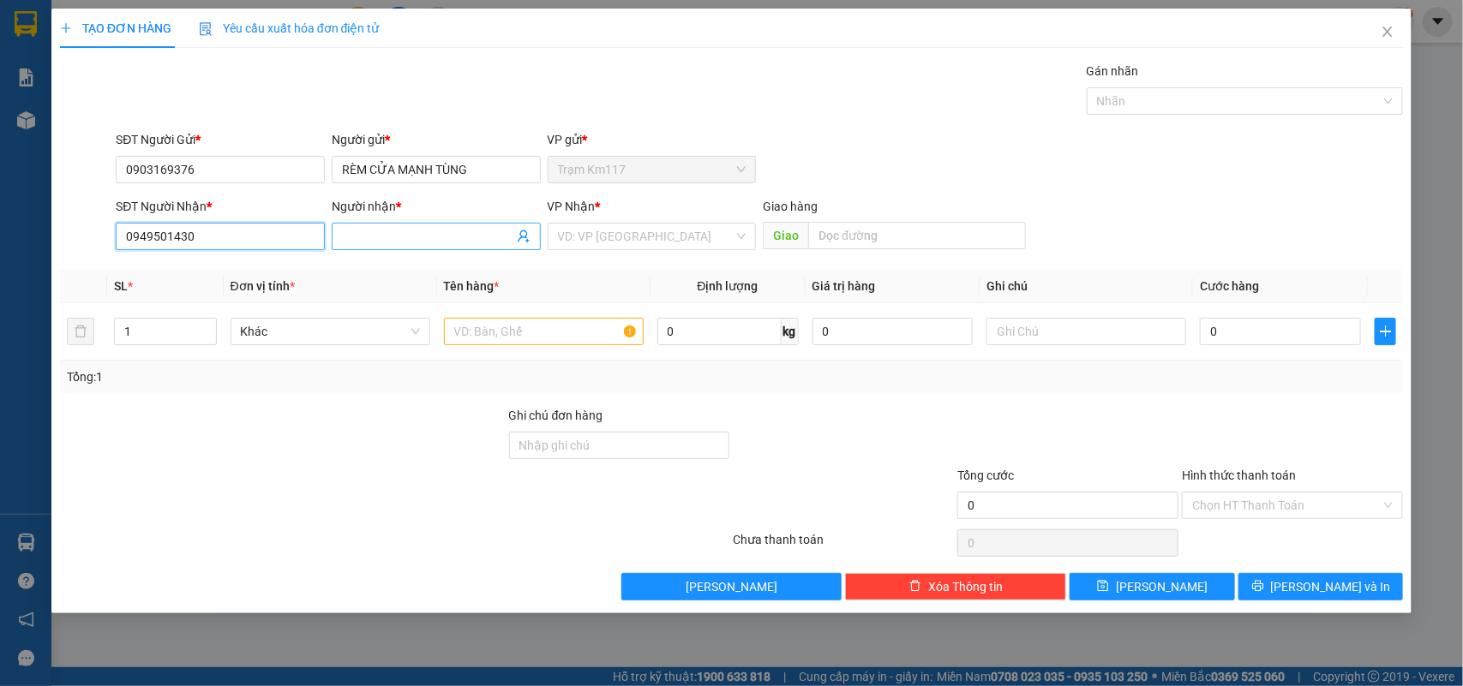
type input "0949501430"
click at [395, 234] on input "Người nhận *" at bounding box center [427, 236] width 171 height 19
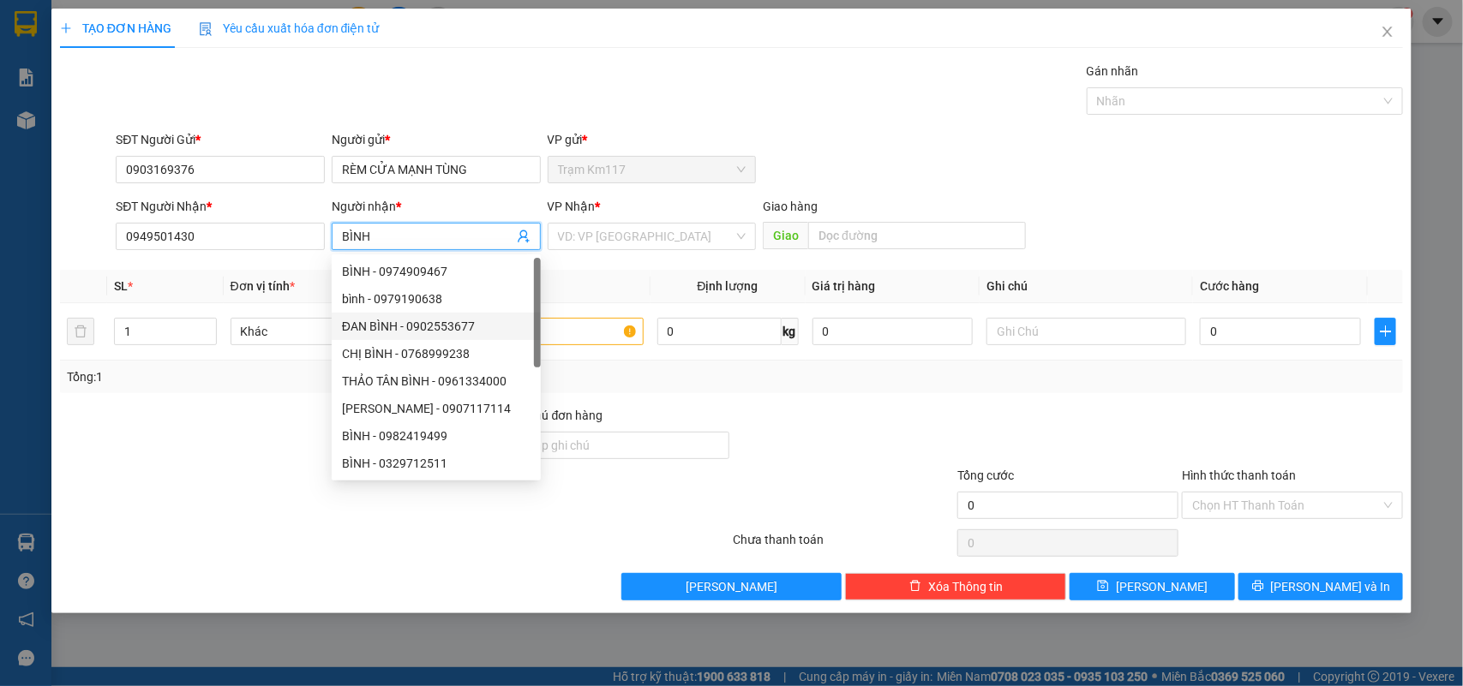
type input "BÌNH"
click at [241, 405] on div "Transit Pickup Surcharge Ids Transit Deliver Surcharge Ids Transit Deliver Surc…" at bounding box center [732, 331] width 1344 height 539
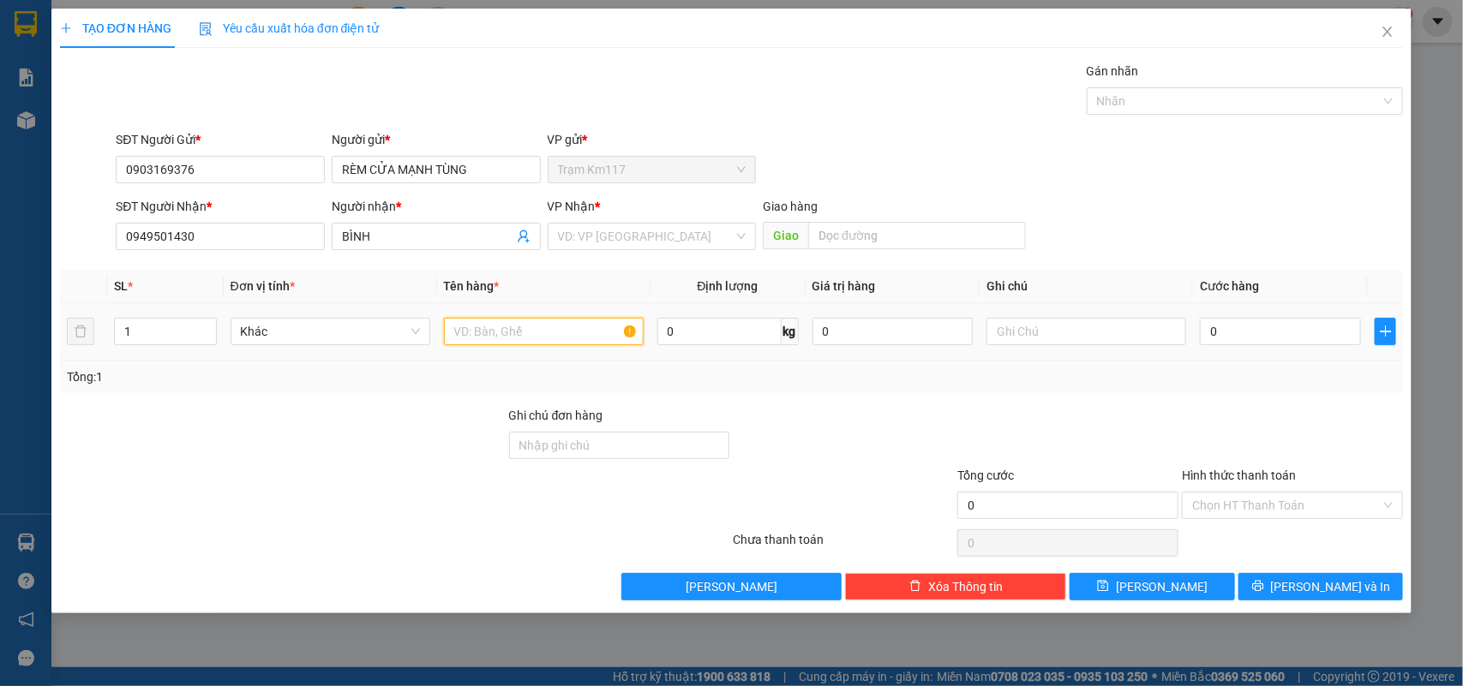
click at [506, 335] on input "text" at bounding box center [544, 331] width 200 height 27
type input "1T"
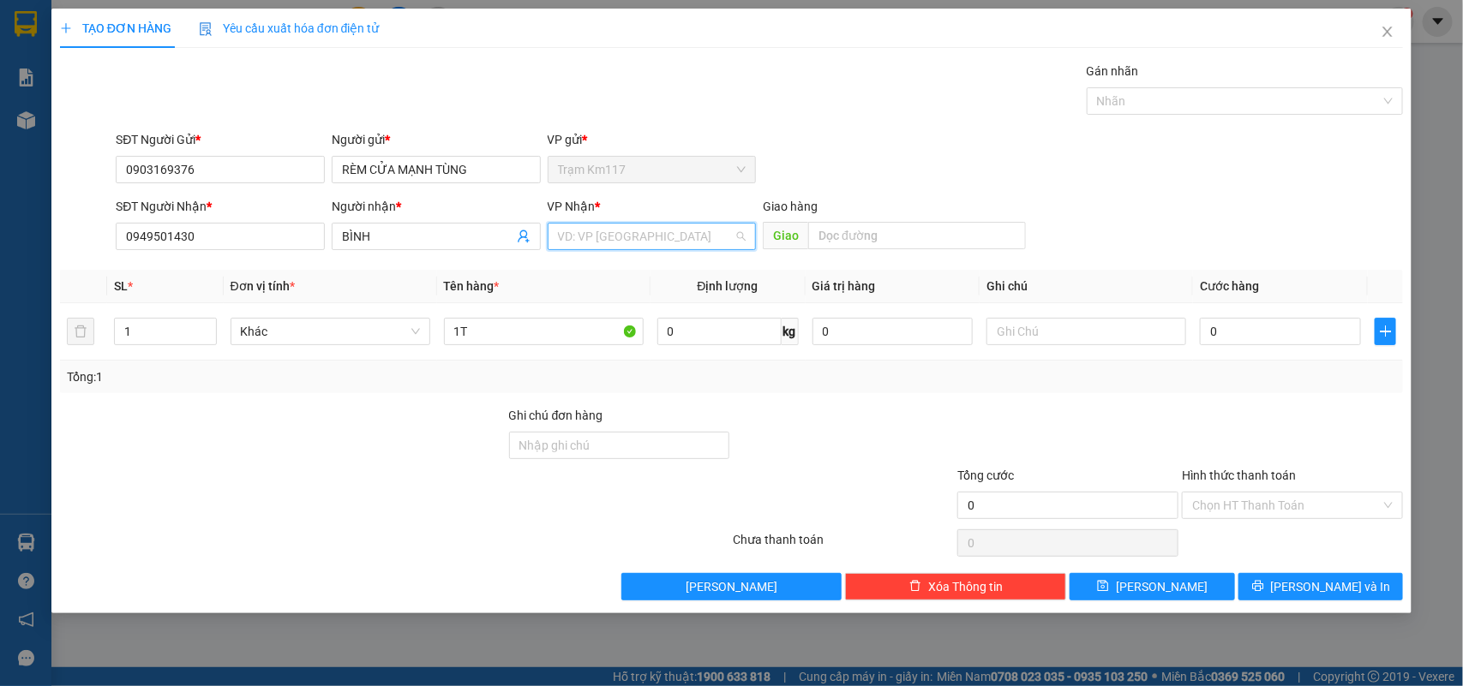
click at [626, 240] on input "search" at bounding box center [646, 237] width 177 height 26
click at [572, 268] on div "VP HCM" at bounding box center [652, 271] width 189 height 19
click at [1235, 334] on input "0" at bounding box center [1280, 331] width 161 height 27
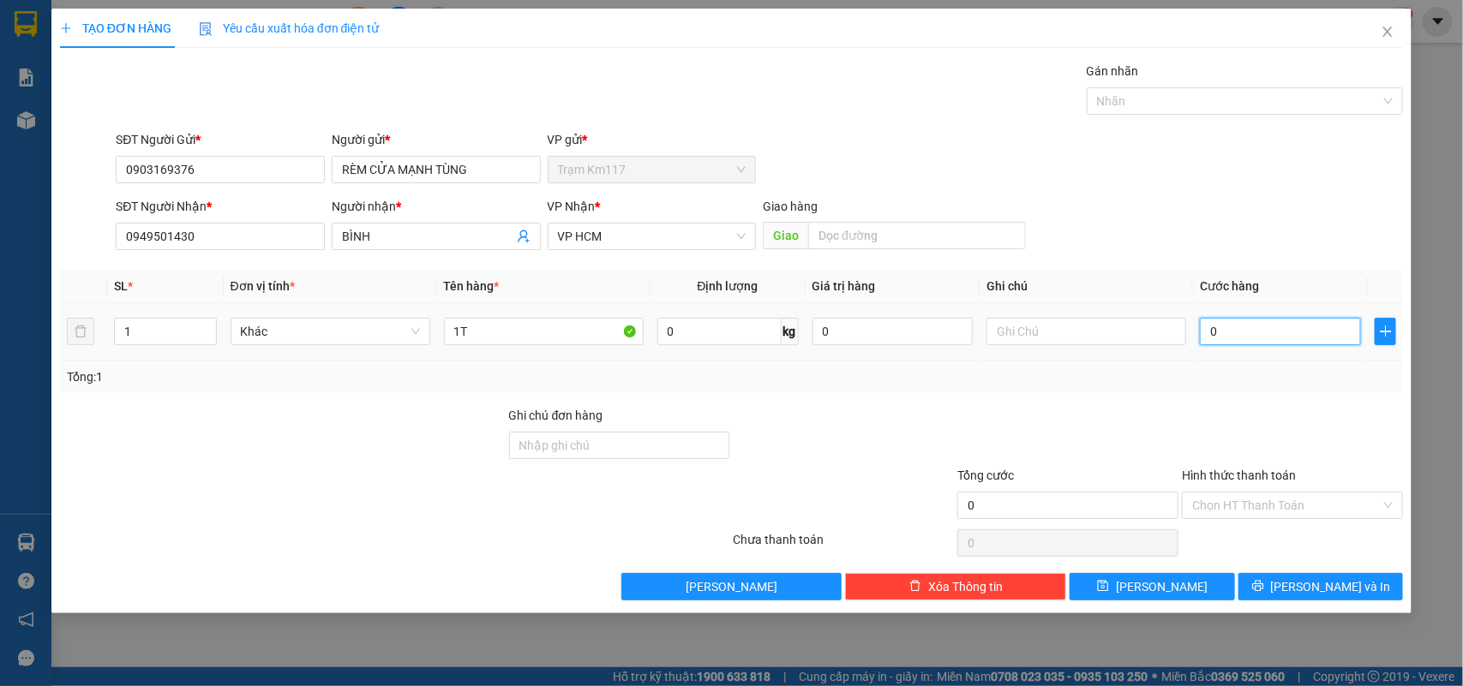
type input "3"
type input "30"
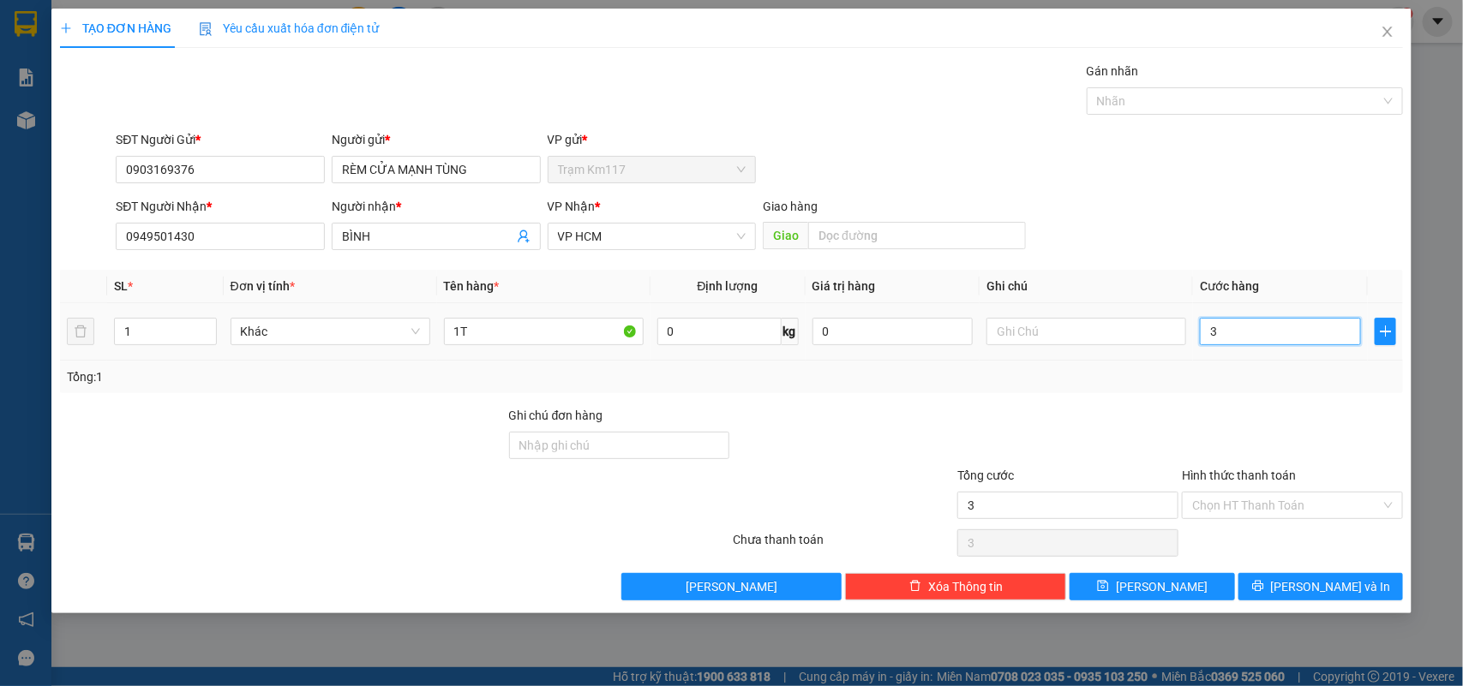
type input "30"
type input "300"
type input "3.000"
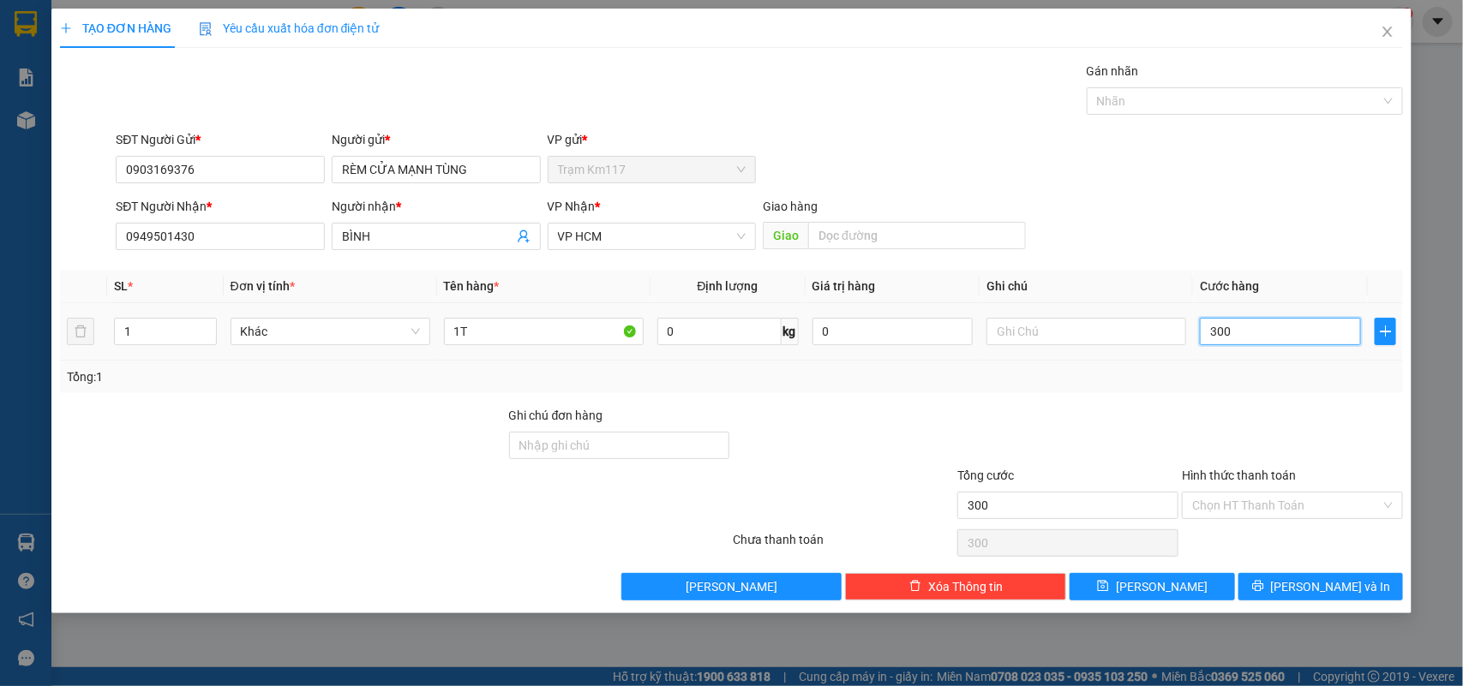
type input "3.000"
type input "30.000"
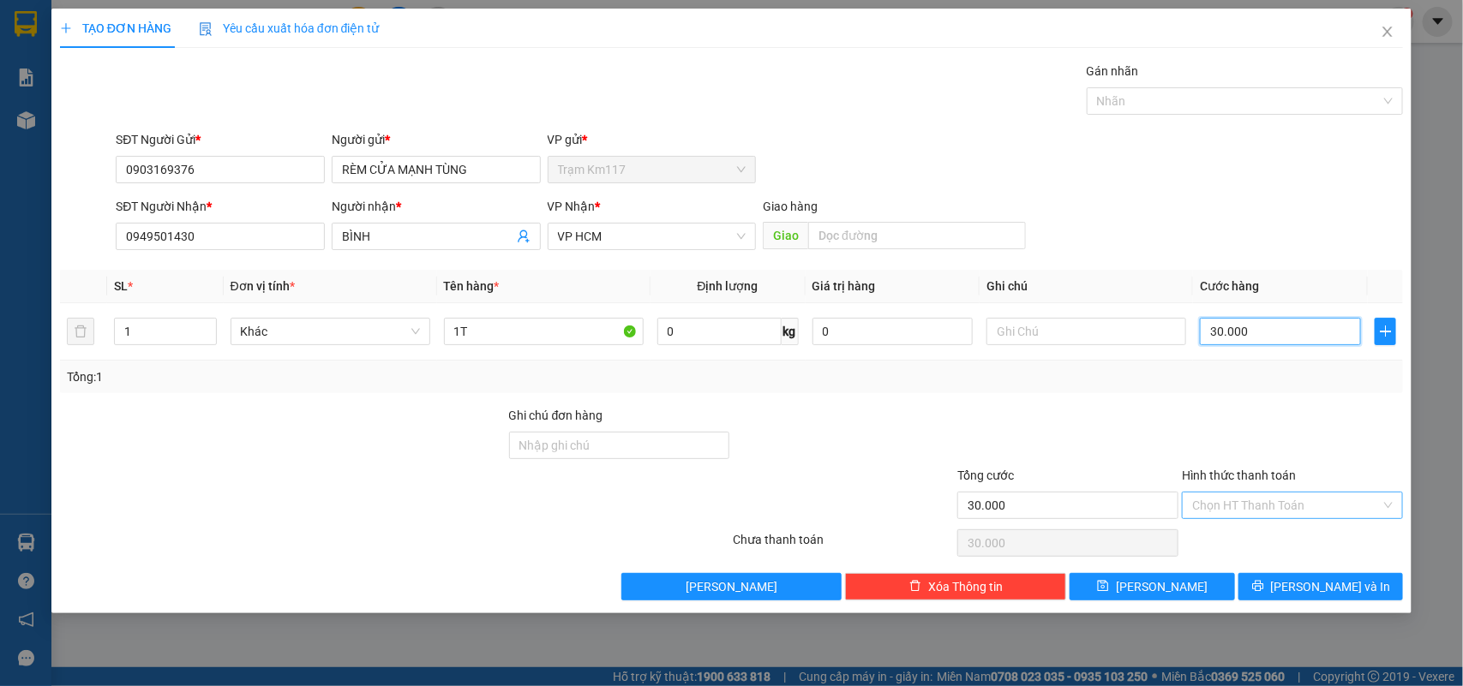
type input "30.000"
click at [1239, 507] on input "Hình thức thanh toán" at bounding box center [1286, 506] width 189 height 26
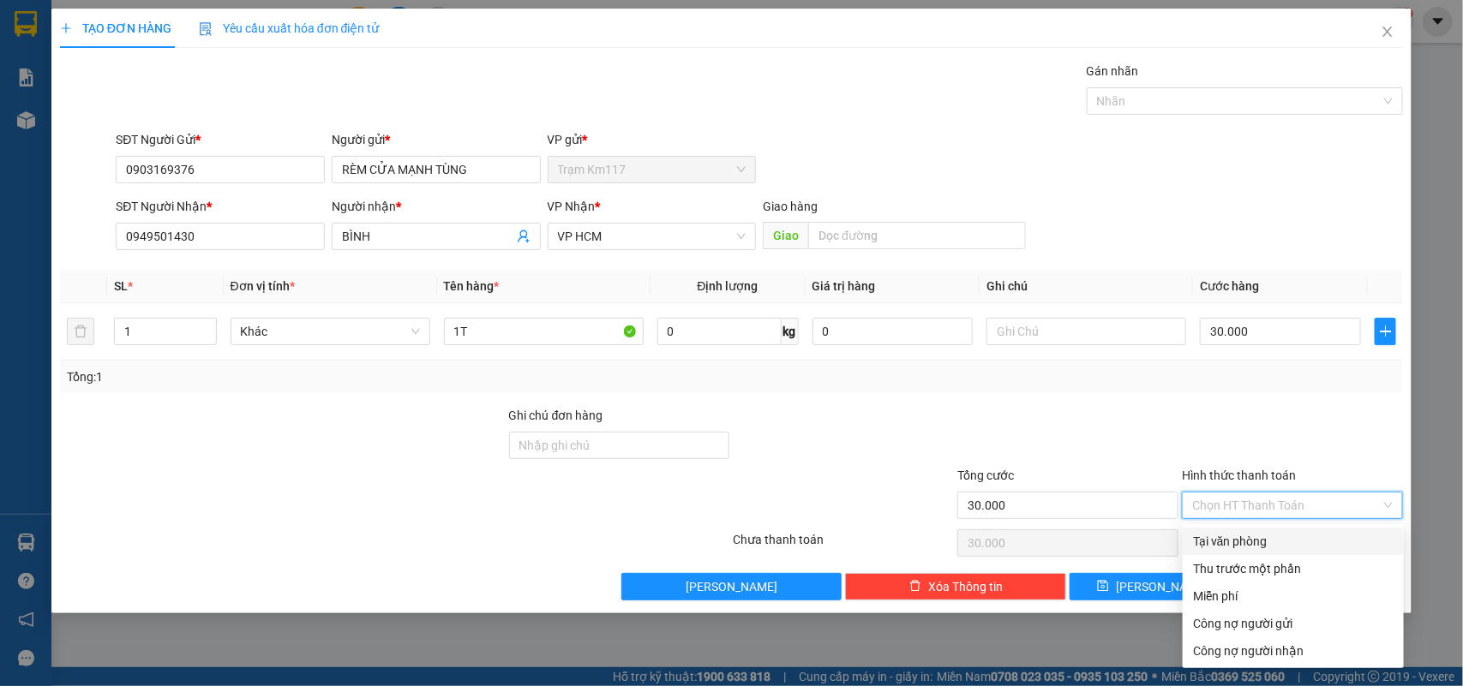
click at [1236, 546] on div "Tại văn phòng" at bounding box center [1293, 541] width 201 height 19
type input "0"
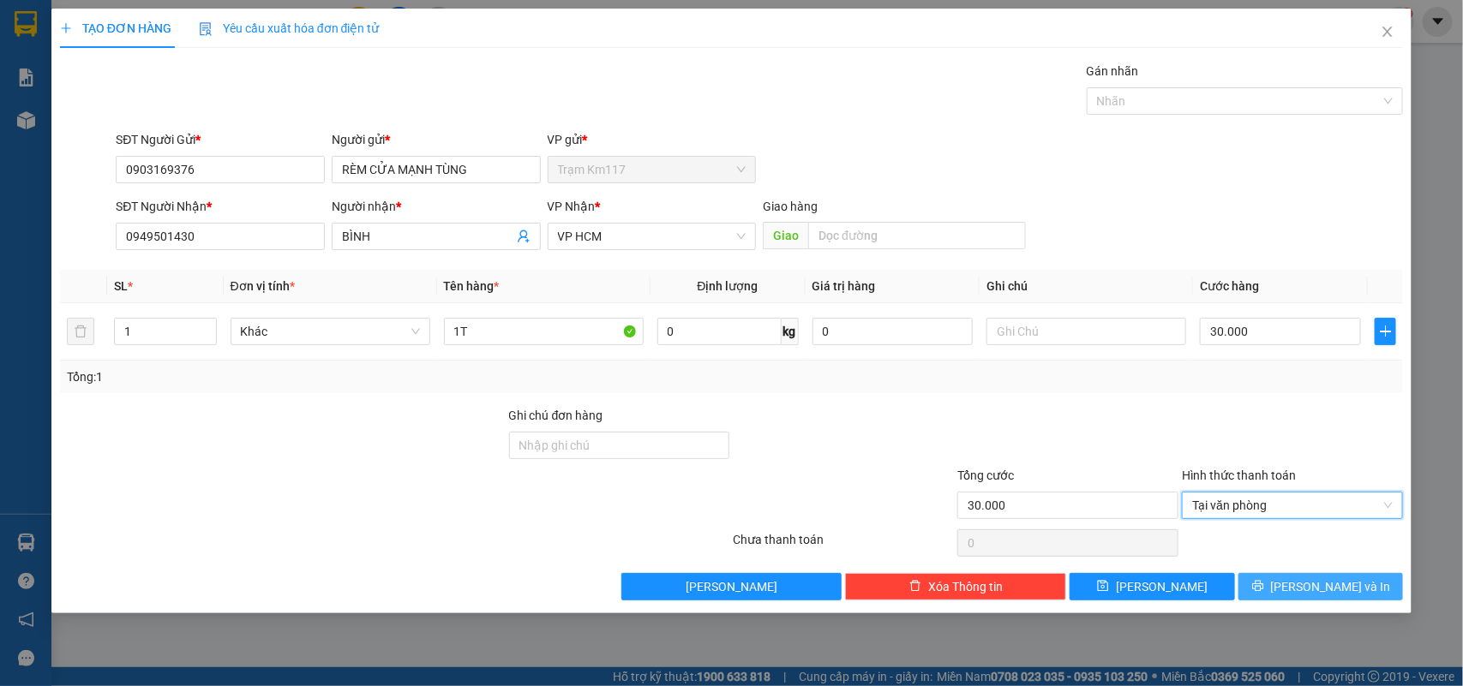
click at [1283, 590] on button "[PERSON_NAME] và In" at bounding box center [1320, 586] width 165 height 27
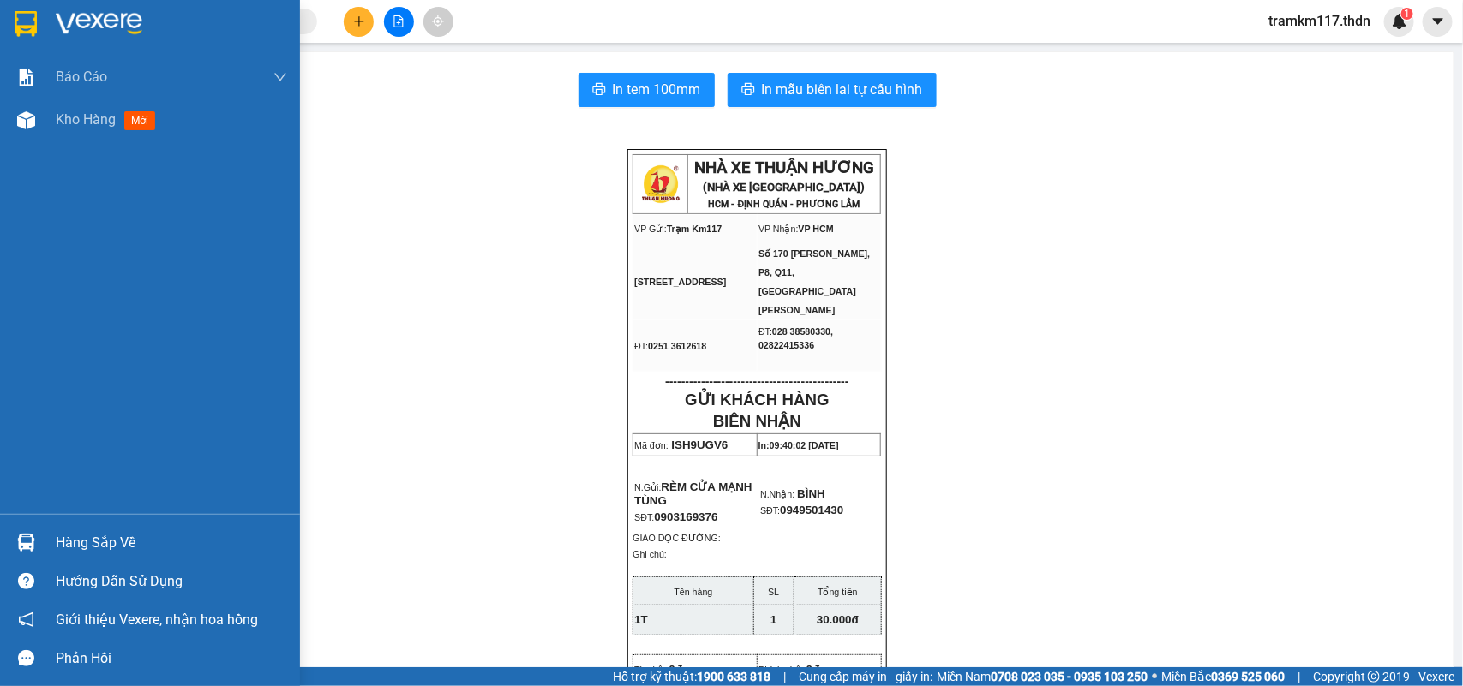
click at [22, 22] on img at bounding box center [26, 24] width 22 height 26
